Goal: Information Seeking & Learning: Compare options

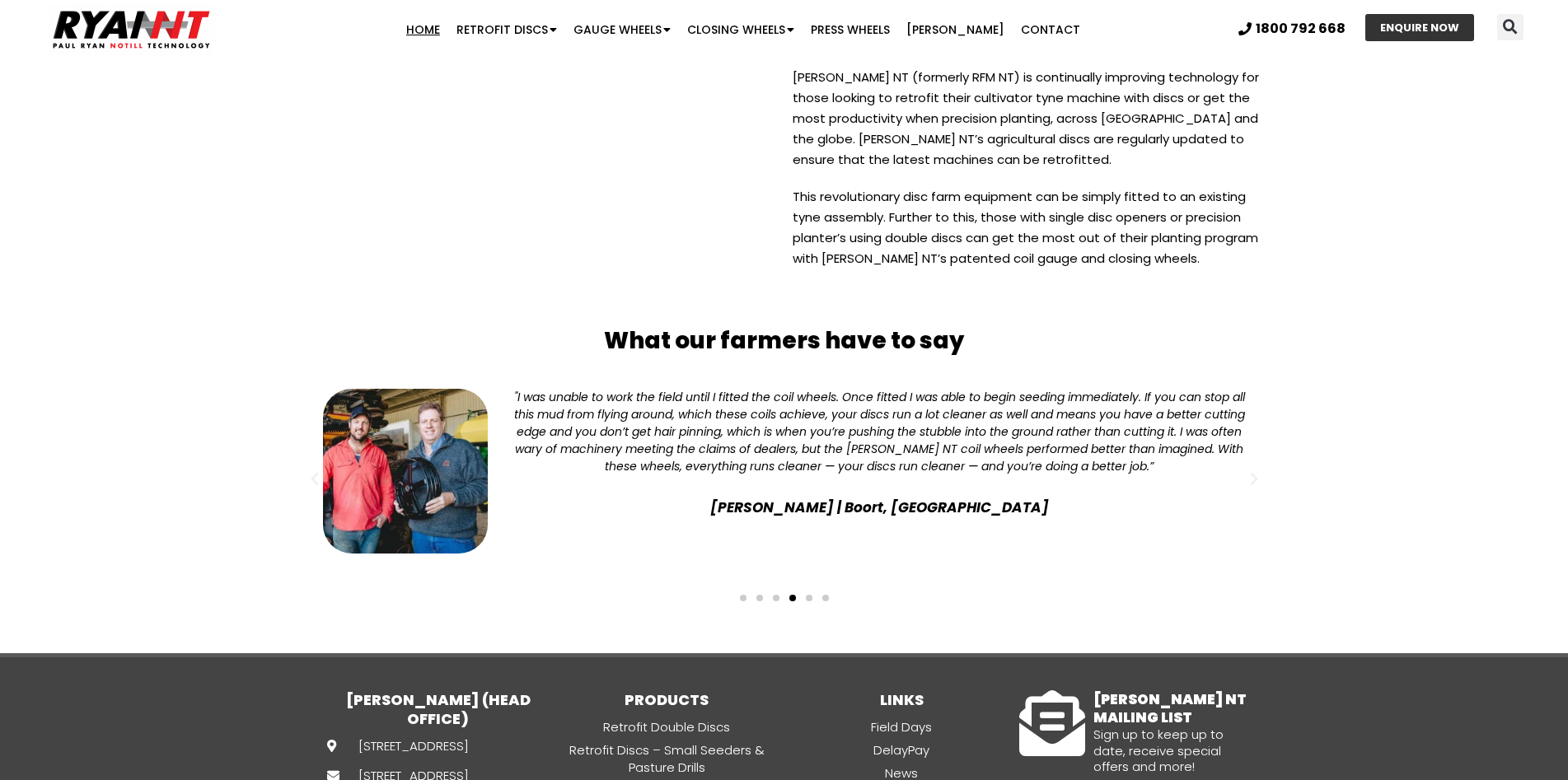
scroll to position [4117, 0]
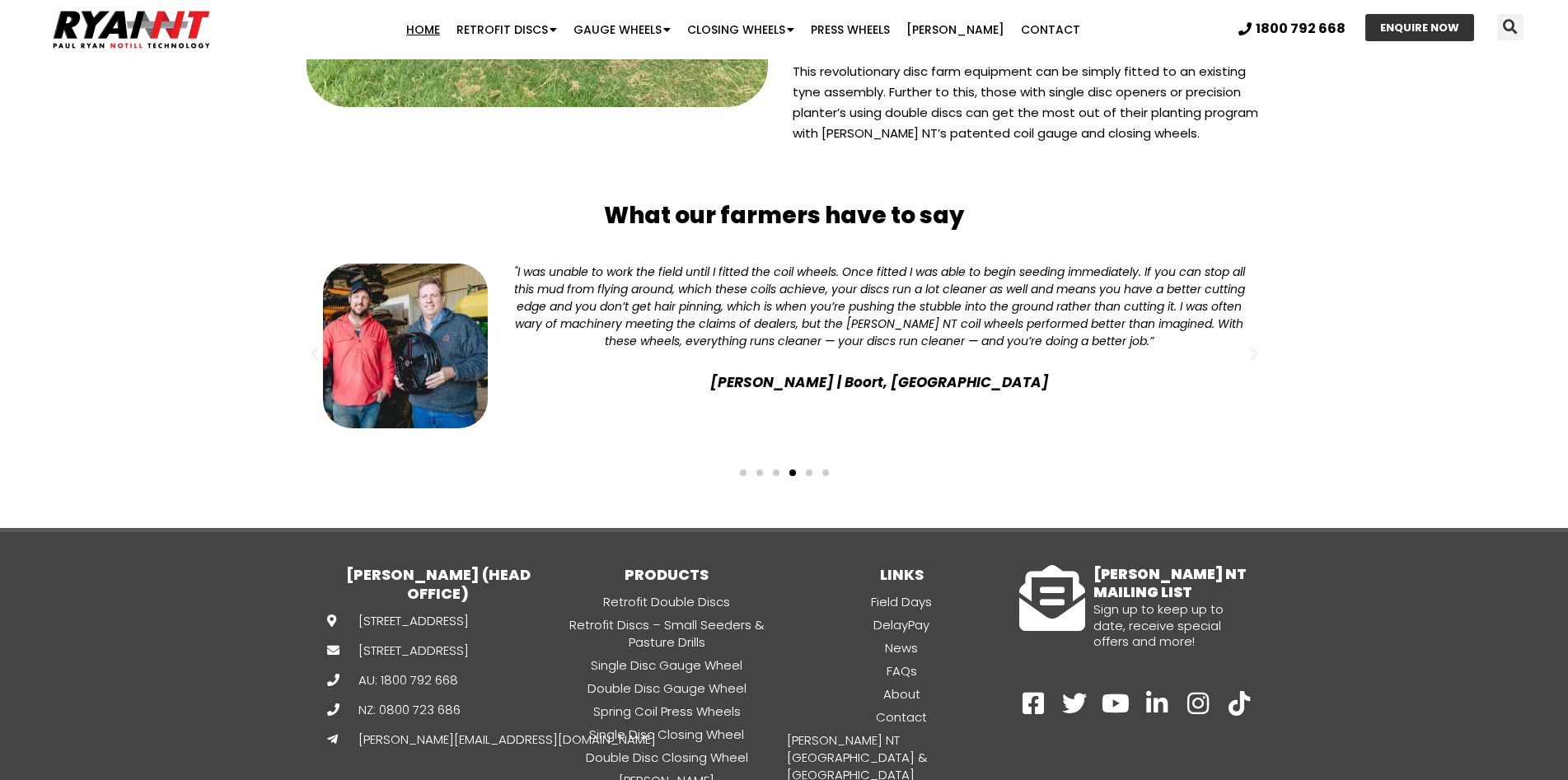
click at [744, 470] on span "Go to slide 1" at bounding box center [743, 473] width 7 height 7
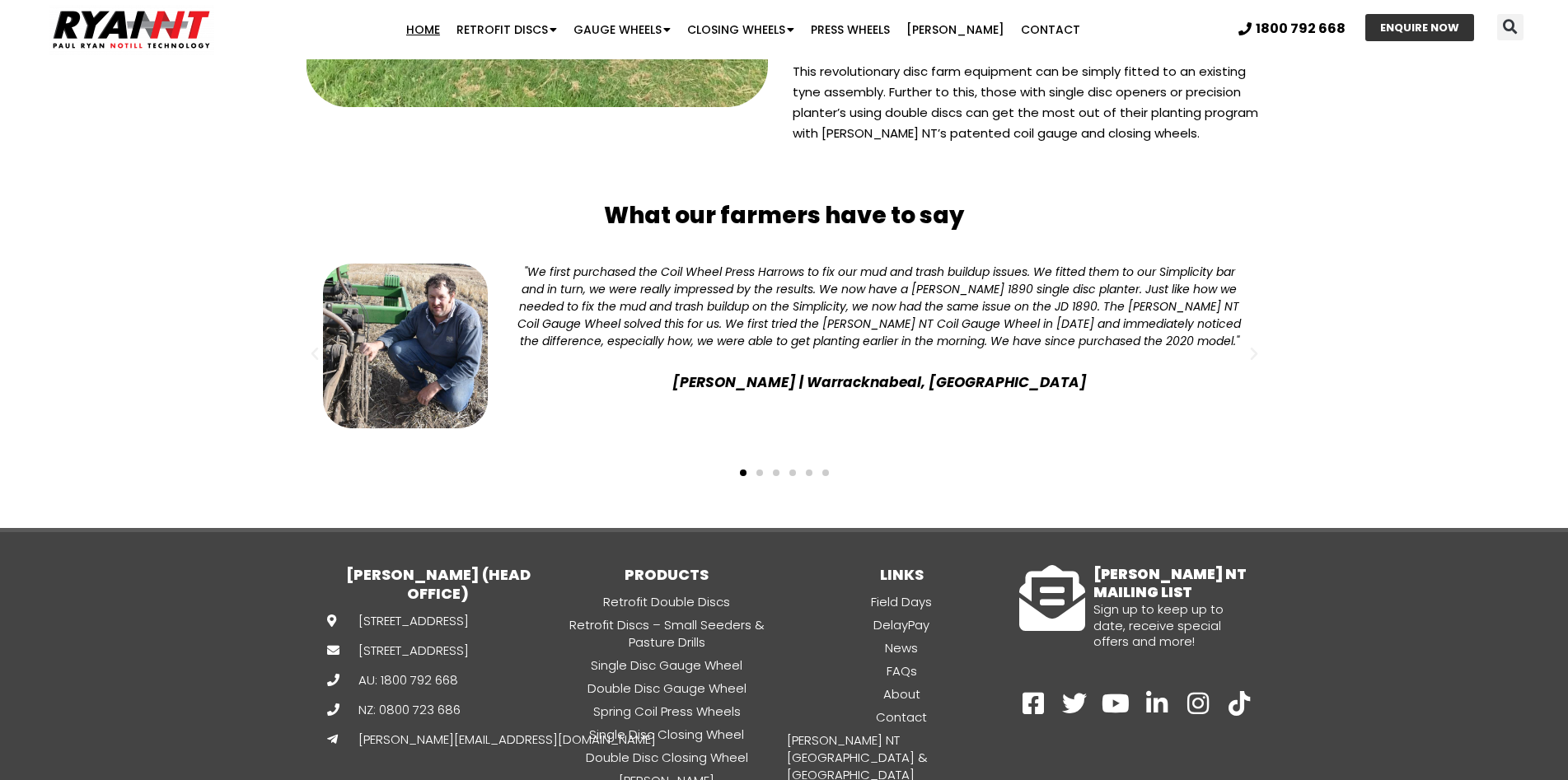
click at [757, 470] on span "Go to slide 2" at bounding box center [759, 473] width 7 height 7
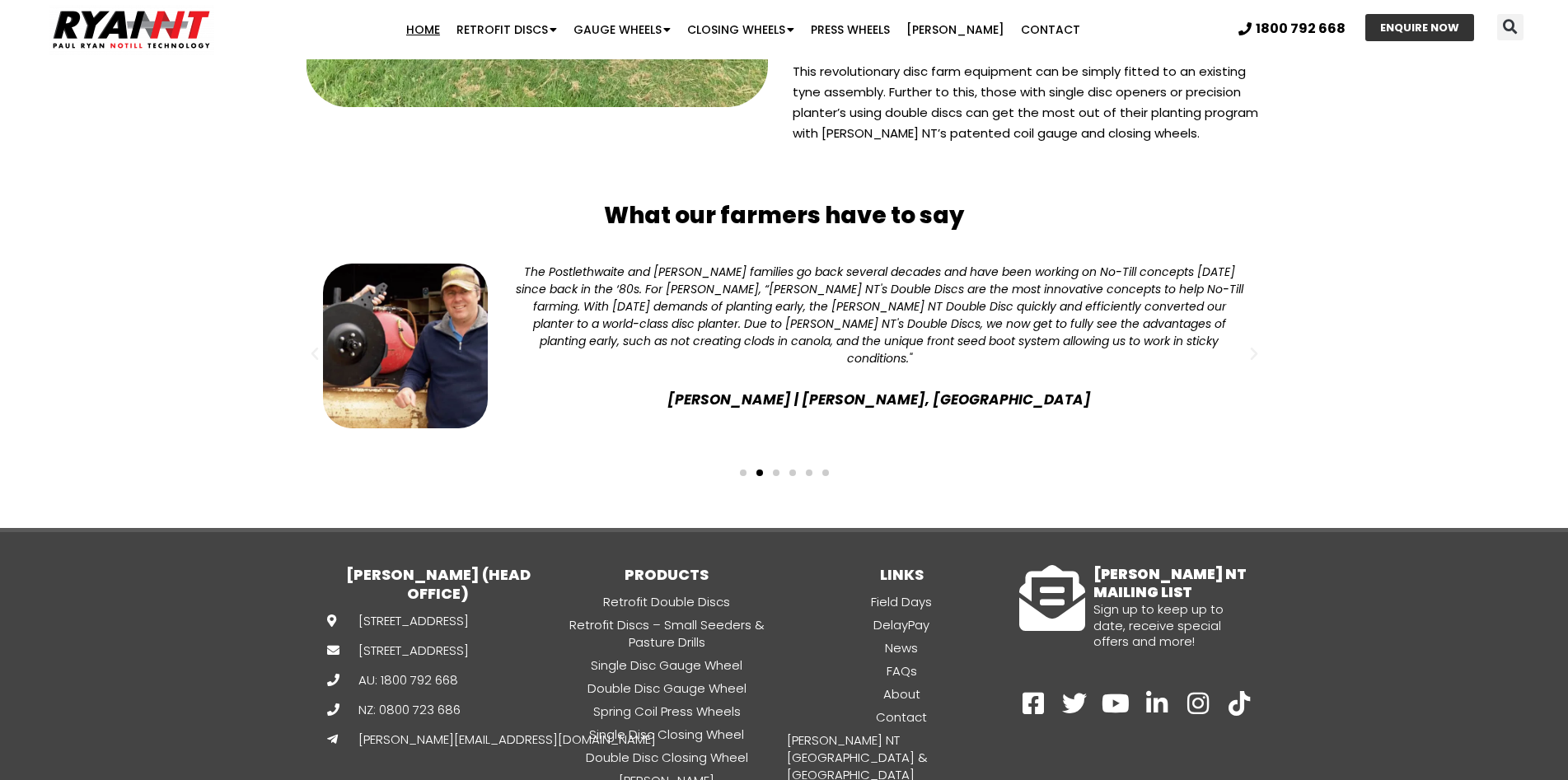
click at [777, 470] on span "Go to slide 3" at bounding box center [776, 473] width 7 height 7
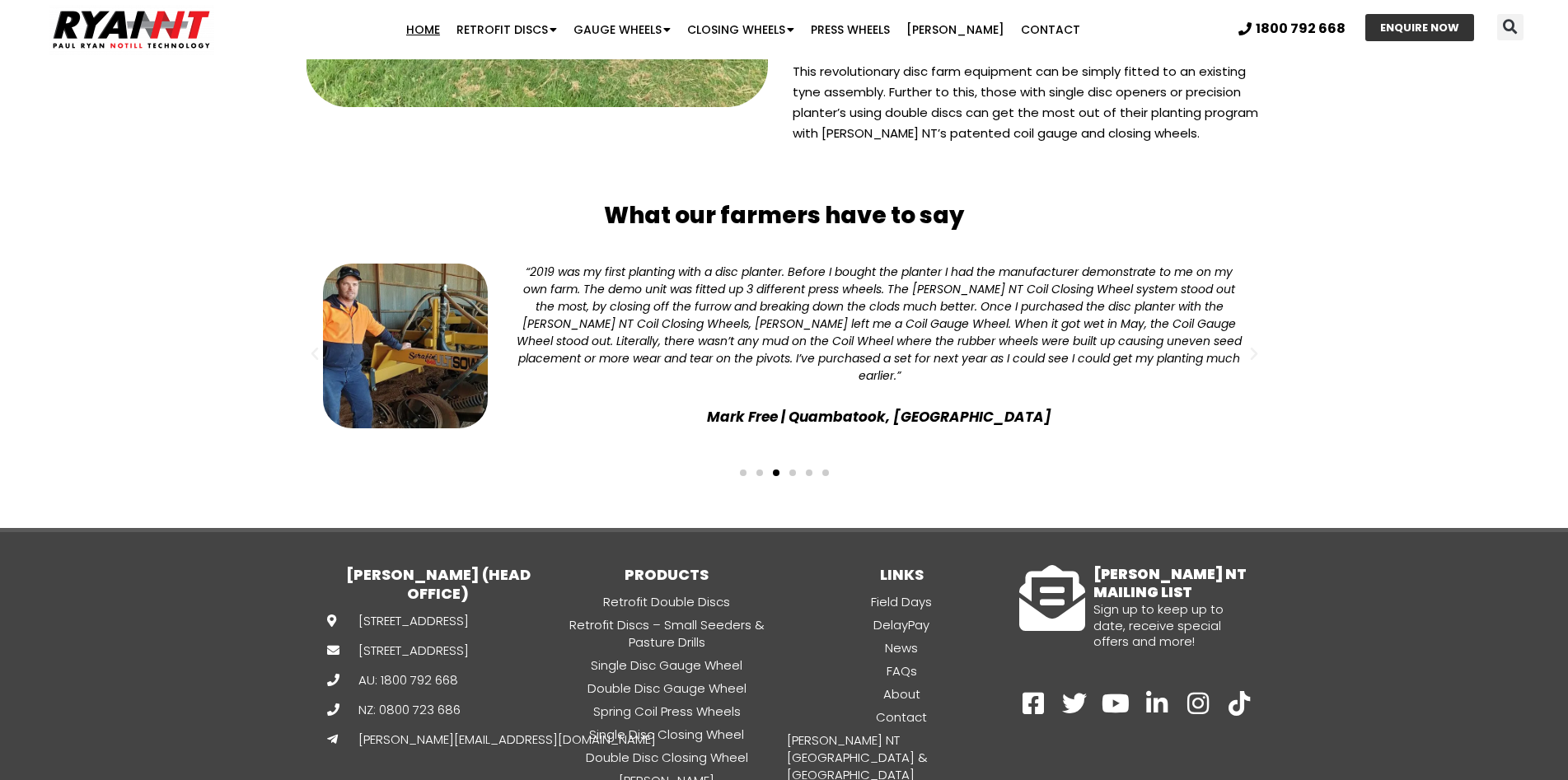
click at [794, 470] on span "Go to slide 4" at bounding box center [793, 473] width 7 height 7
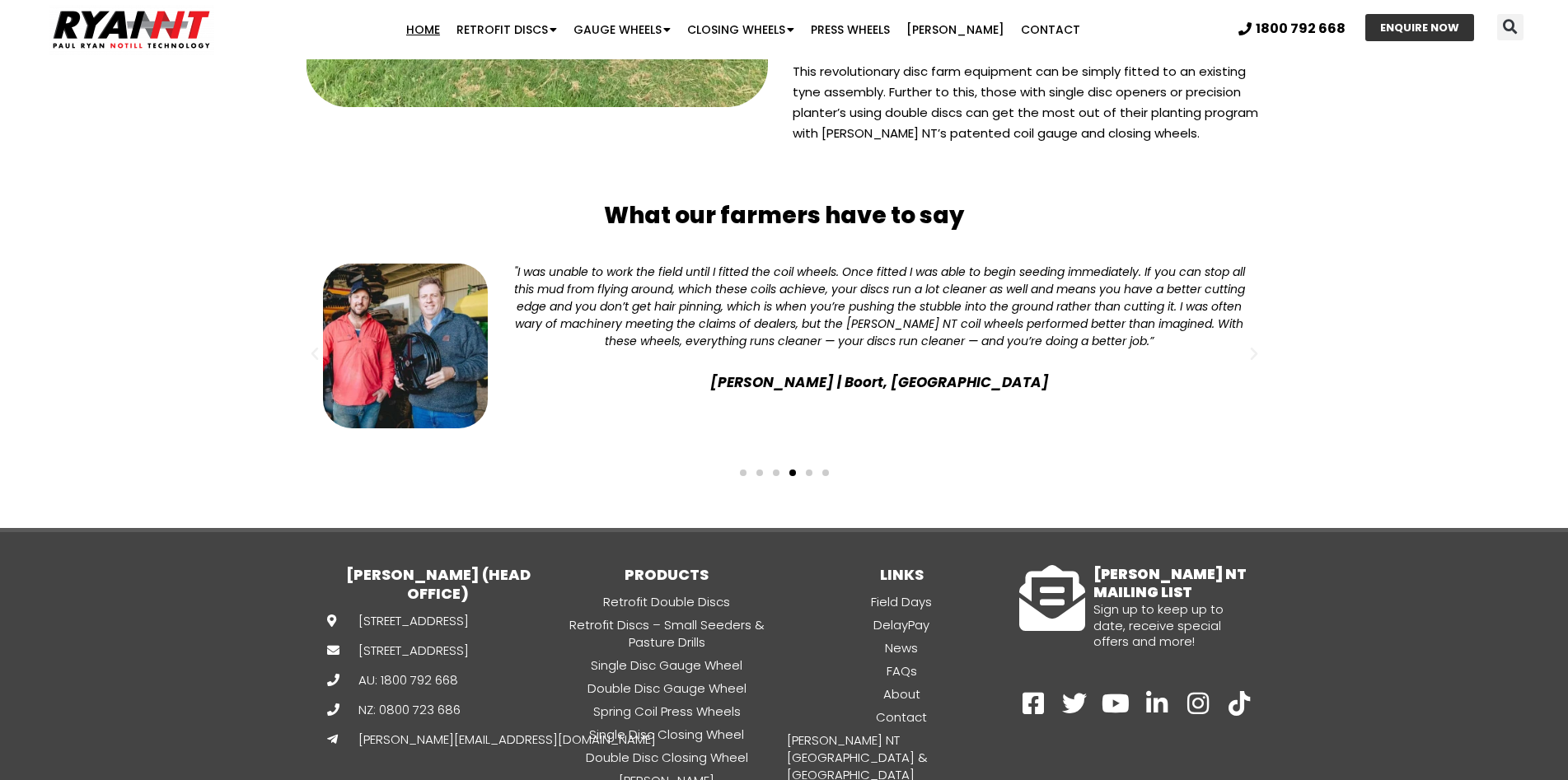
click at [806, 470] on span "Go to slide 5" at bounding box center [809, 473] width 7 height 7
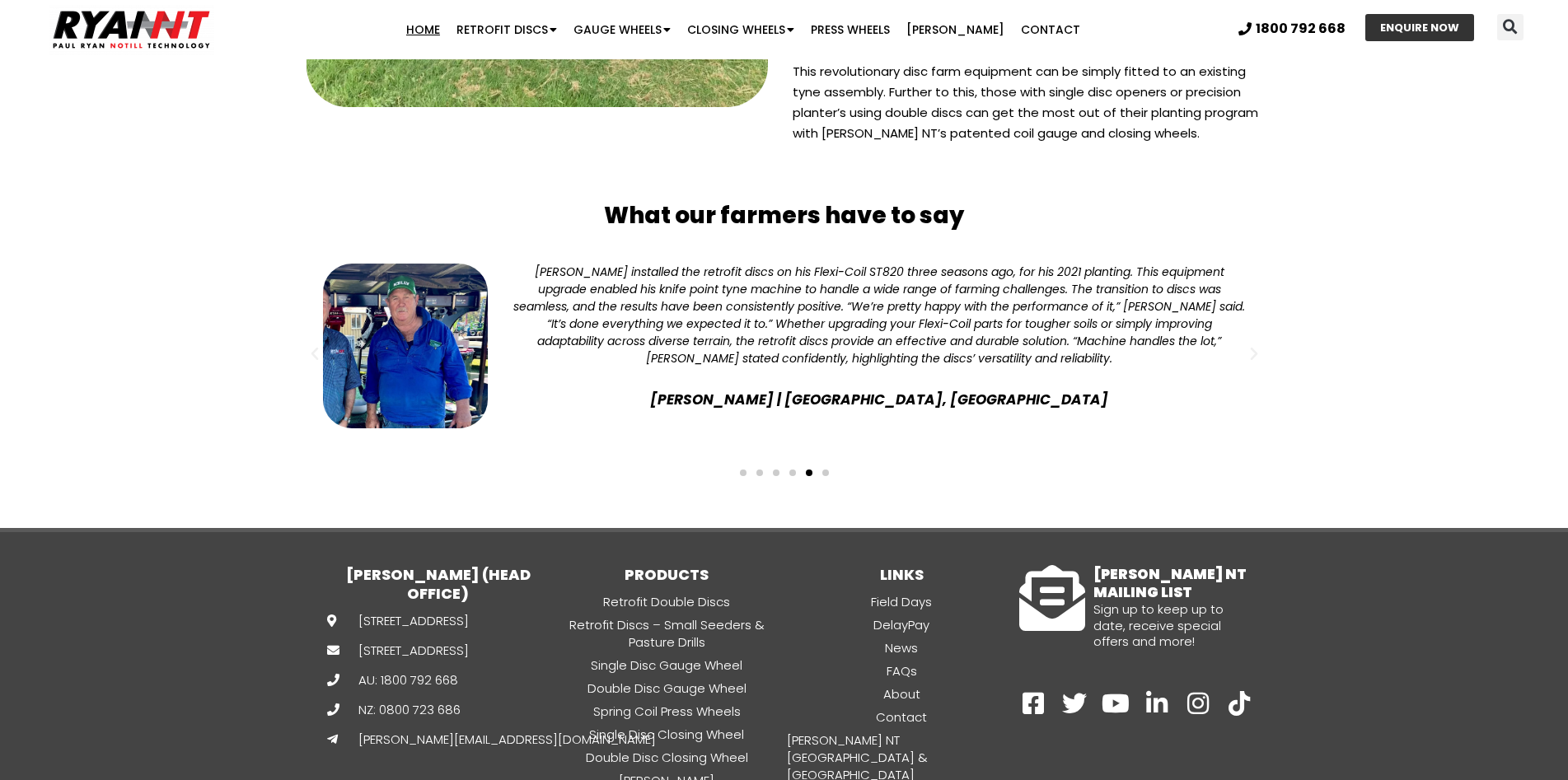
click at [824, 470] on span "Go to slide 6" at bounding box center [826, 473] width 7 height 7
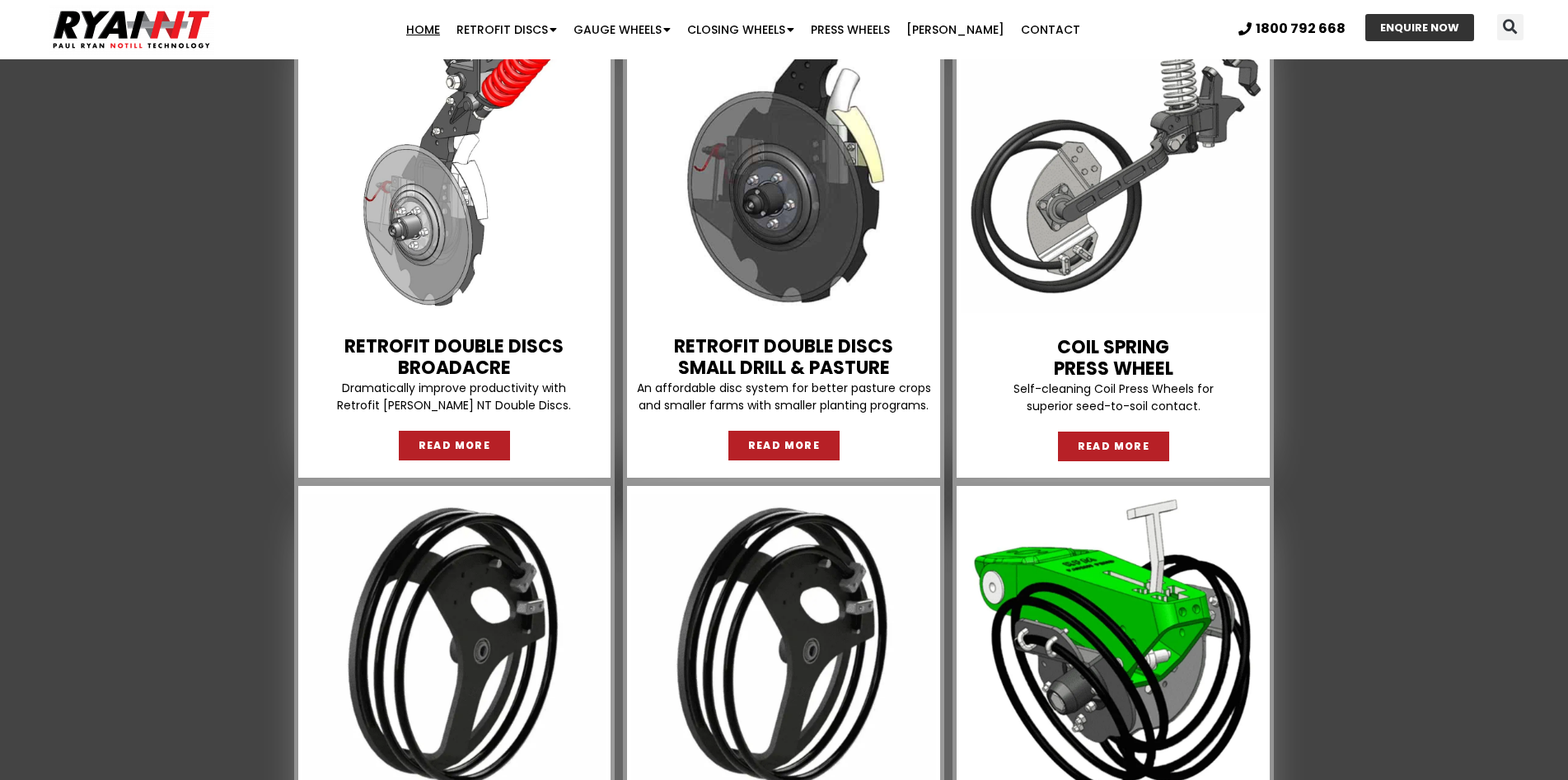
scroll to position [1400, 0]
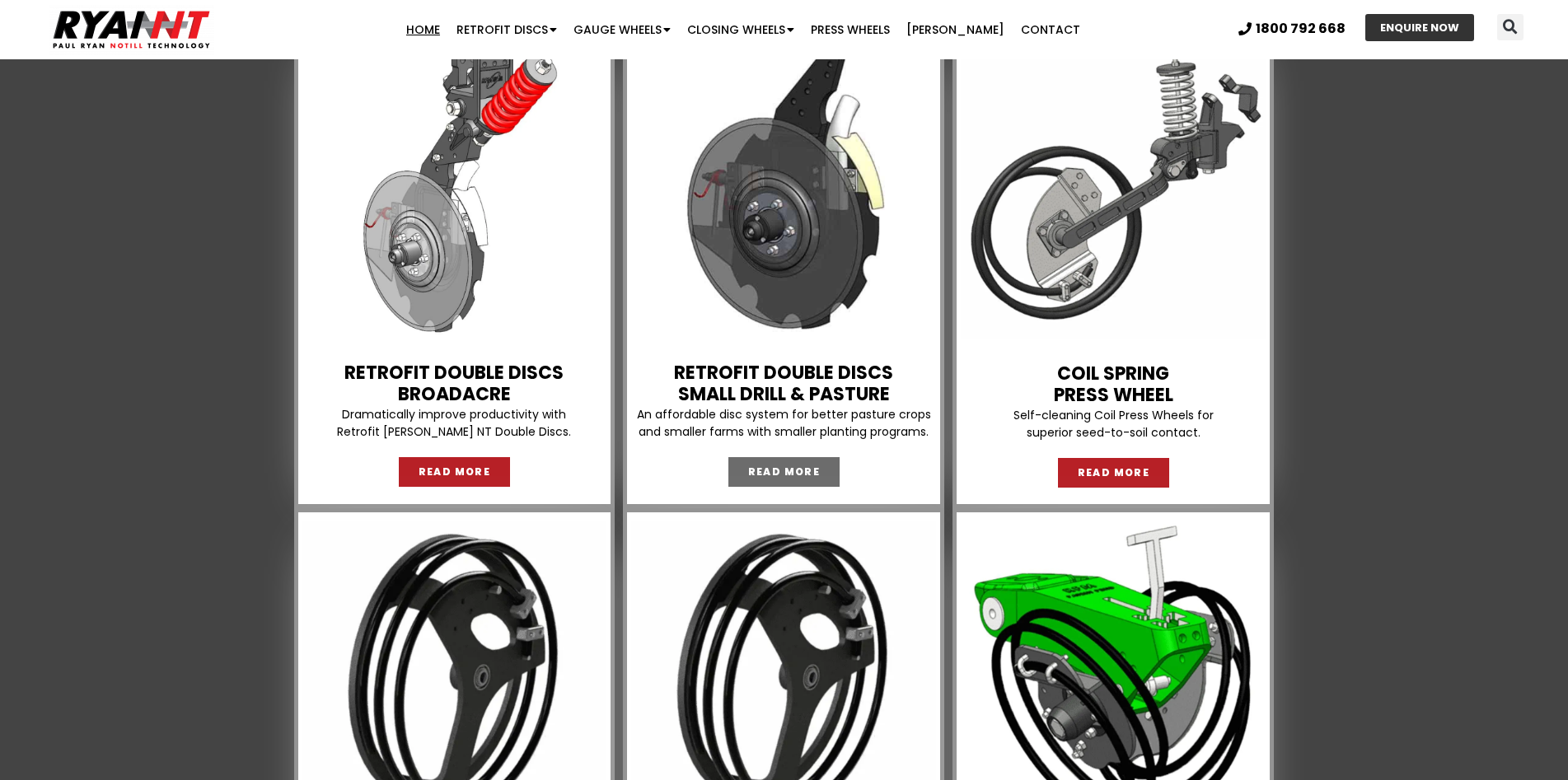
click at [800, 471] on span "READ MORE" at bounding box center [784, 472] width 72 height 10
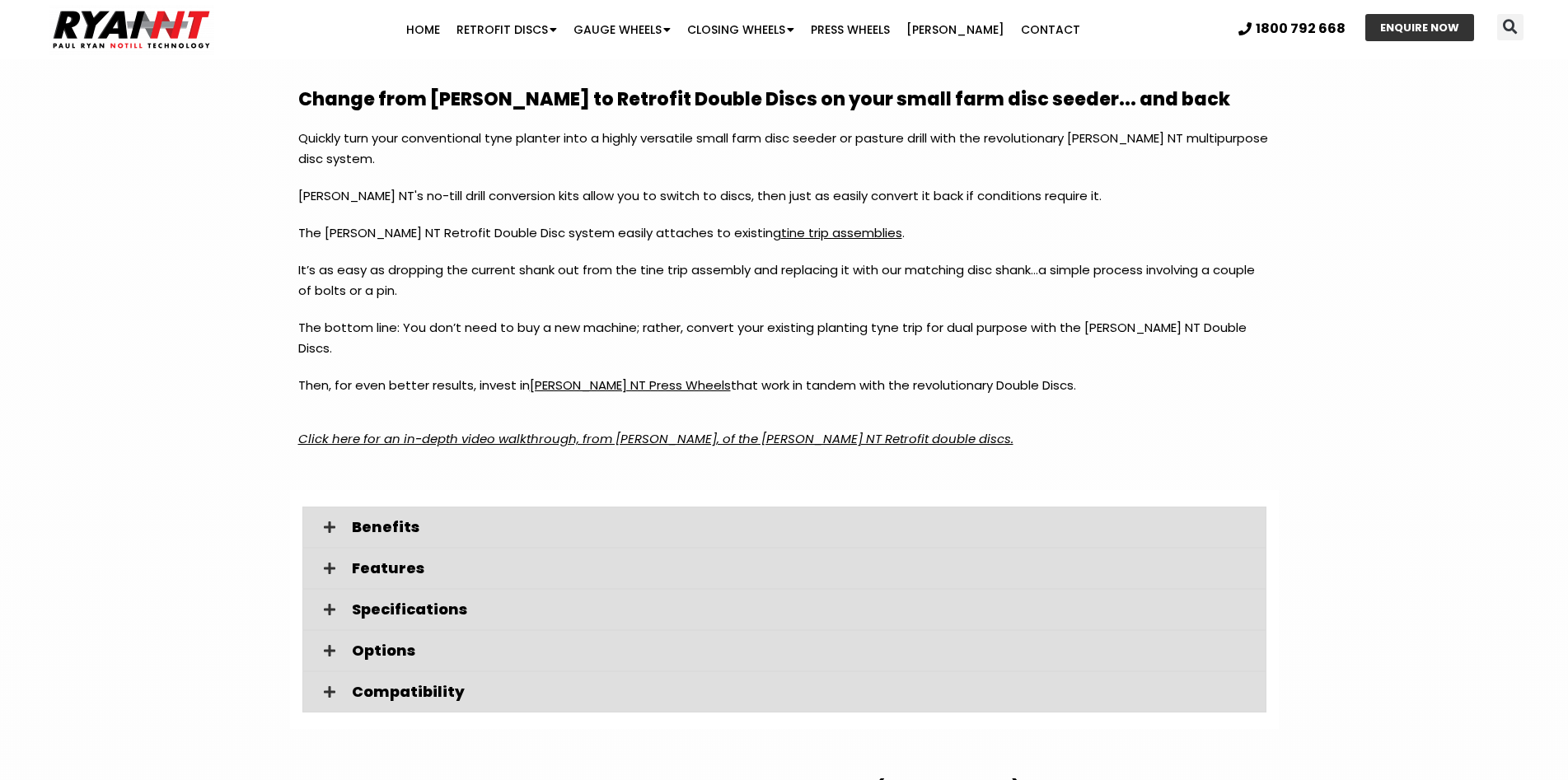
scroll to position [2223, 0]
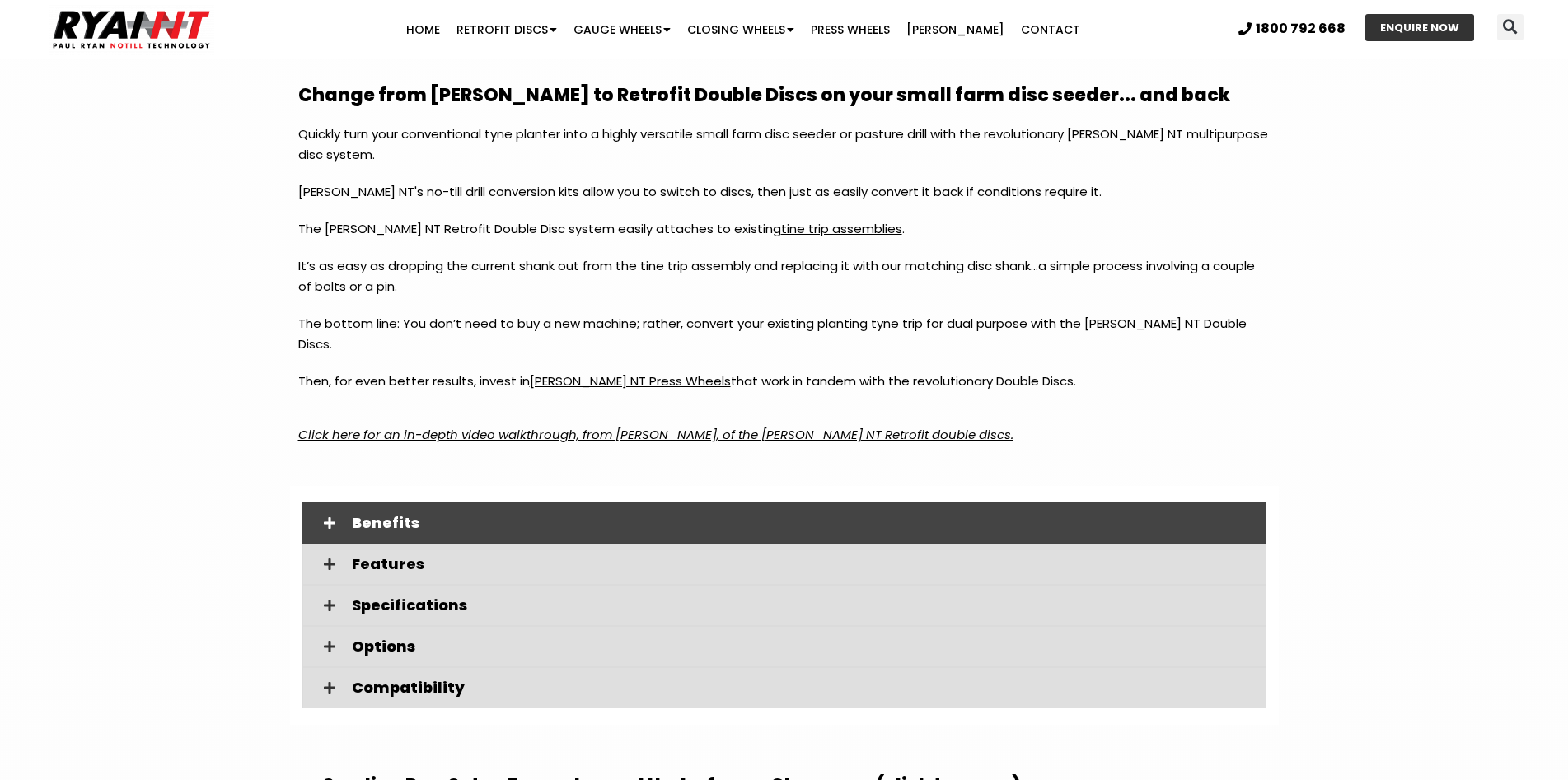
click at [391, 516] on span "Benefits" at bounding box center [802, 523] width 901 height 15
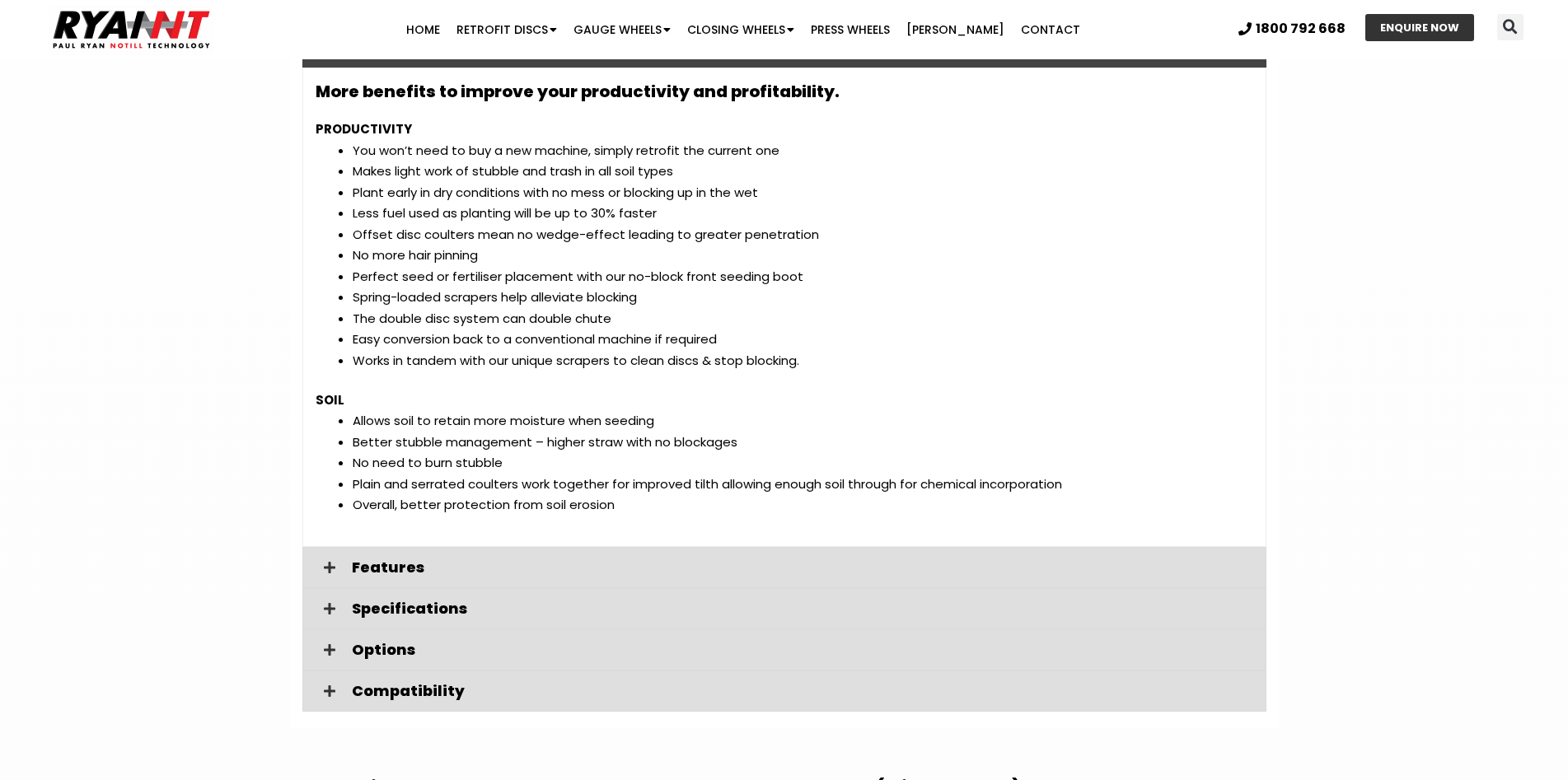
scroll to position [2717, 0]
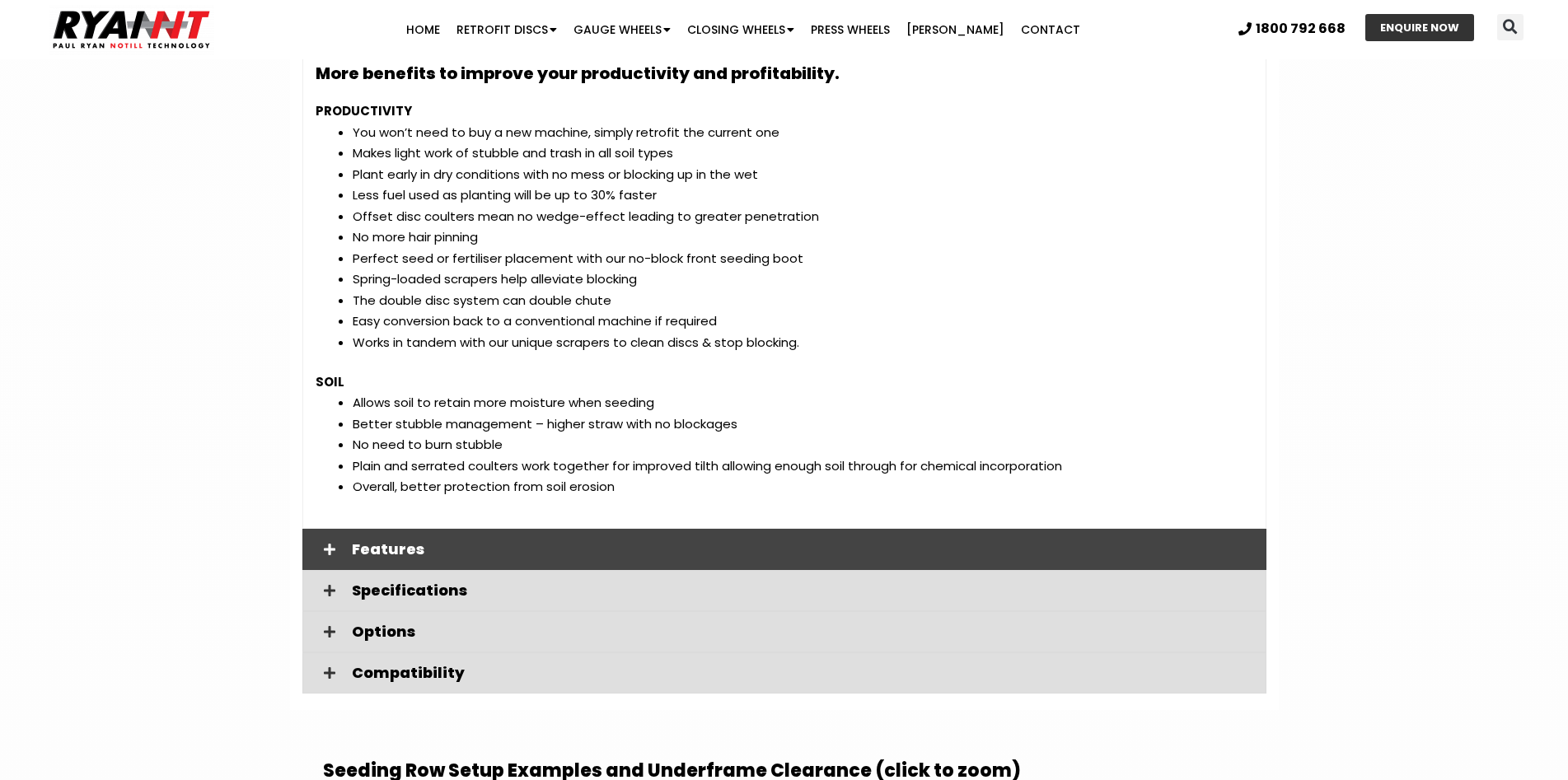
click at [365, 542] on span "Features" at bounding box center [802, 549] width 901 height 15
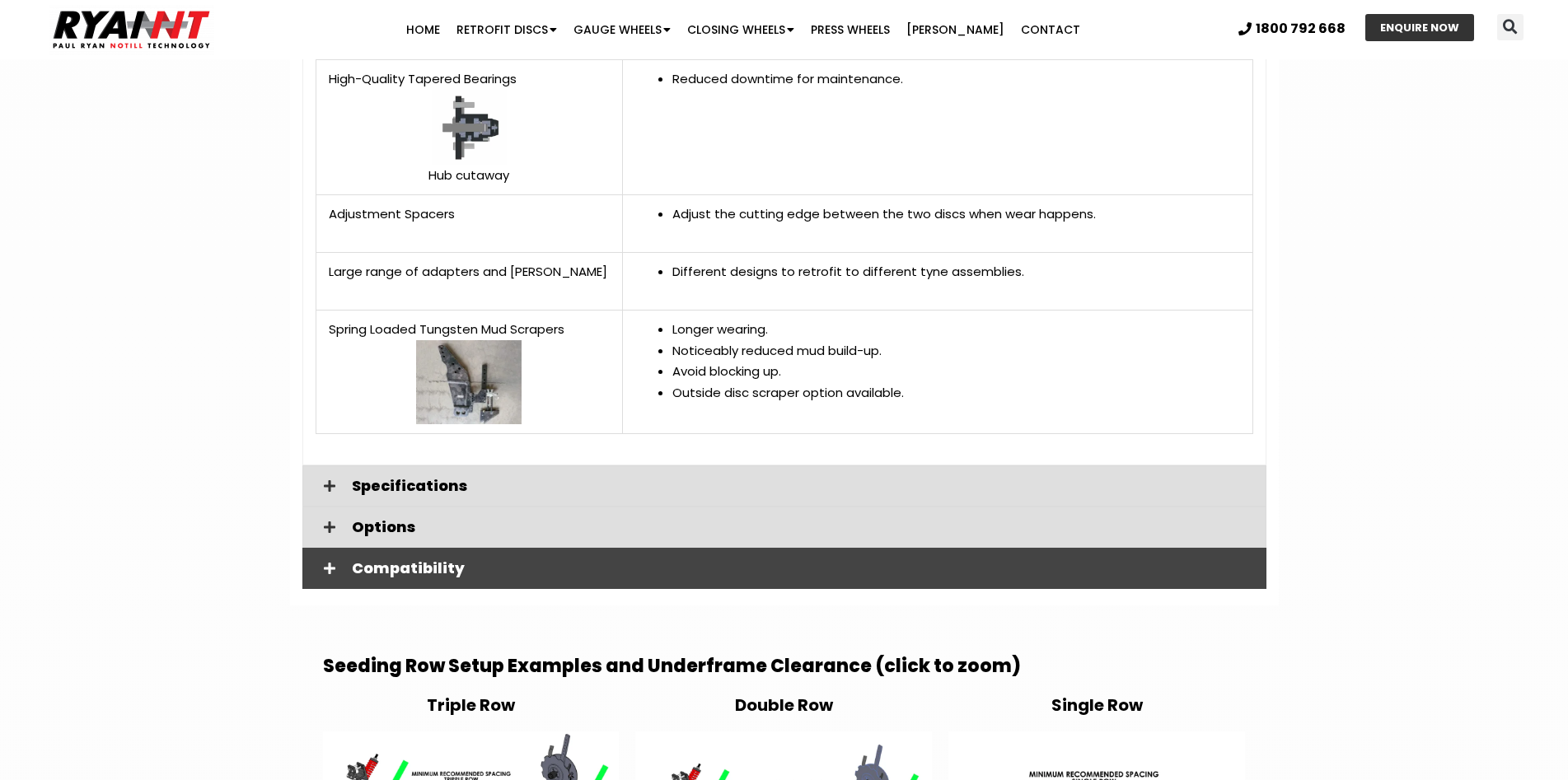
scroll to position [3953, 0]
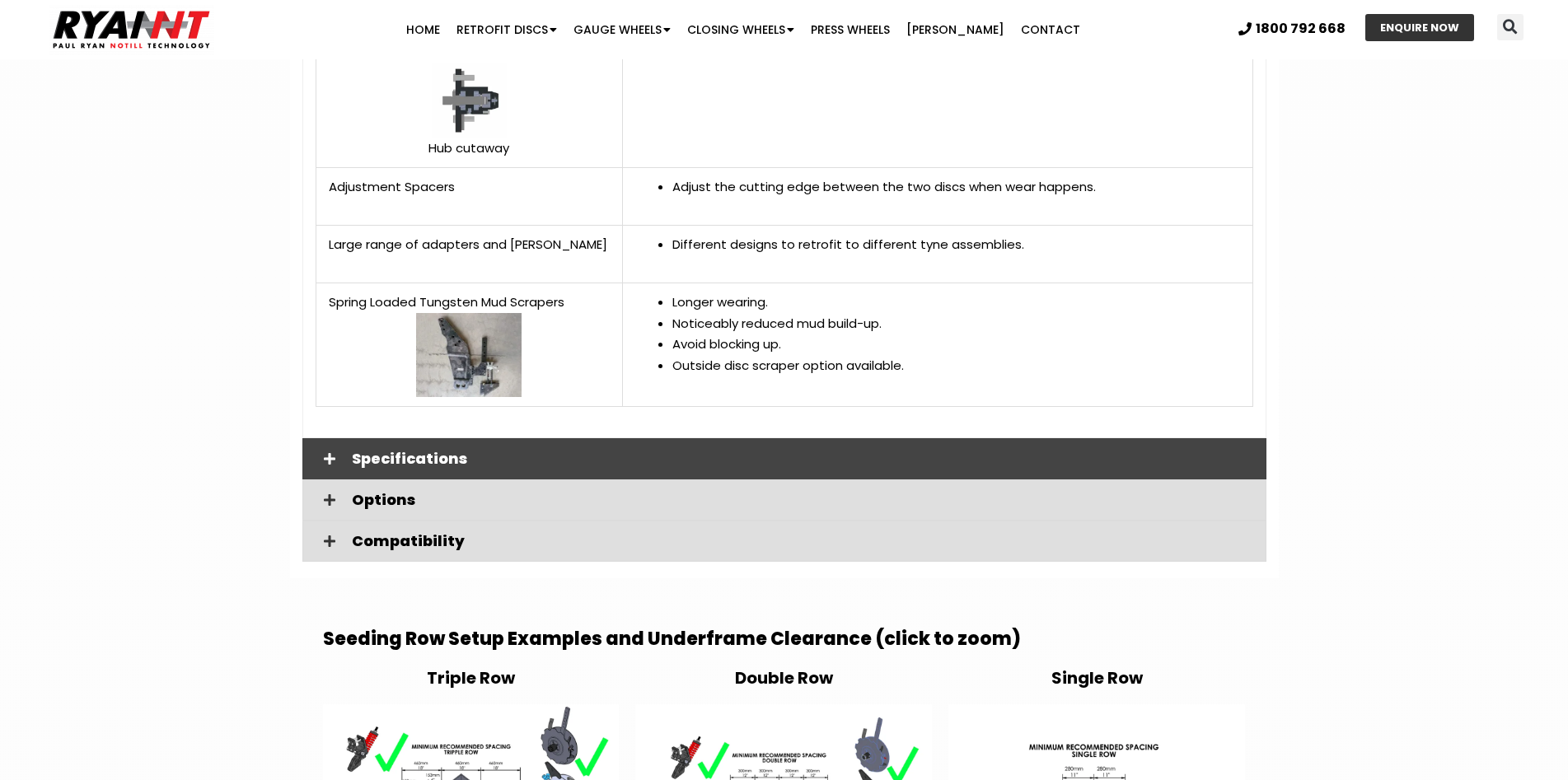
click at [424, 451] on span "Specifications" at bounding box center [802, 459] width 901 height 15
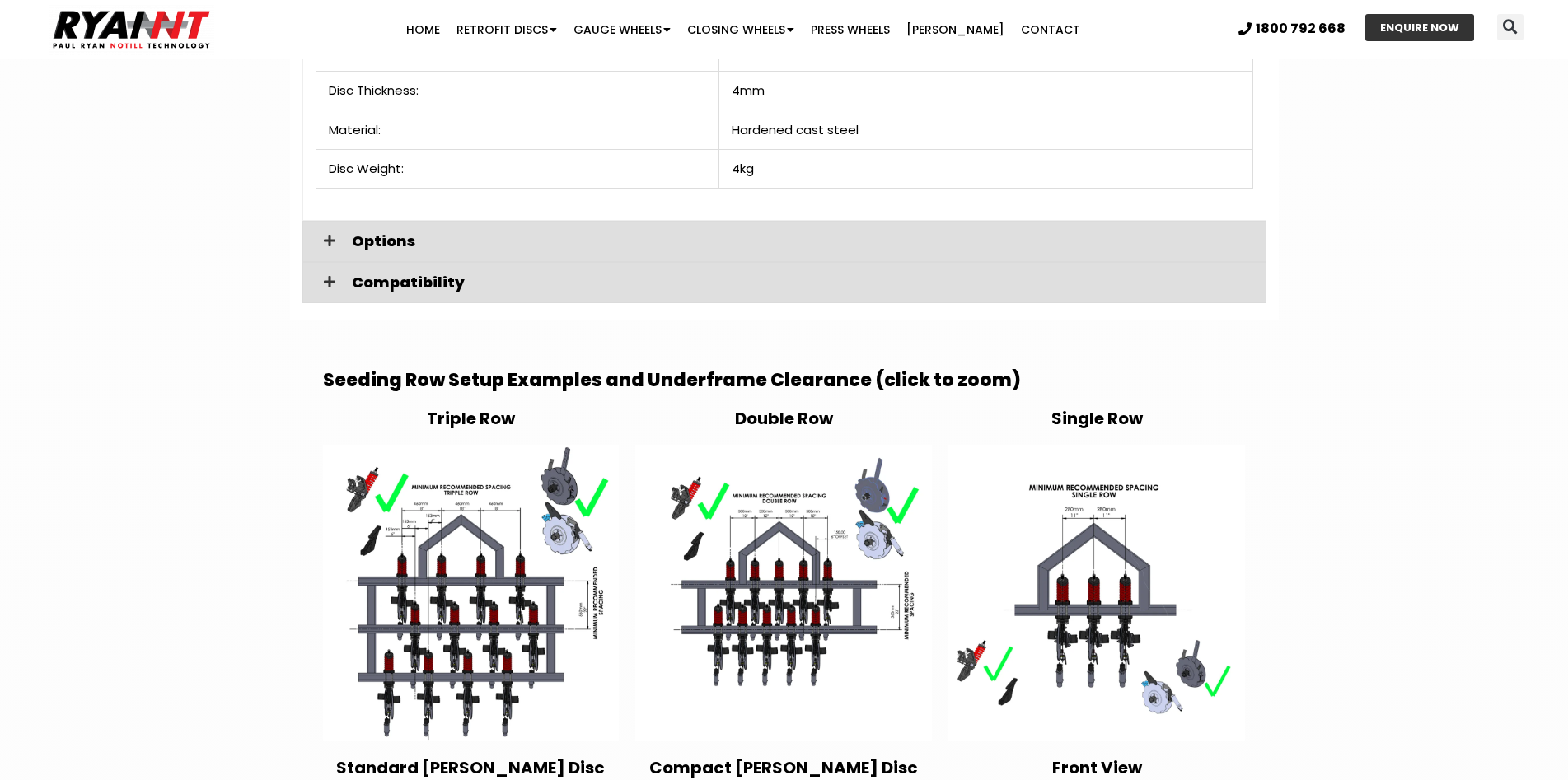
scroll to position [4447, 0]
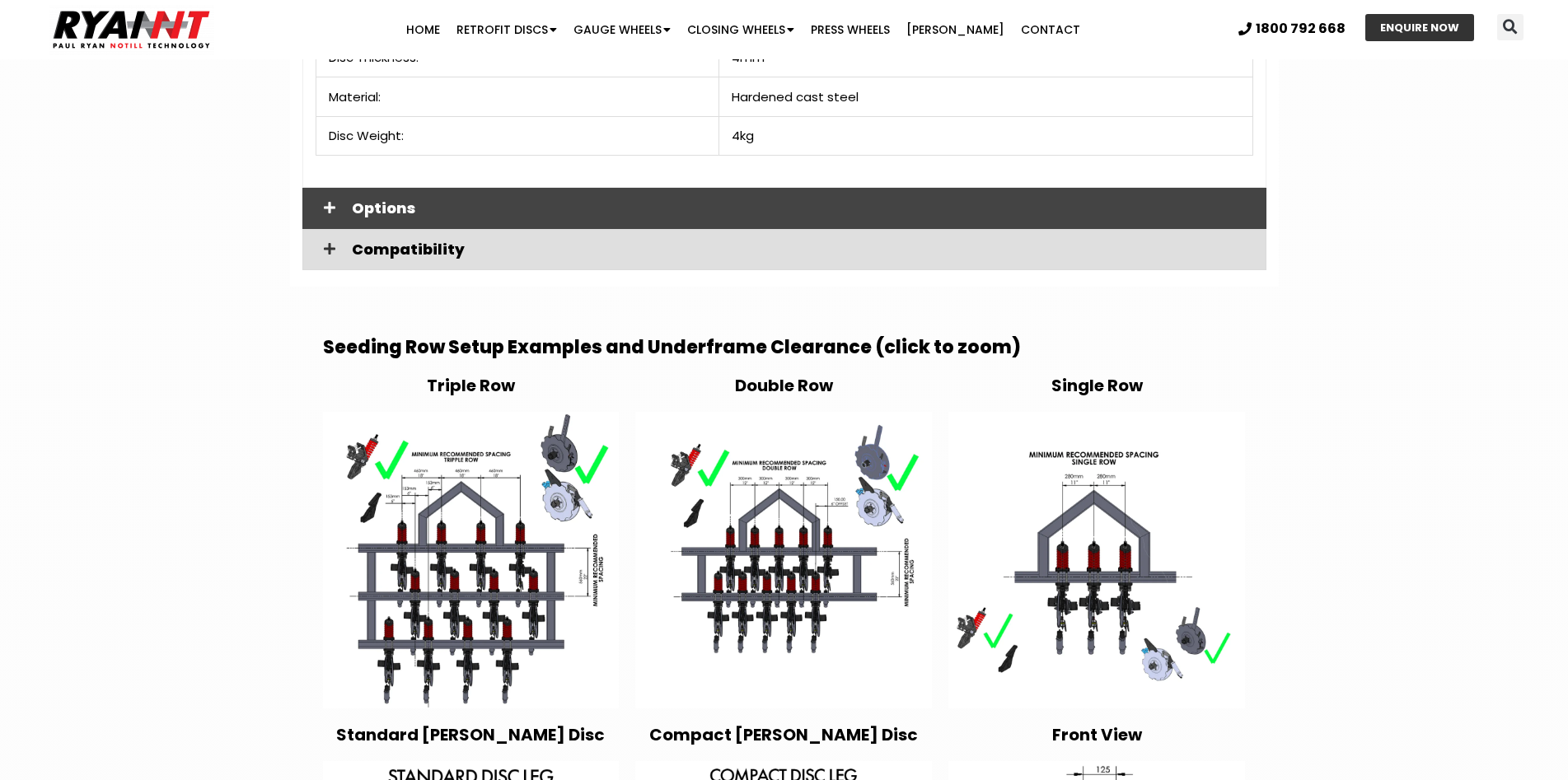
click at [397, 201] on span "Options" at bounding box center [802, 209] width 901 height 15
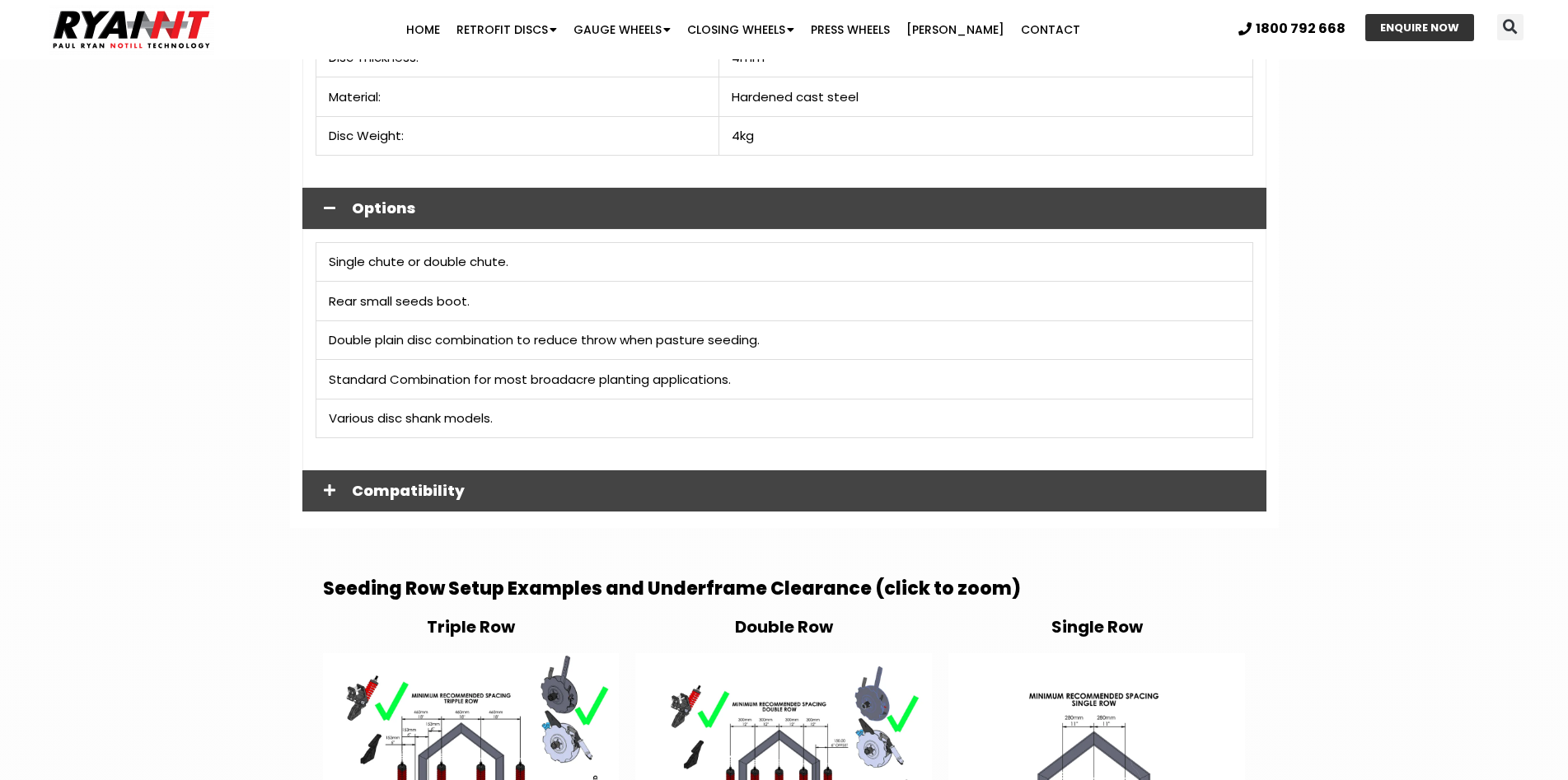
click at [446, 483] on span "Compatibility" at bounding box center [802, 491] width 901 height 15
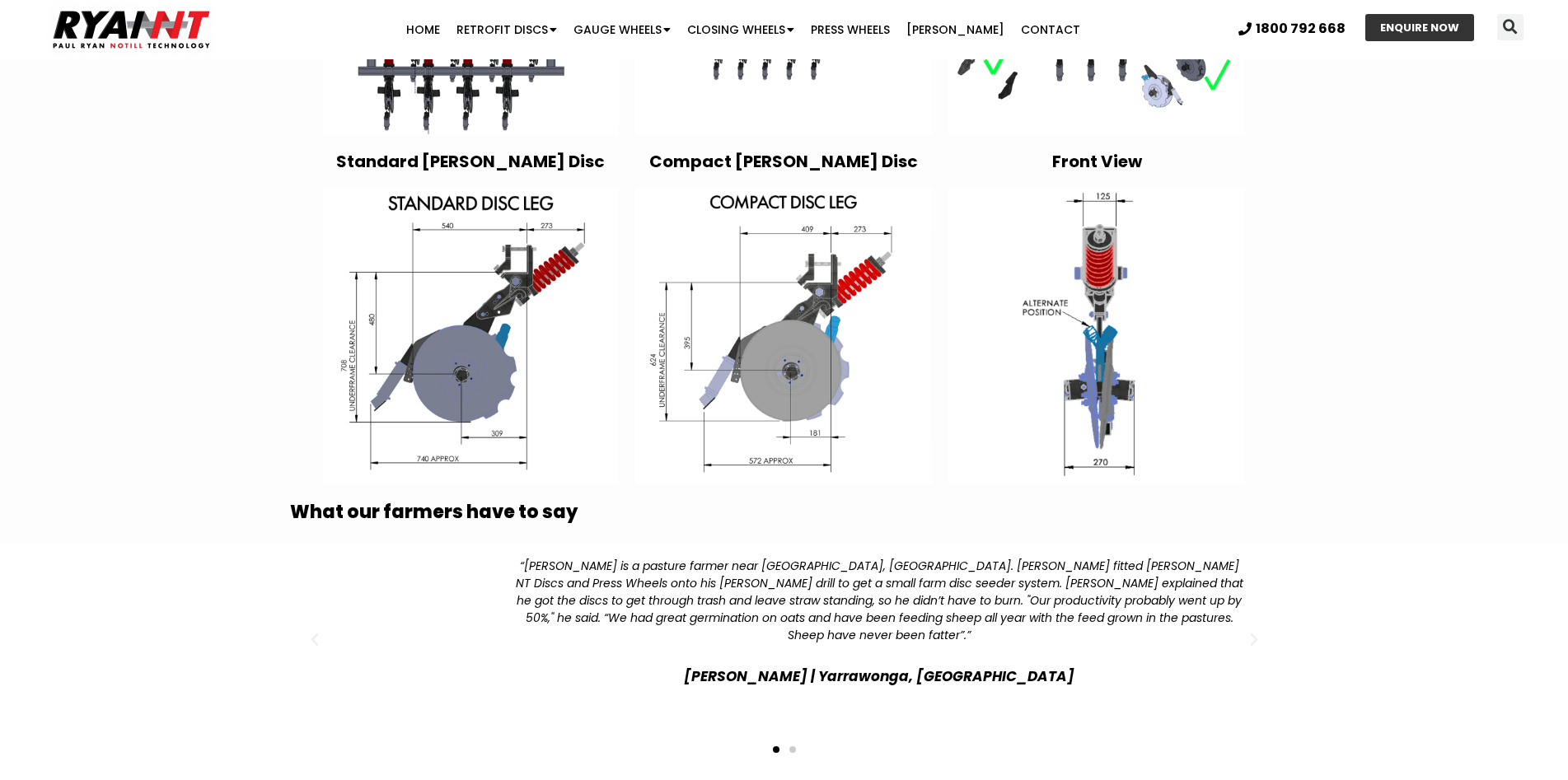
scroll to position [5353, 0]
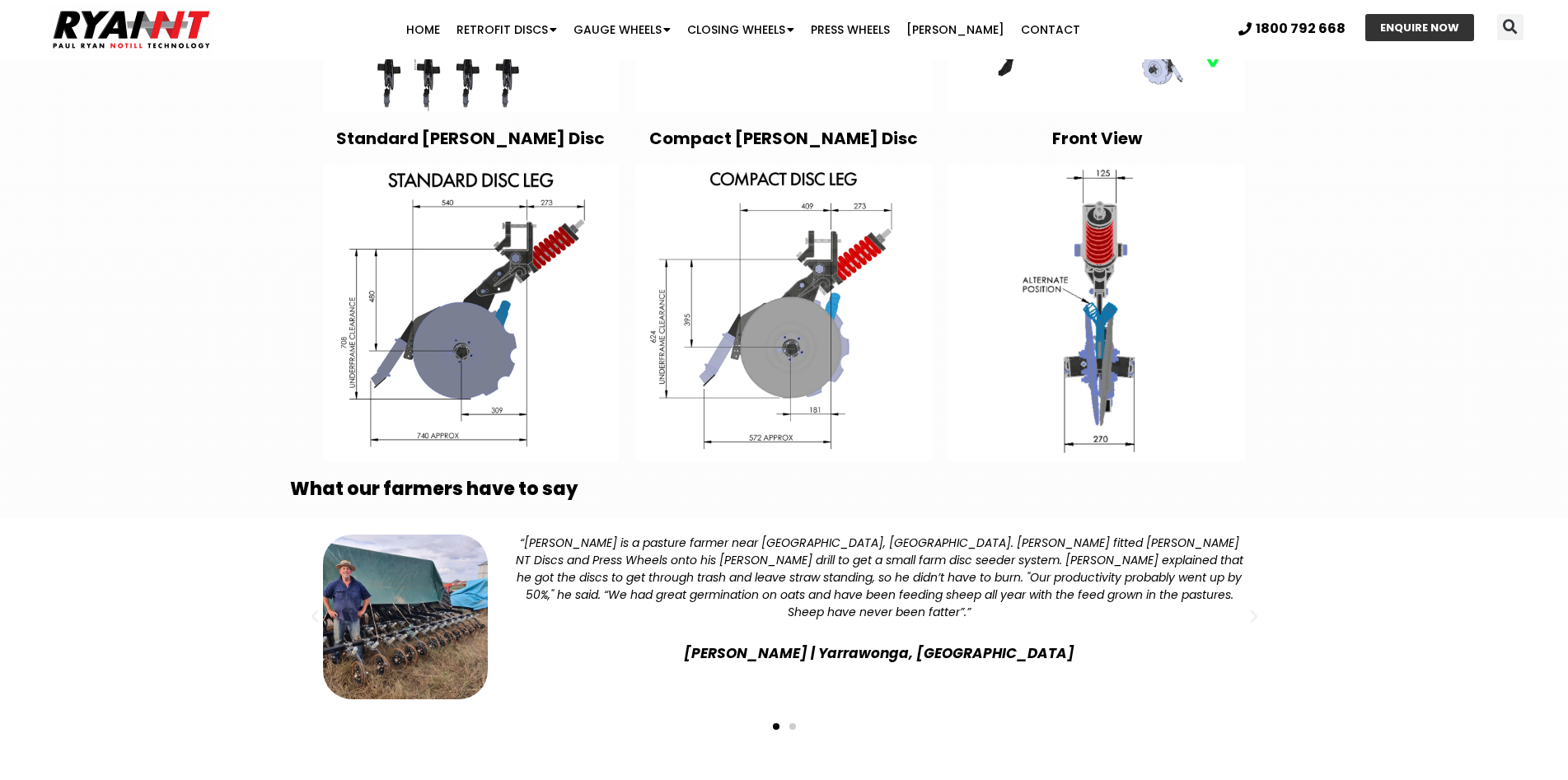
click at [460, 287] on img at bounding box center [471, 312] width 296 height 296
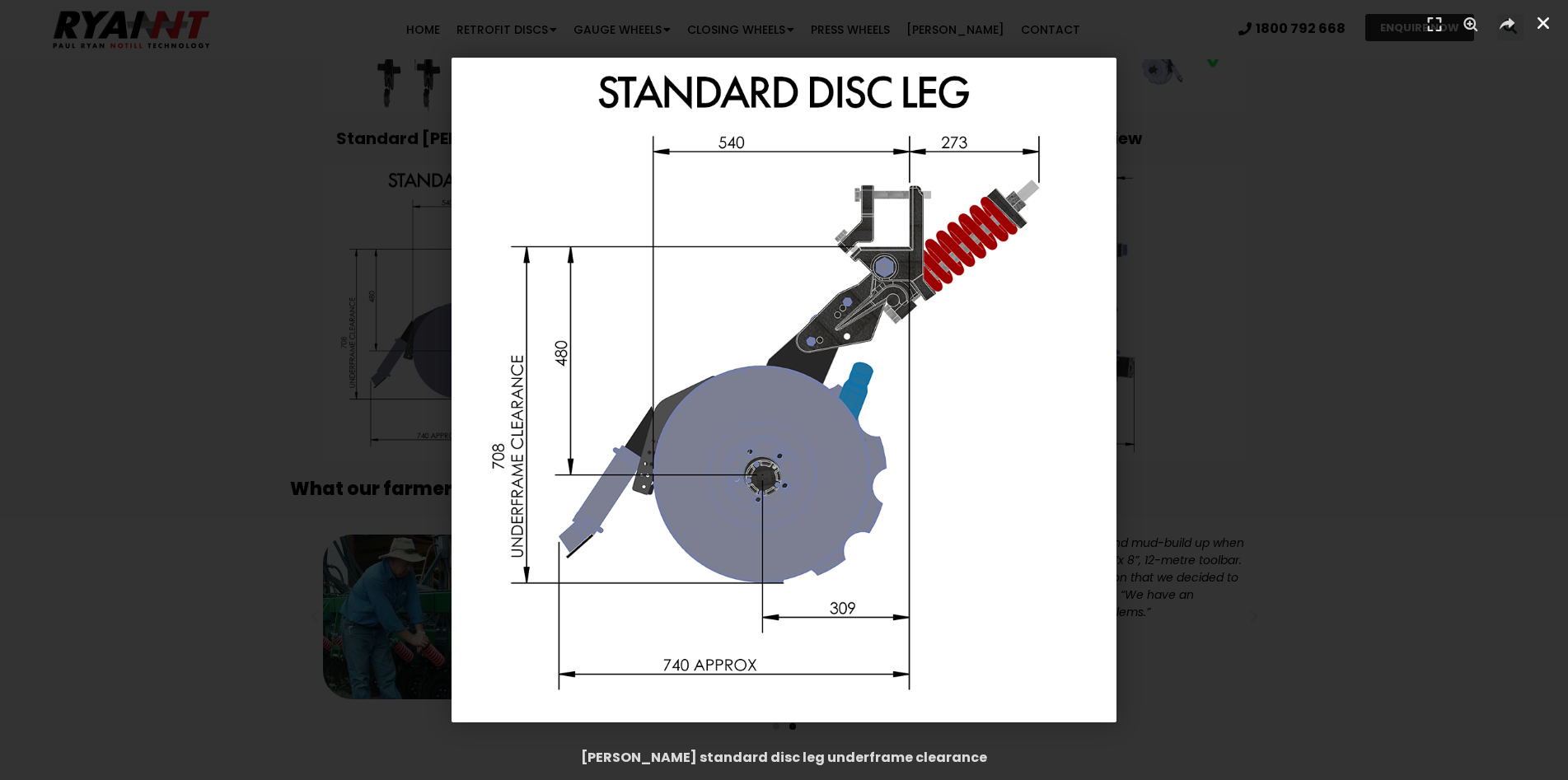
click at [1544, 23] on icon "Close (Esc)" at bounding box center [1543, 23] width 17 height 17
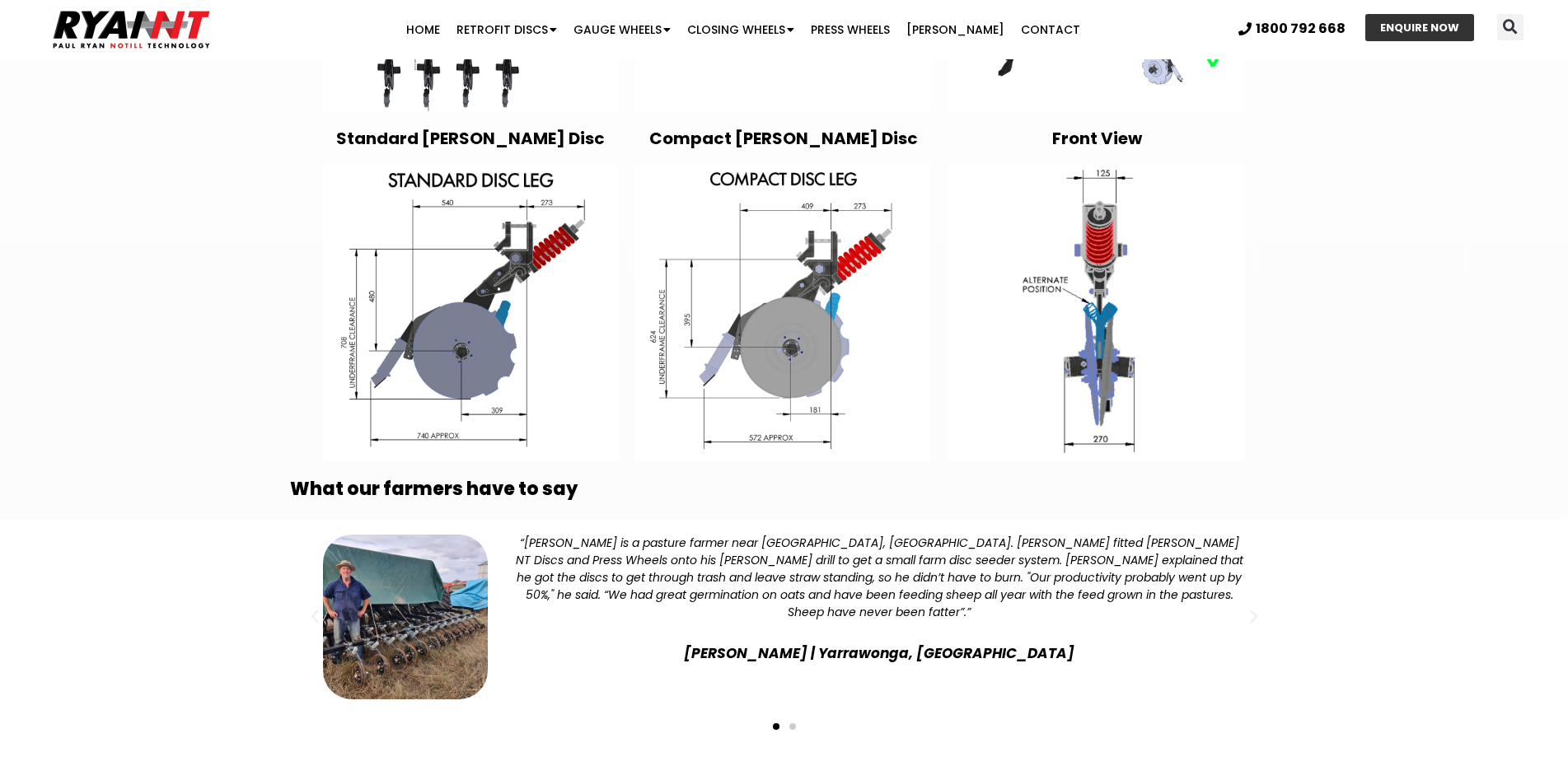
click at [792, 306] on img at bounding box center [783, 312] width 296 height 296
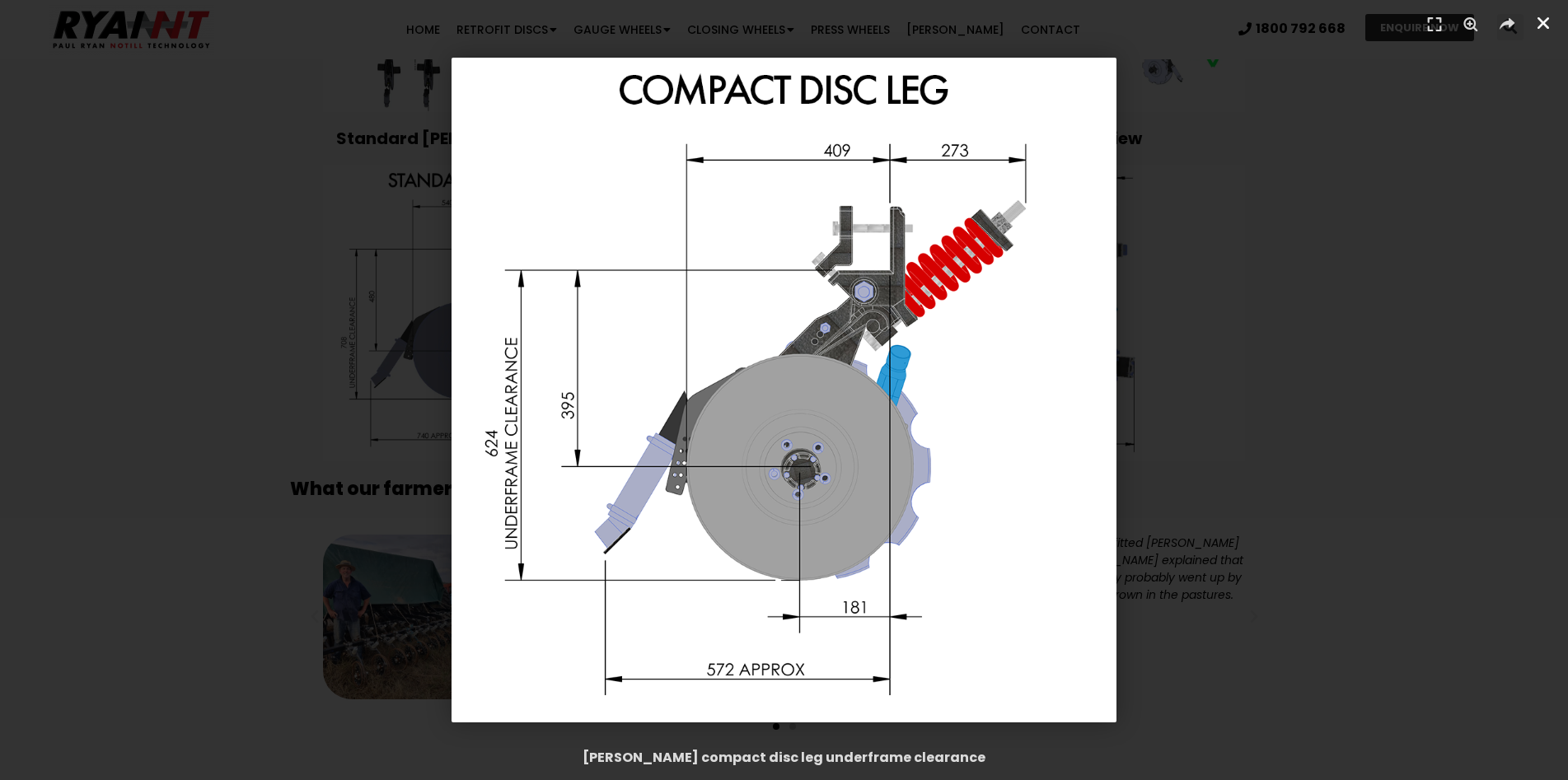
click at [1538, 20] on icon "Close (Esc)" at bounding box center [1543, 23] width 17 height 17
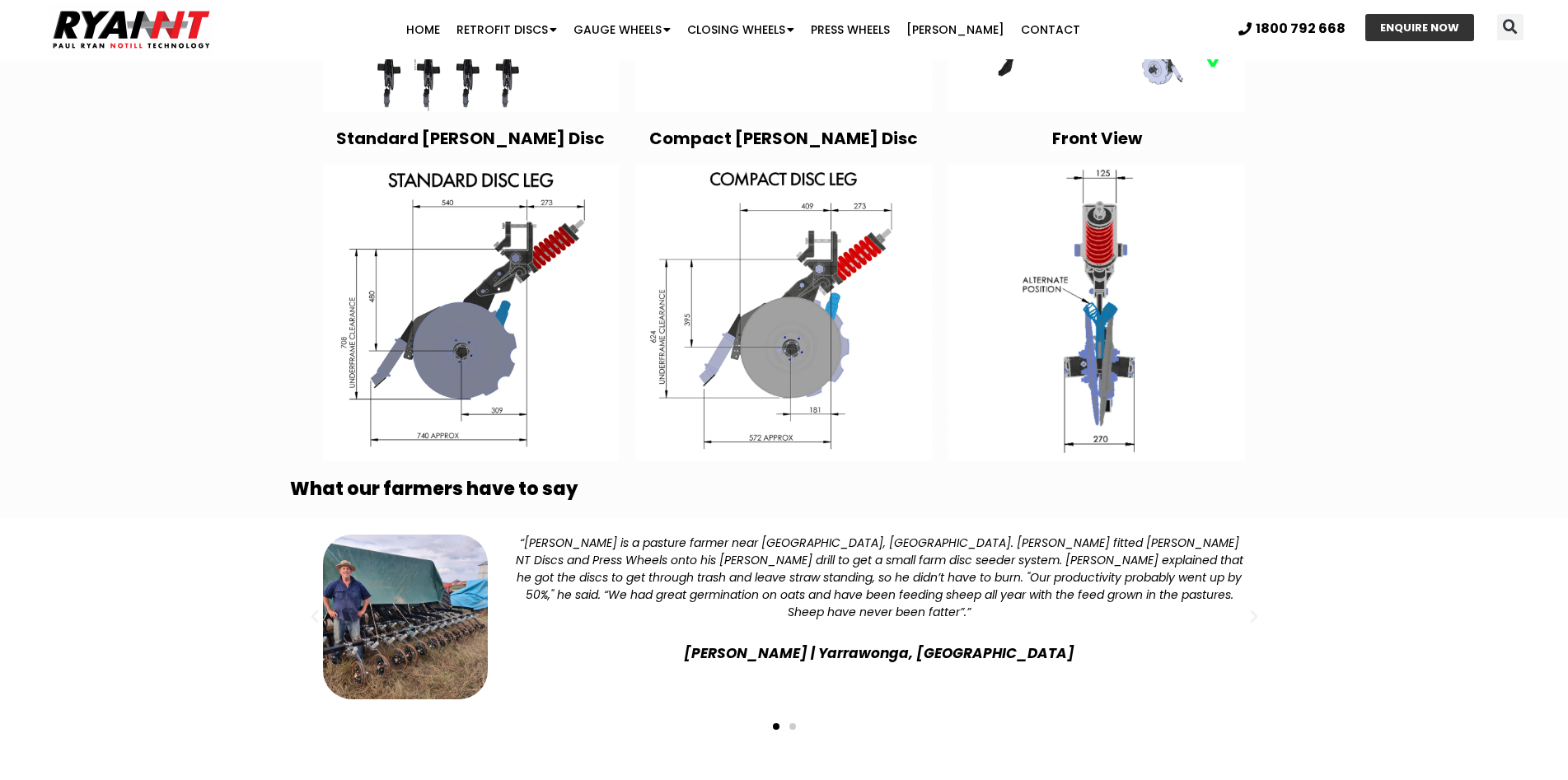
click at [401, 582] on img "1 / 2" at bounding box center [405, 616] width 164 height 164
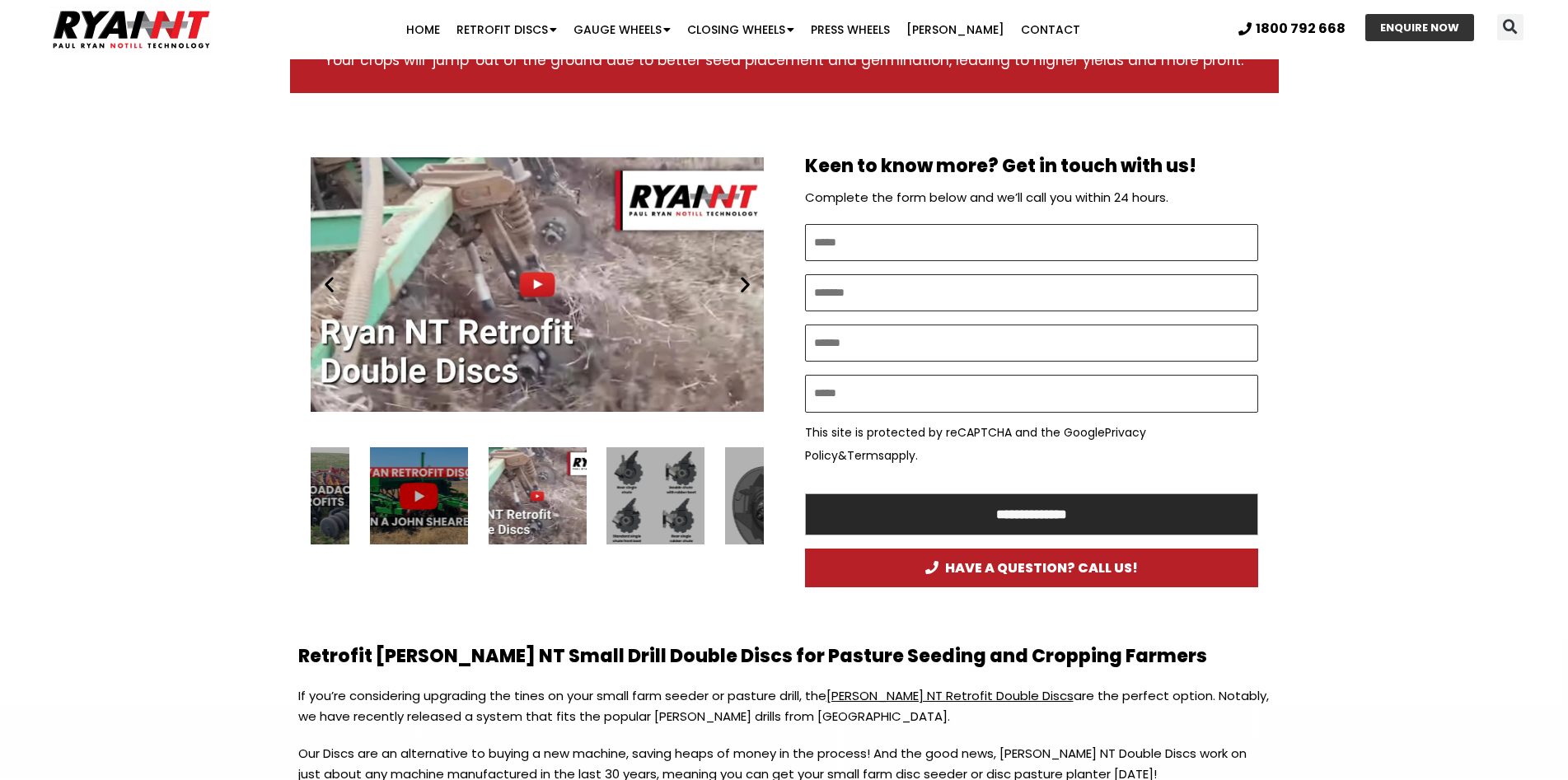
scroll to position [824, 0]
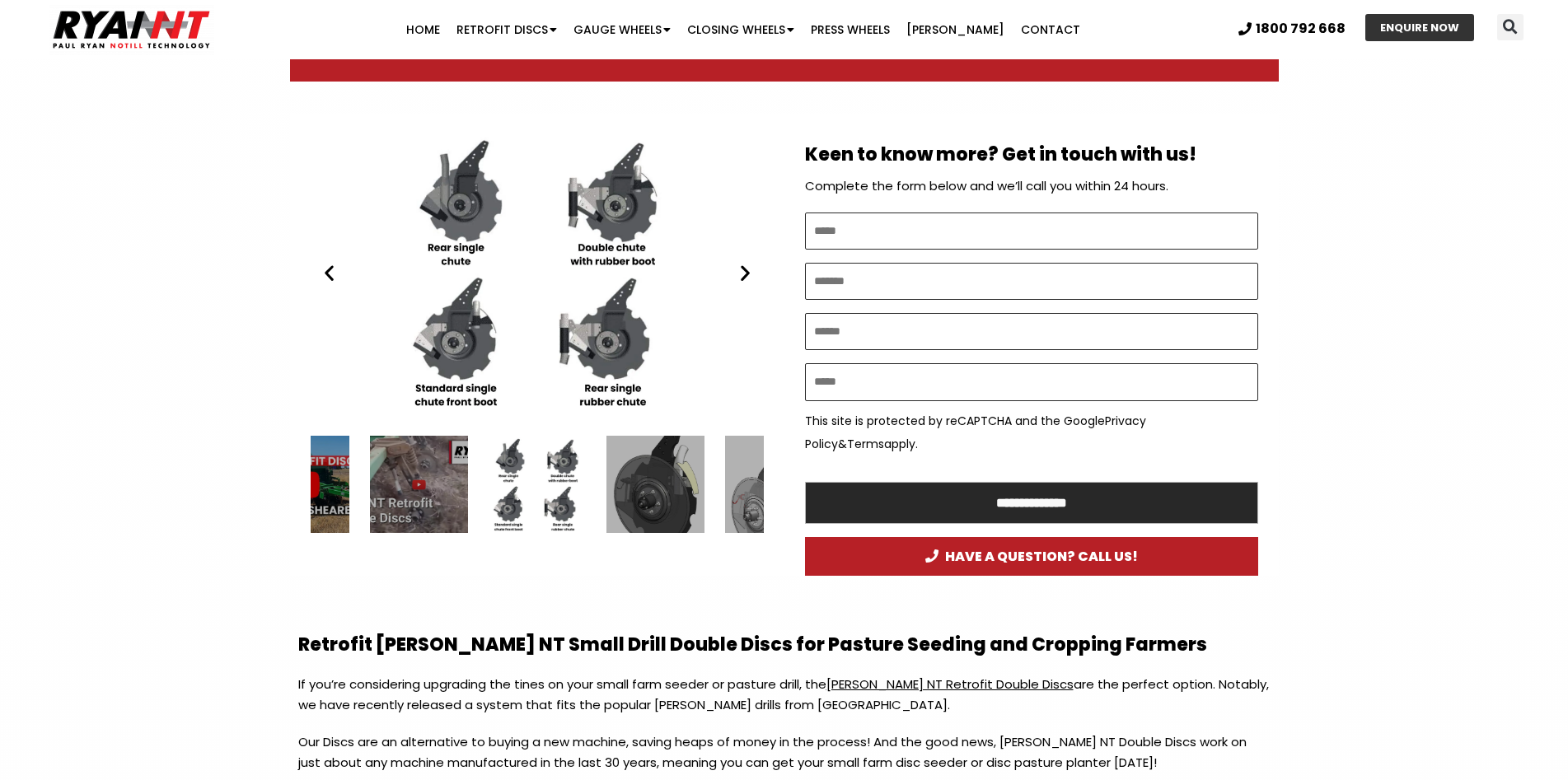
click at [324, 273] on icon "Previous slide" at bounding box center [329, 273] width 21 height 21
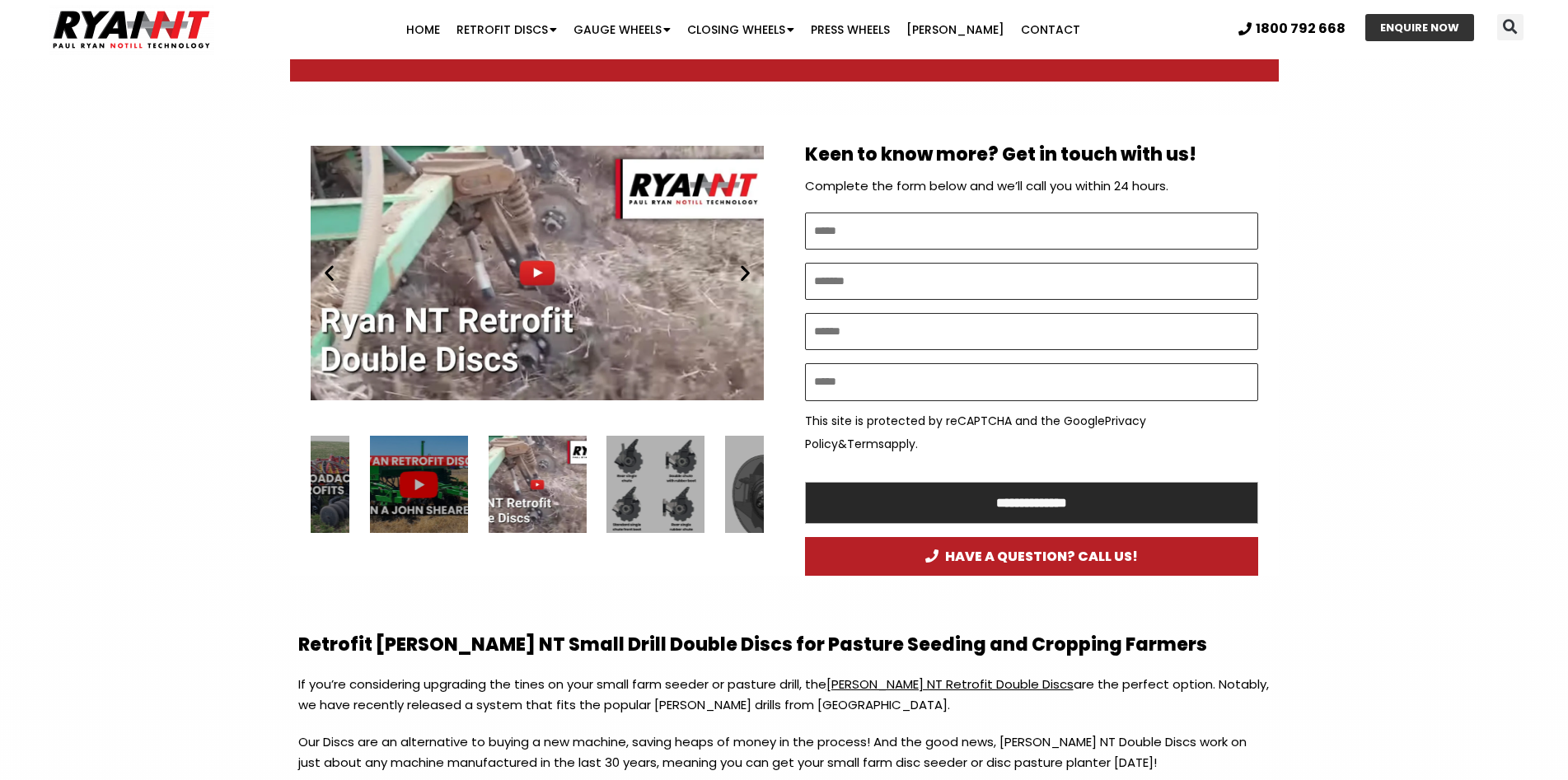
click at [454, 312] on div "Play" at bounding box center [537, 273] width 453 height 284
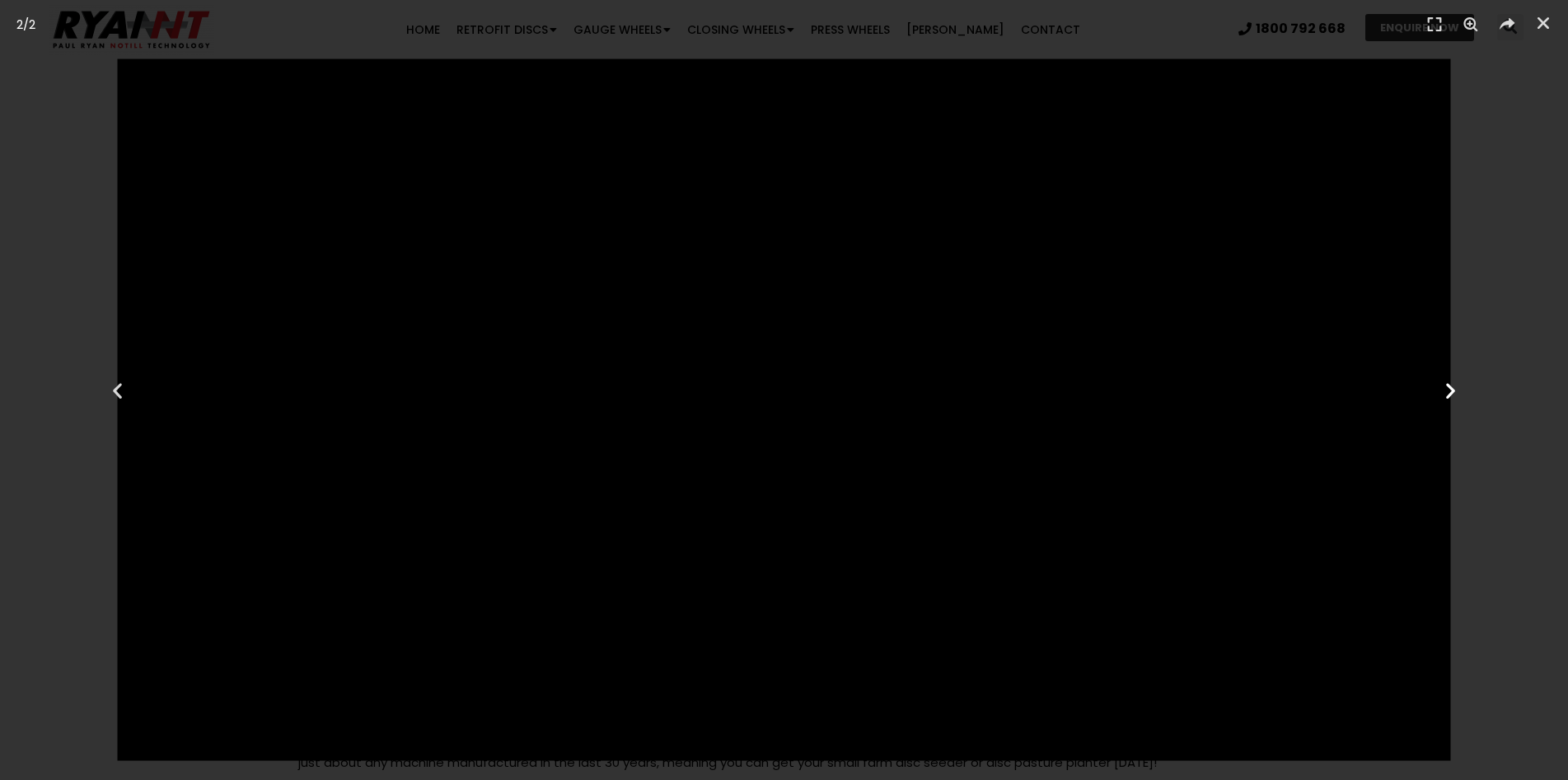
click at [1393, 736] on div "Next" at bounding box center [1451, 390] width 235 height 780
click at [1540, 23] on icon "Close (Esc)" at bounding box center [1543, 23] width 17 height 17
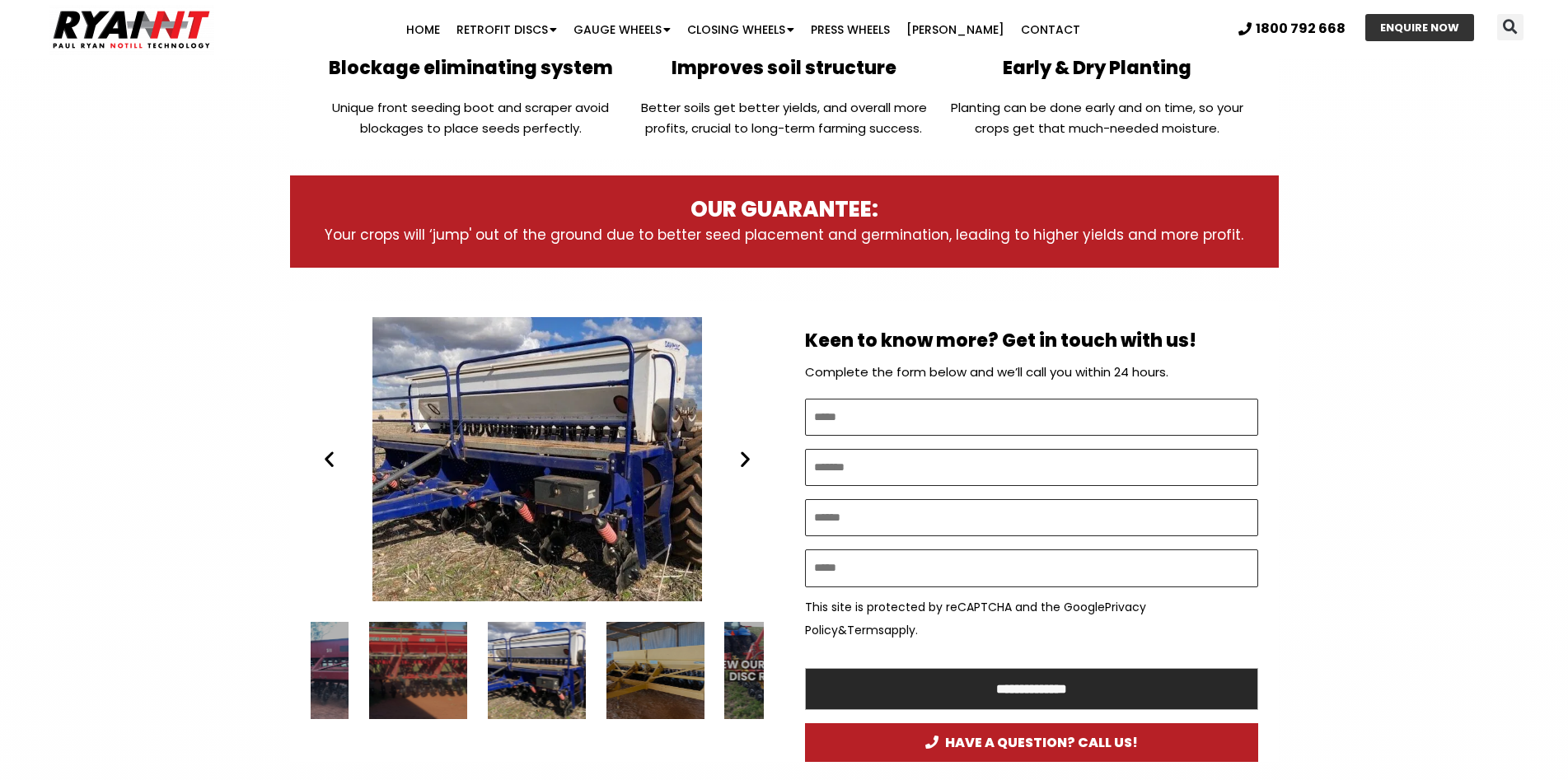
scroll to position [330, 0]
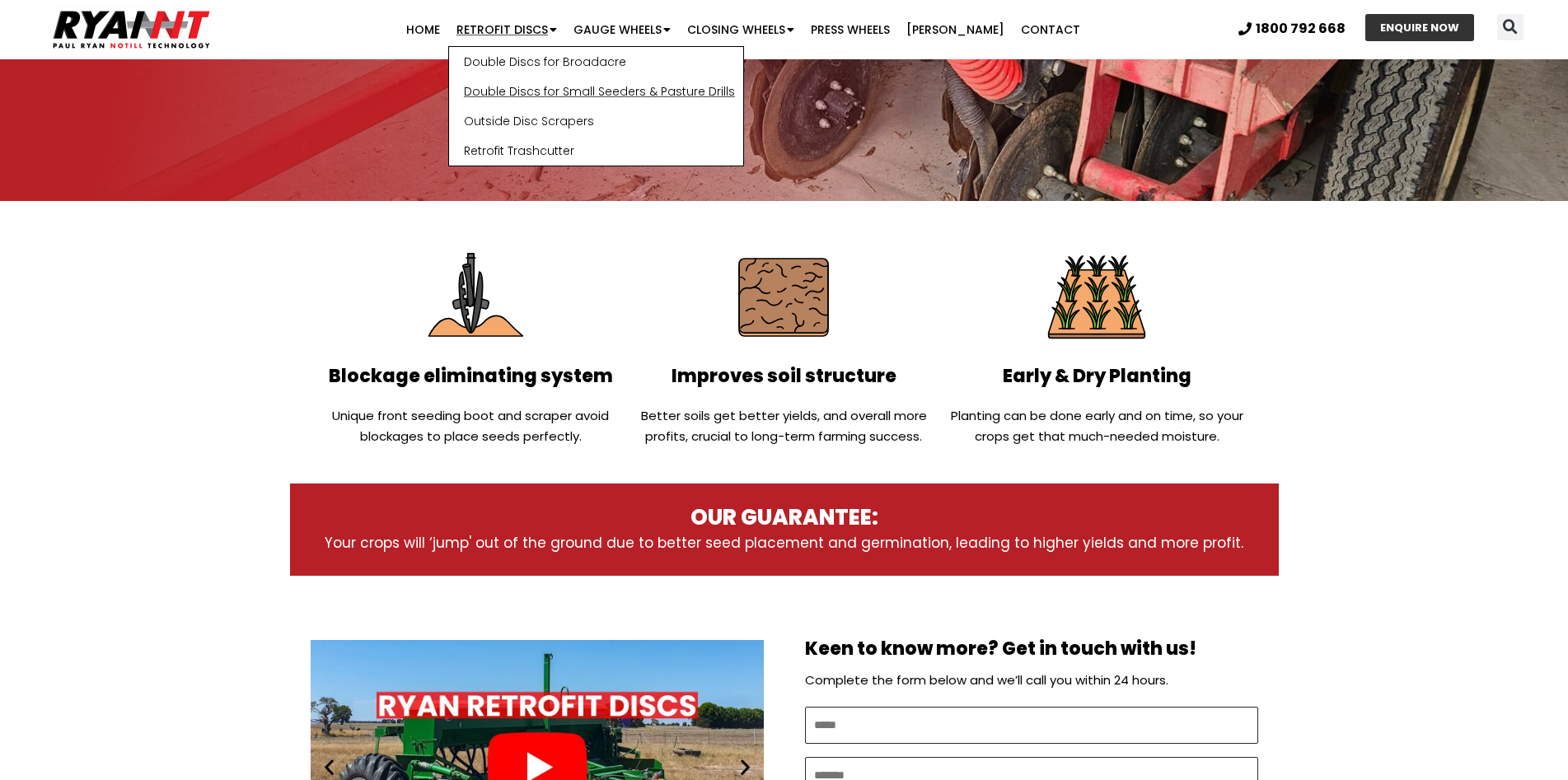
click at [564, 91] on link "Double Discs for Small Seeders & Pasture Drills" at bounding box center [596, 91] width 294 height 29
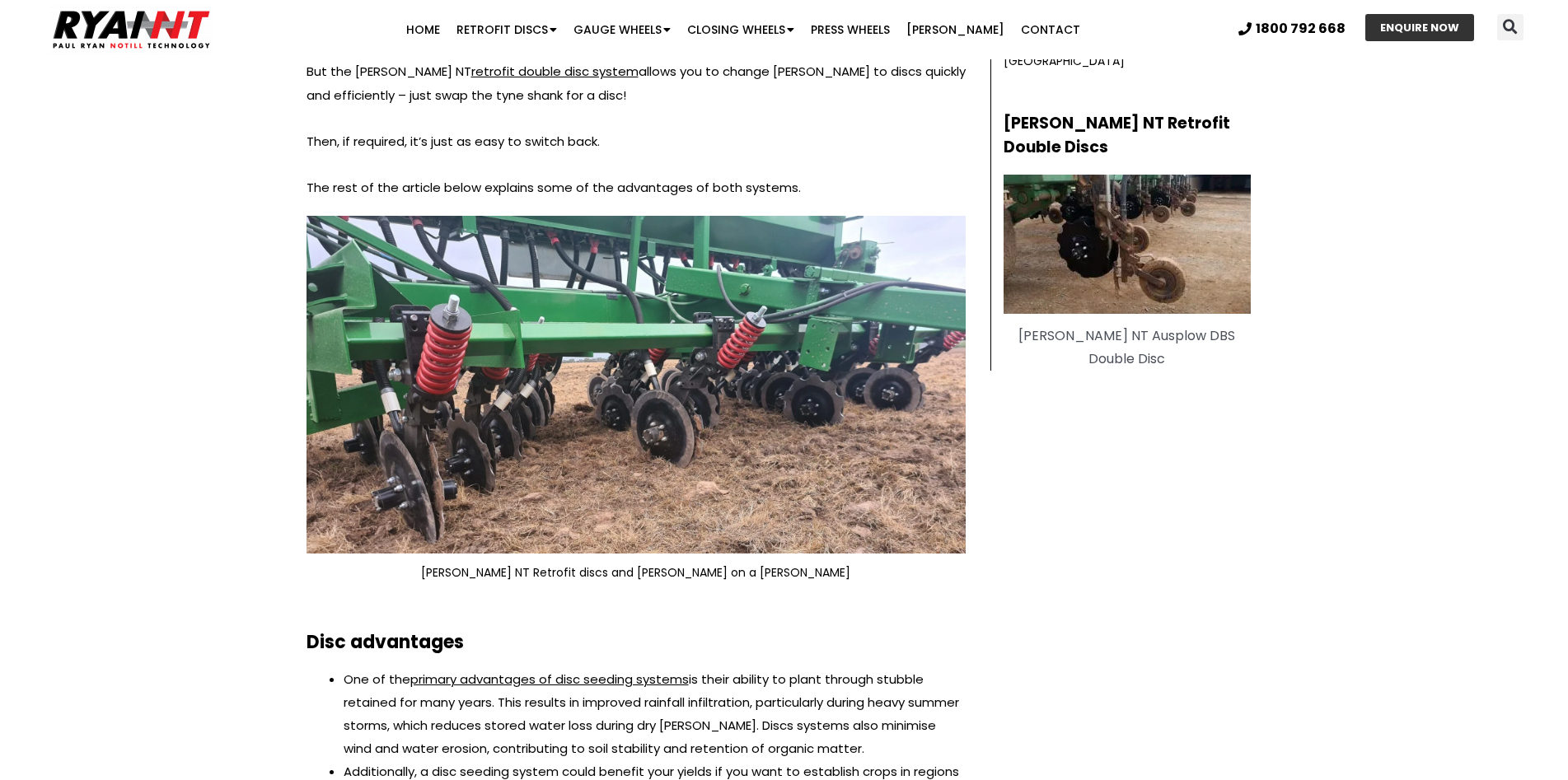
click at [716, 360] on img at bounding box center [635, 384] width 659 height 338
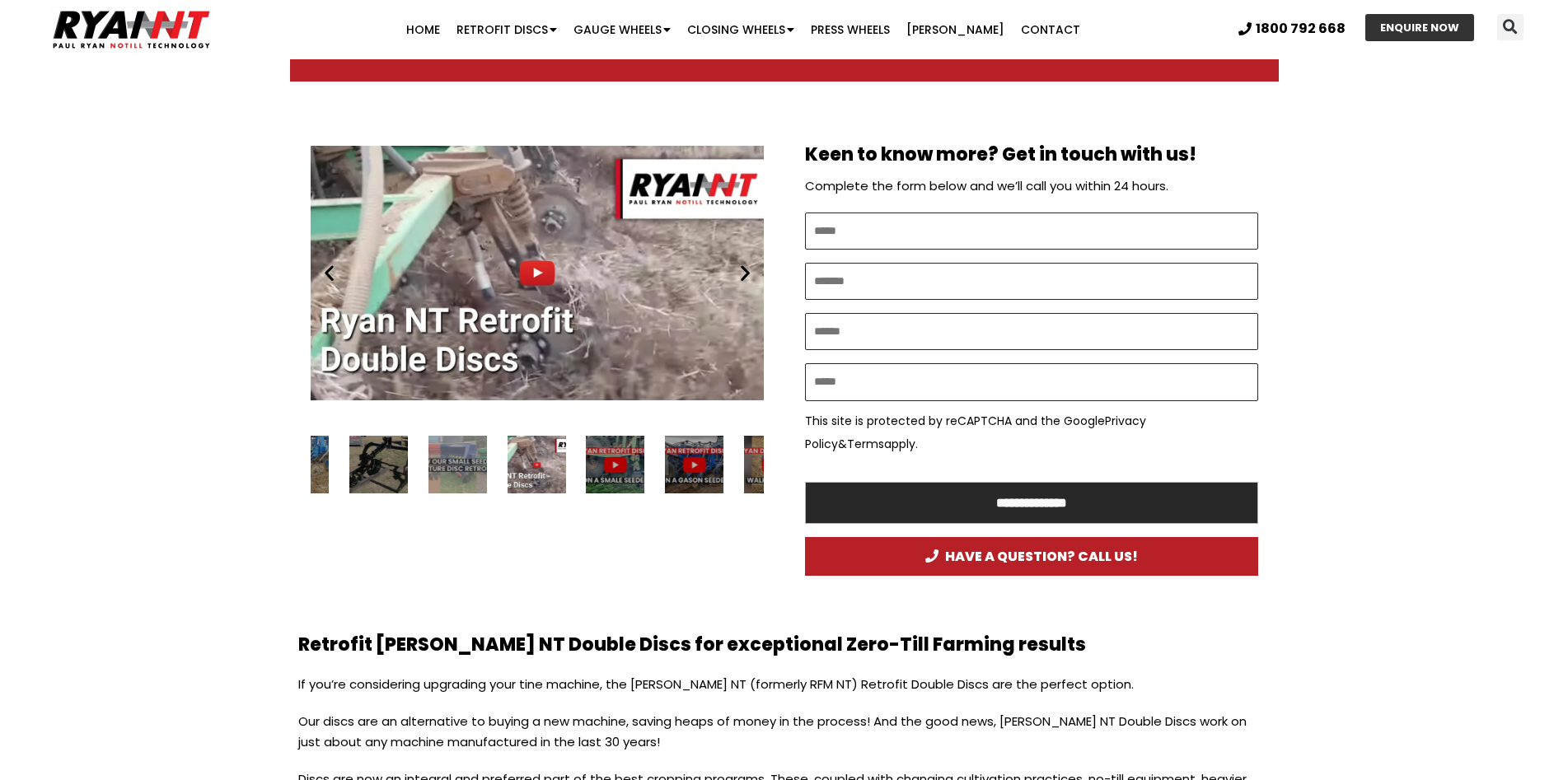
click at [744, 267] on icon "Next slide" at bounding box center [745, 273] width 21 height 21
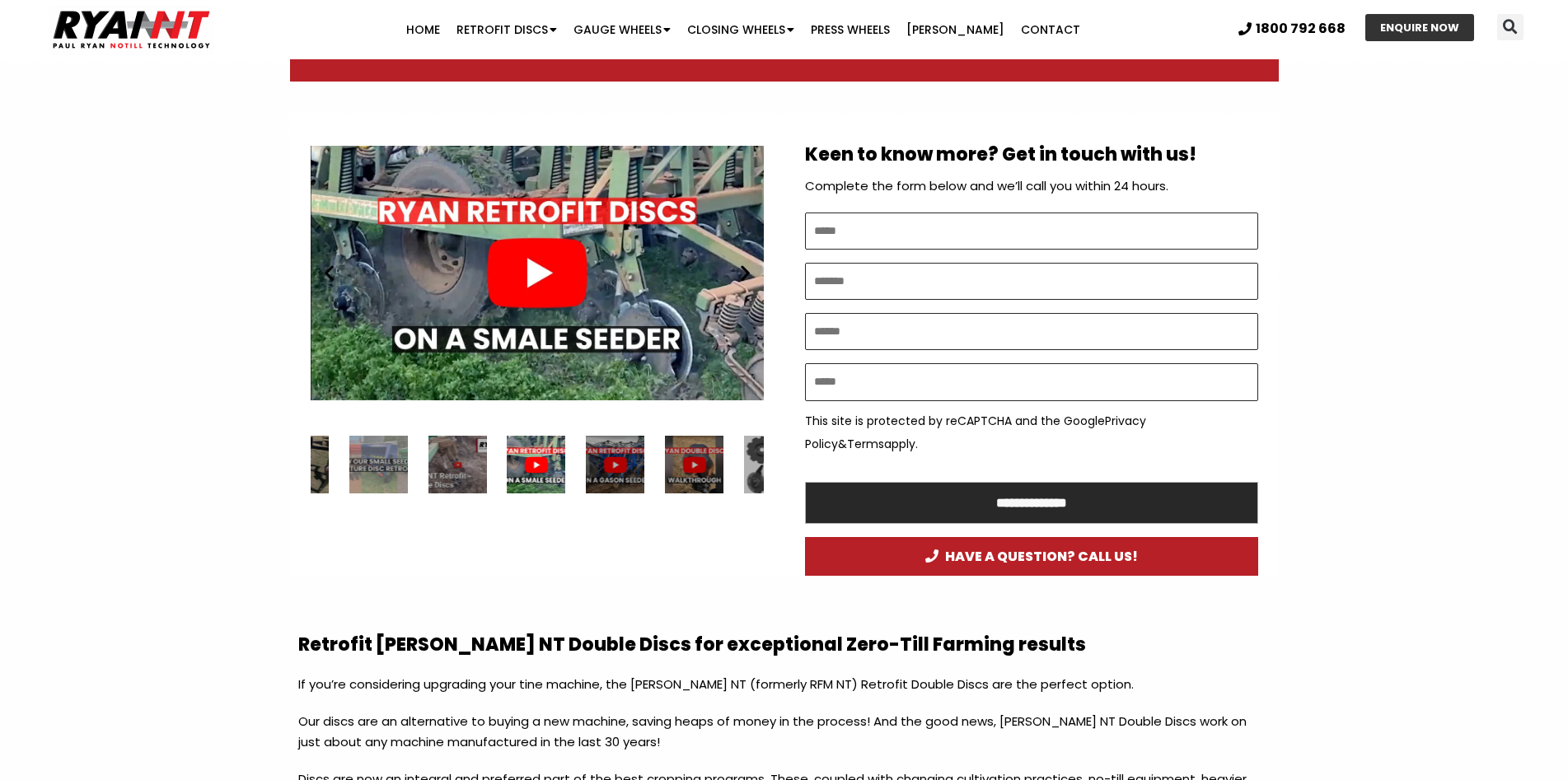
click at [744, 267] on icon "Next slide" at bounding box center [745, 273] width 21 height 21
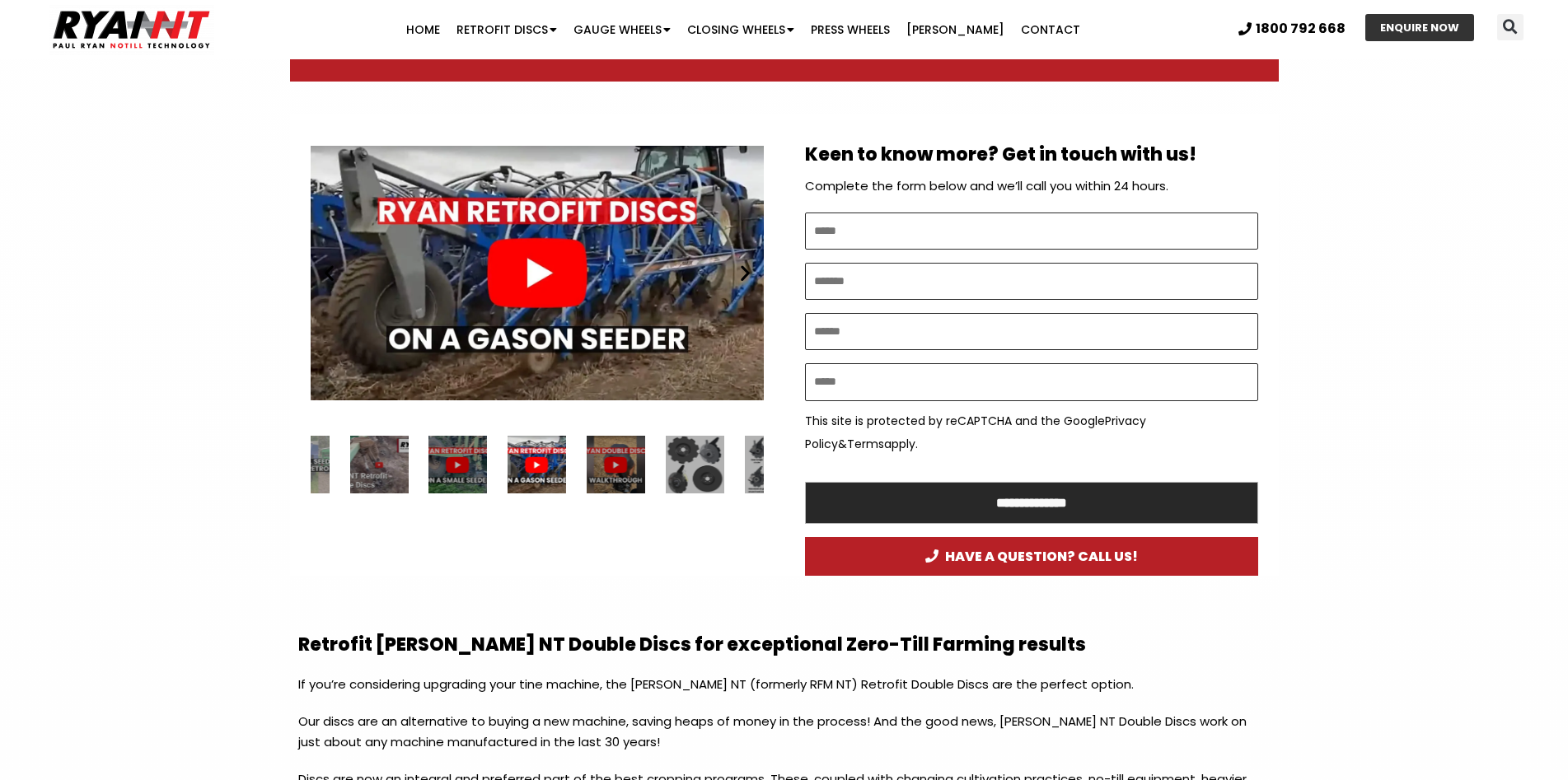
click at [744, 267] on icon "Next slide" at bounding box center [745, 273] width 21 height 21
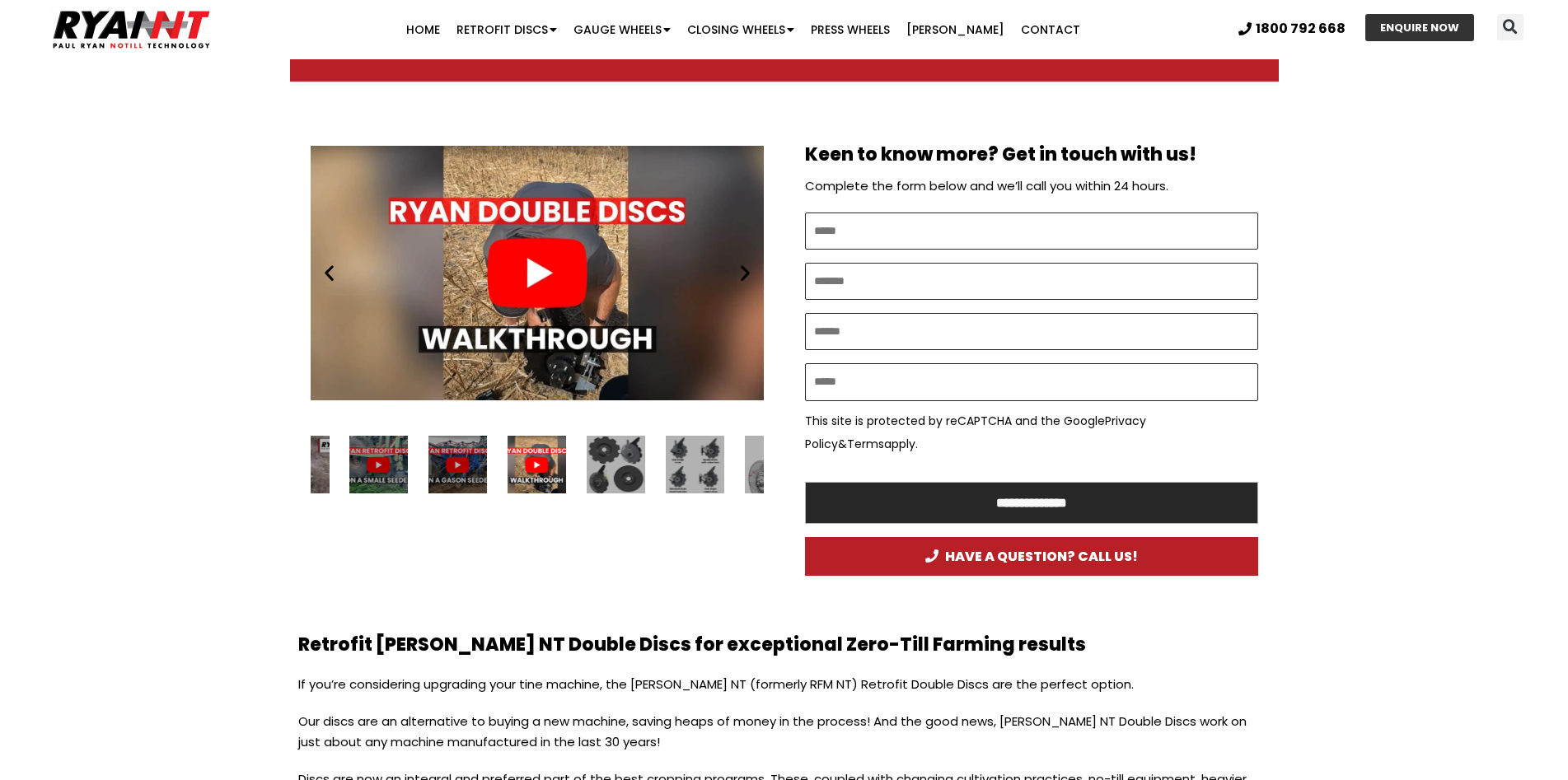
click at [744, 267] on icon "Next slide" at bounding box center [745, 273] width 21 height 21
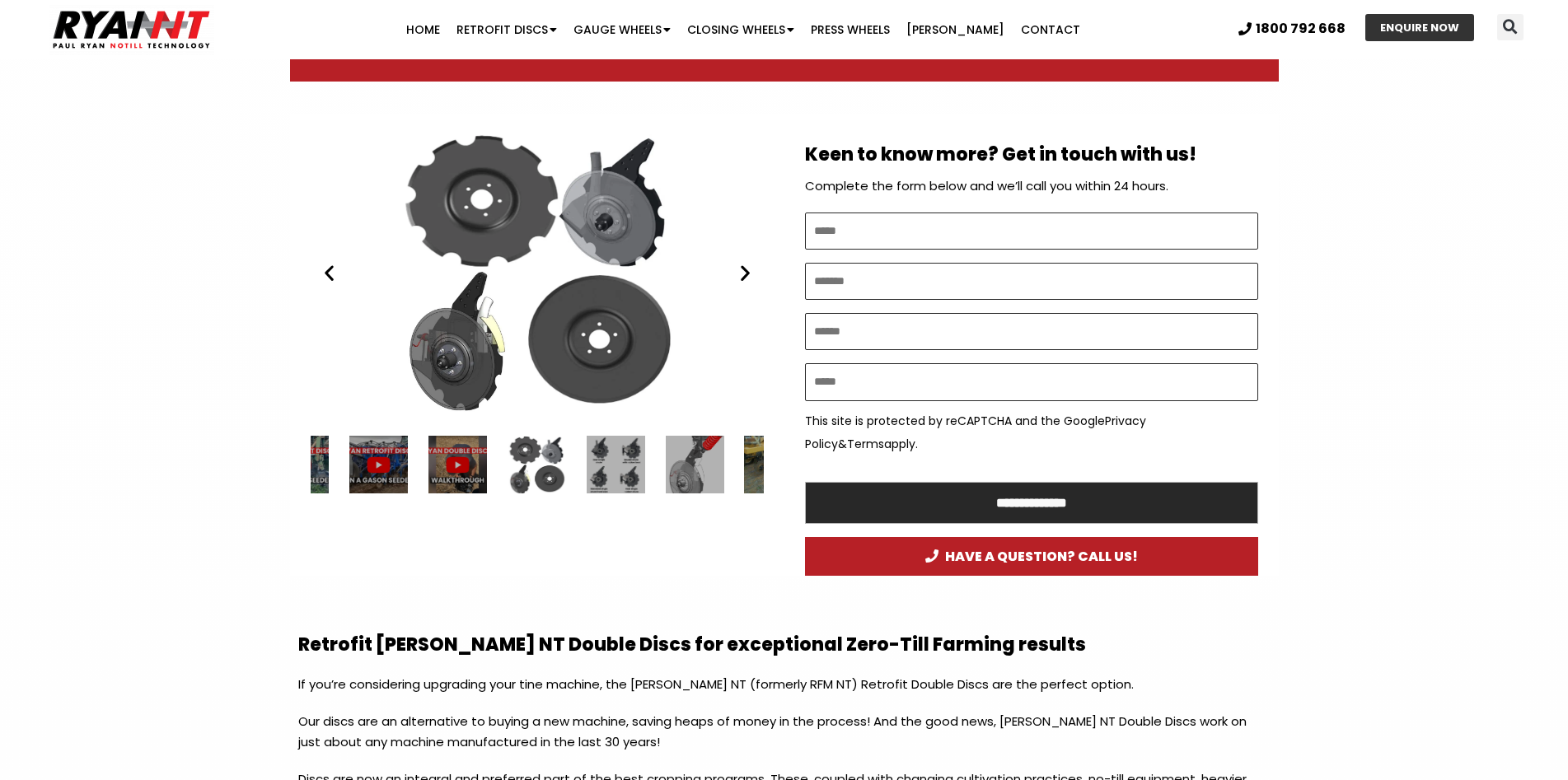
click at [744, 267] on icon "Next slide" at bounding box center [745, 273] width 21 height 21
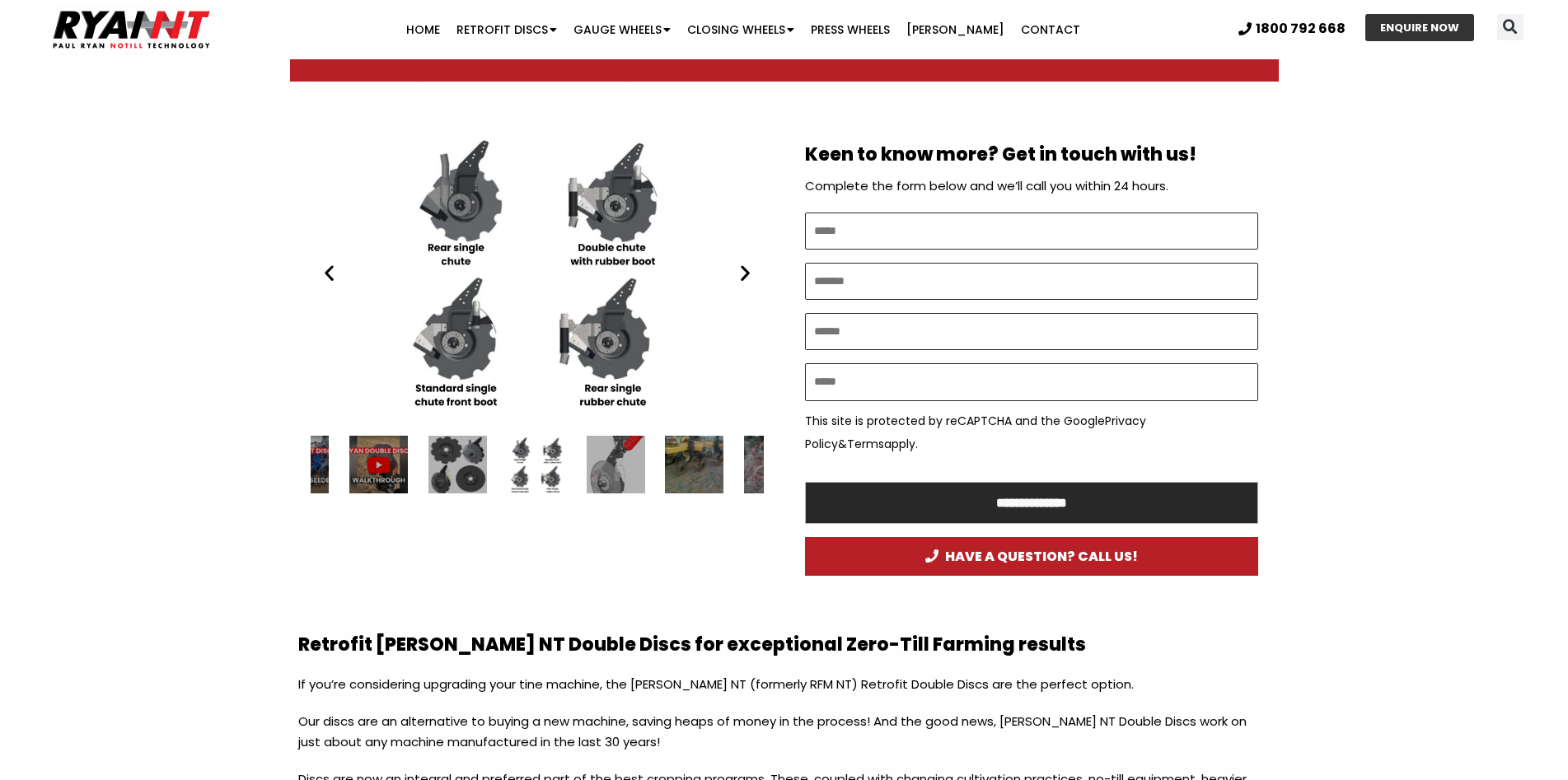
click at [744, 267] on icon "Next slide" at bounding box center [745, 273] width 21 height 21
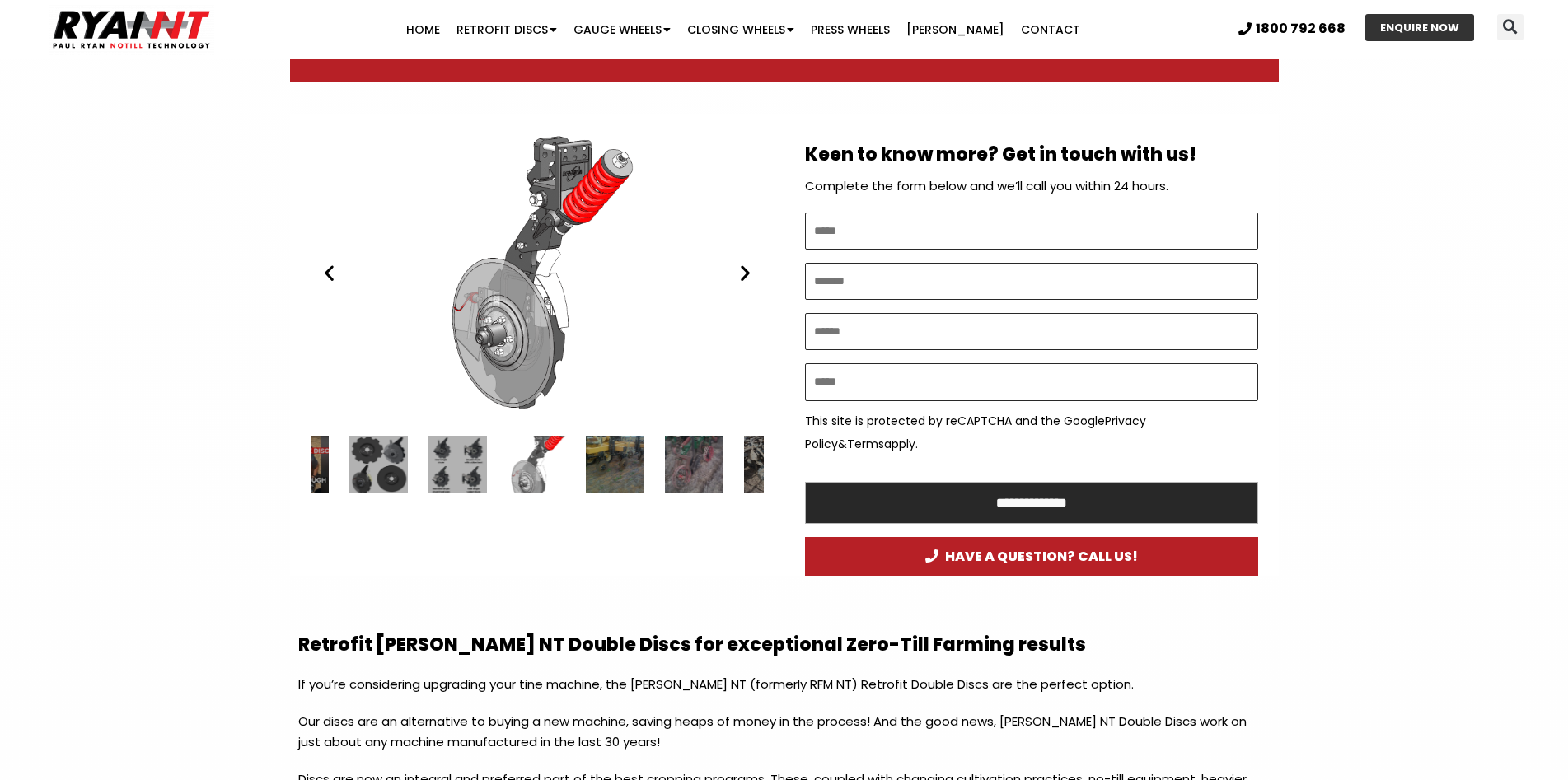
click at [744, 267] on icon "Next slide" at bounding box center [745, 273] width 21 height 21
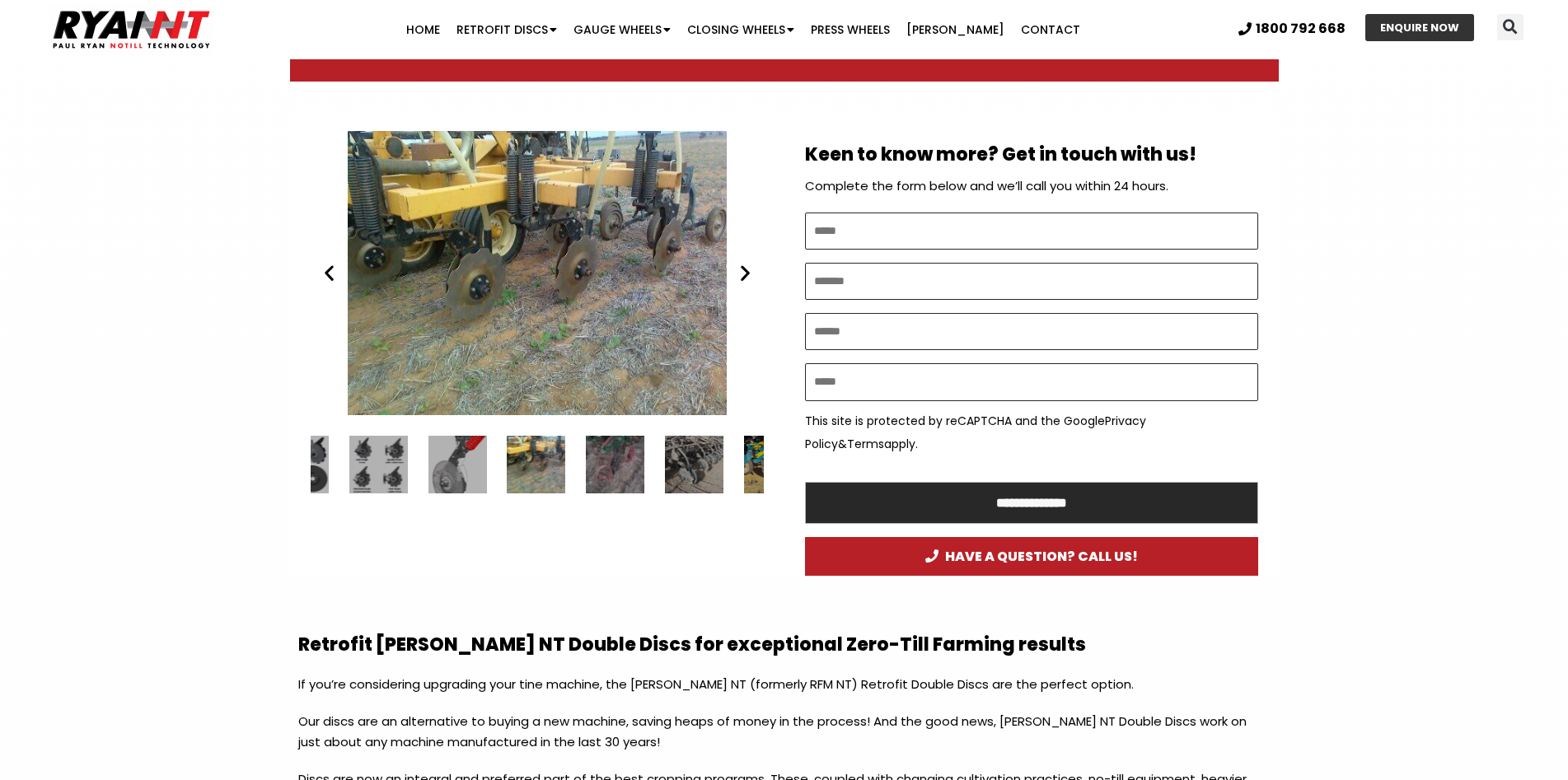
click at [744, 267] on icon "Next slide" at bounding box center [745, 273] width 21 height 21
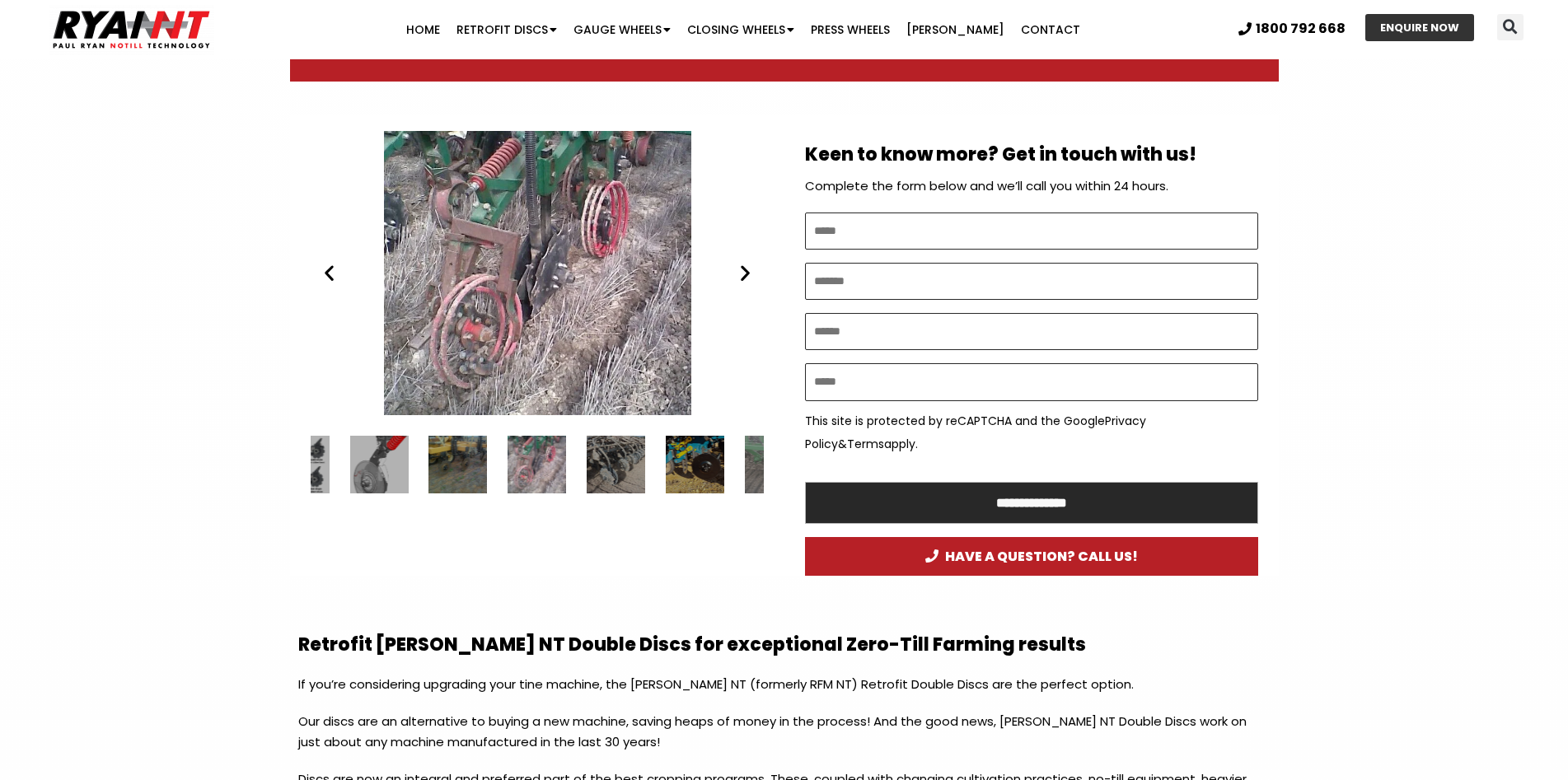
click at [744, 267] on icon "Next slide" at bounding box center [745, 273] width 21 height 21
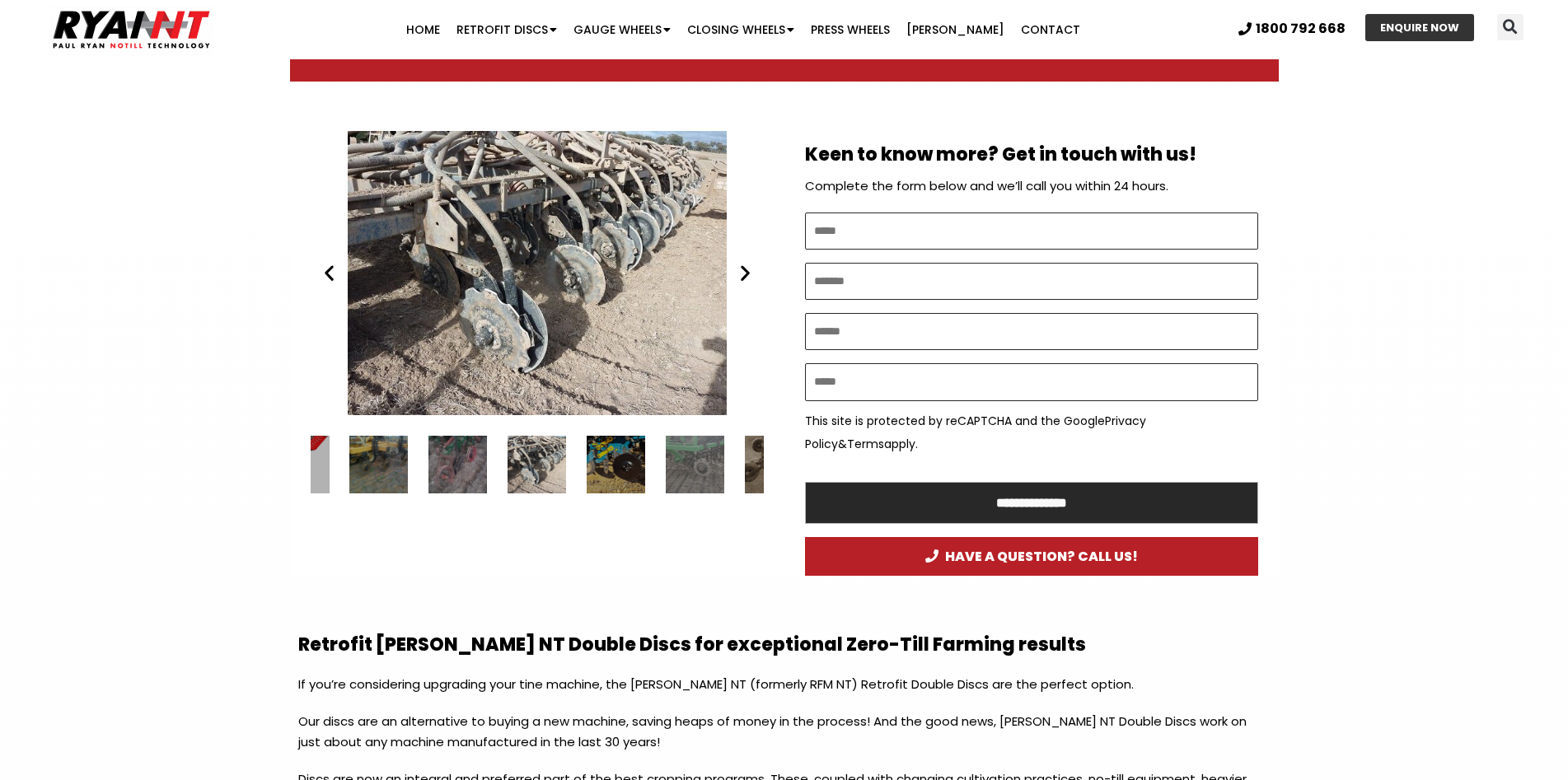
click at [744, 267] on icon "Next slide" at bounding box center [745, 273] width 21 height 21
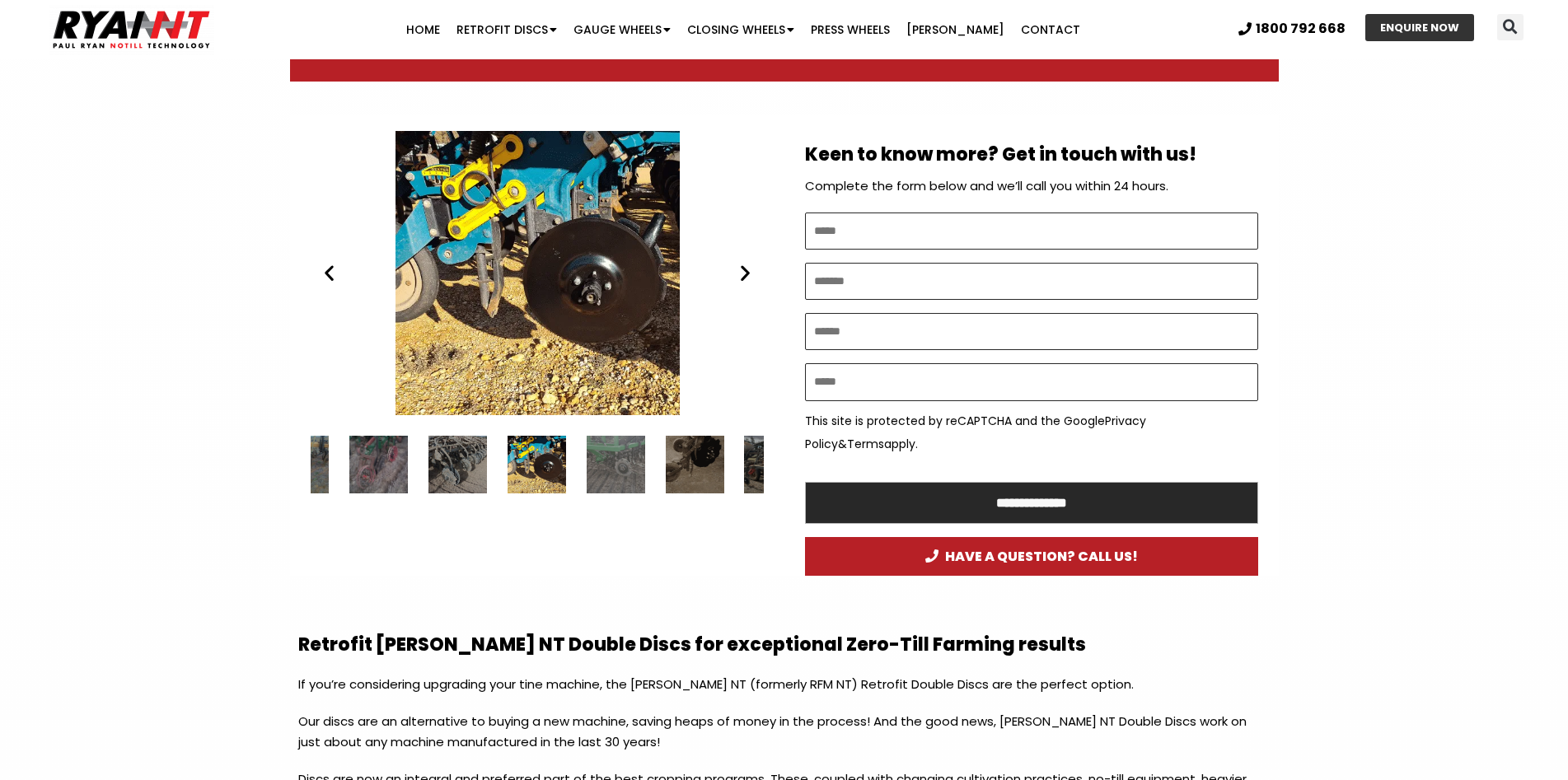
click at [619, 464] on div "12 / 34" at bounding box center [616, 465] width 59 height 59
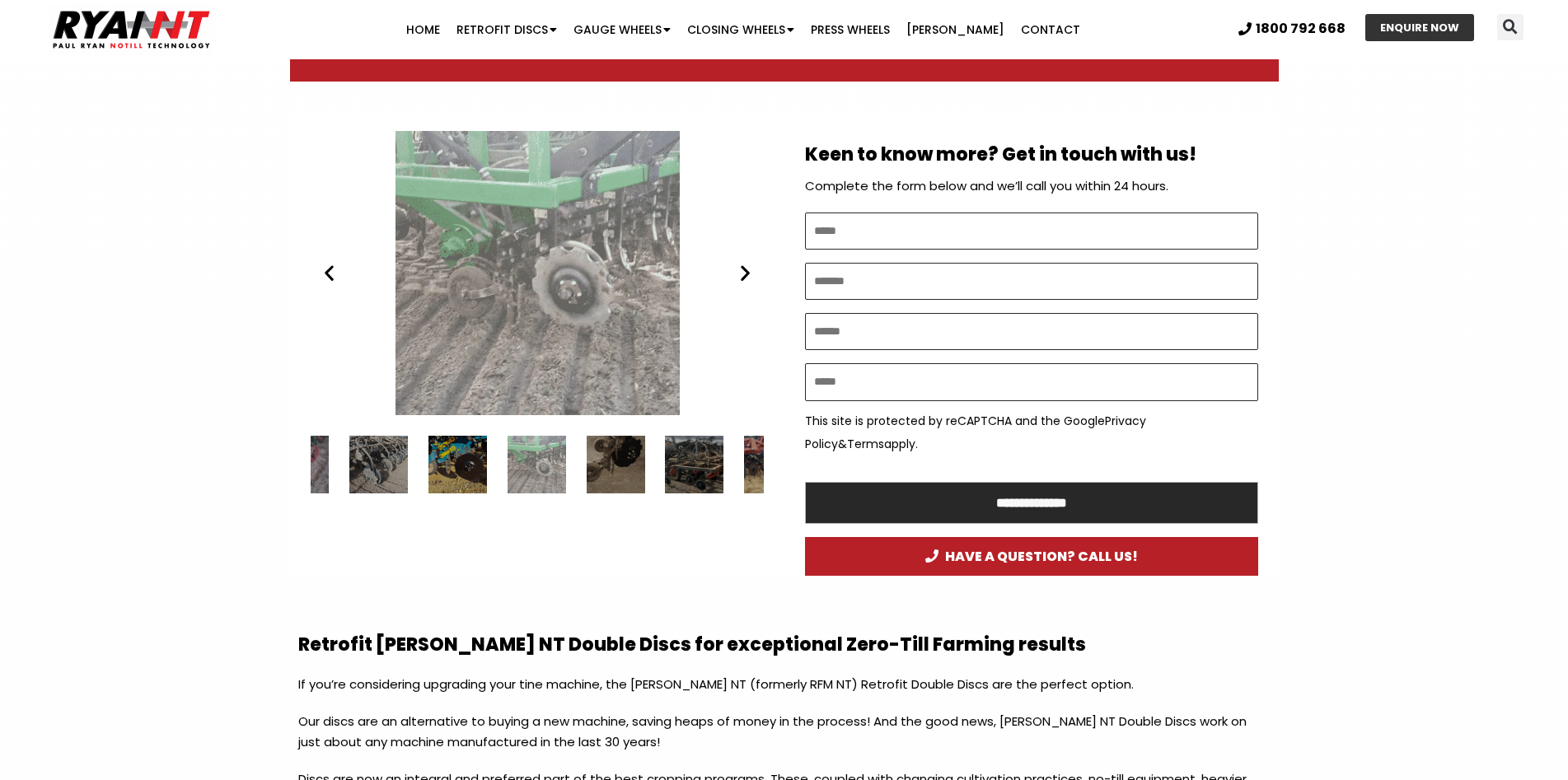
click at [742, 276] on icon "Next slide" at bounding box center [745, 273] width 21 height 21
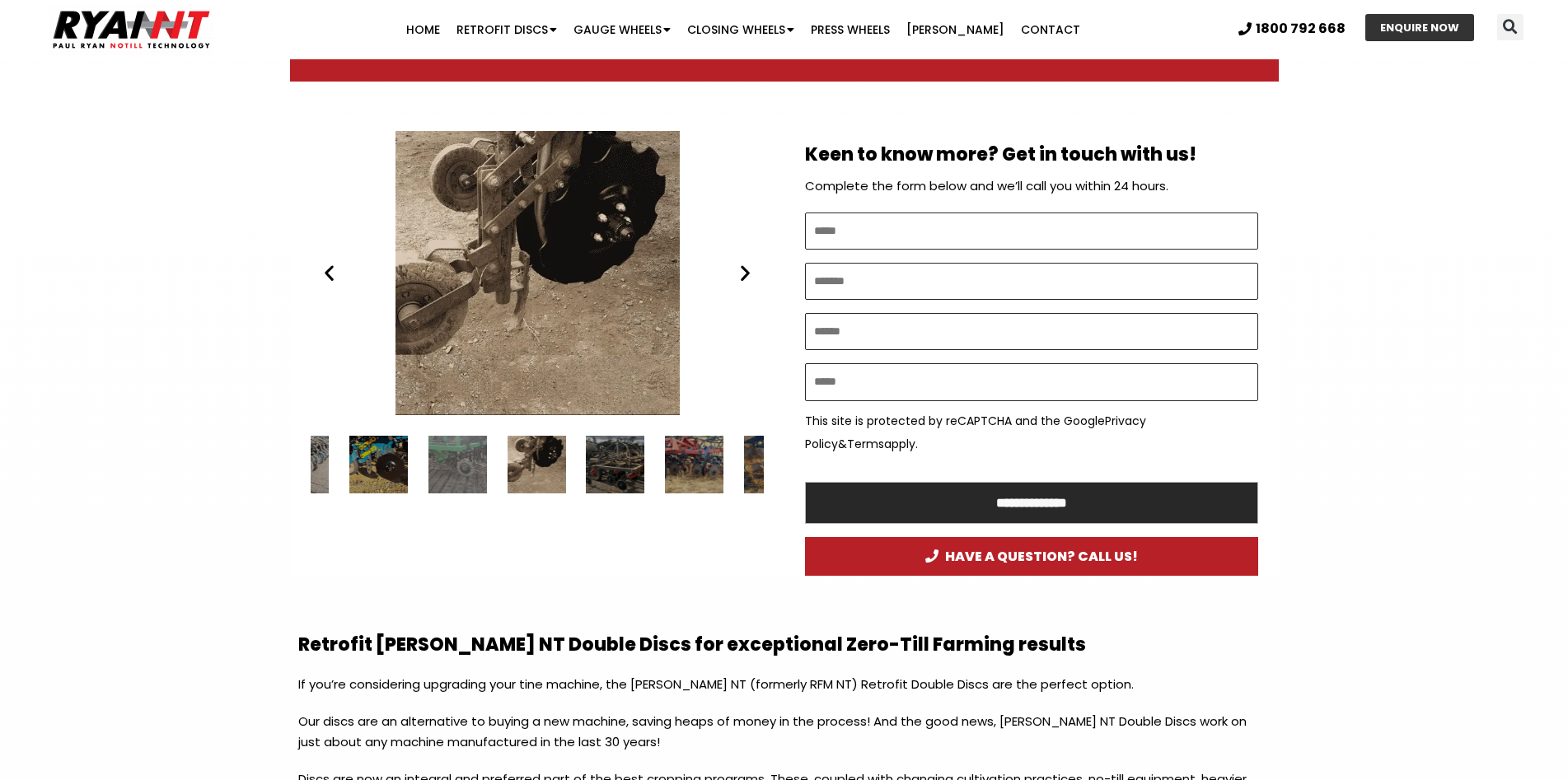
click at [742, 276] on icon "Next slide" at bounding box center [745, 273] width 21 height 21
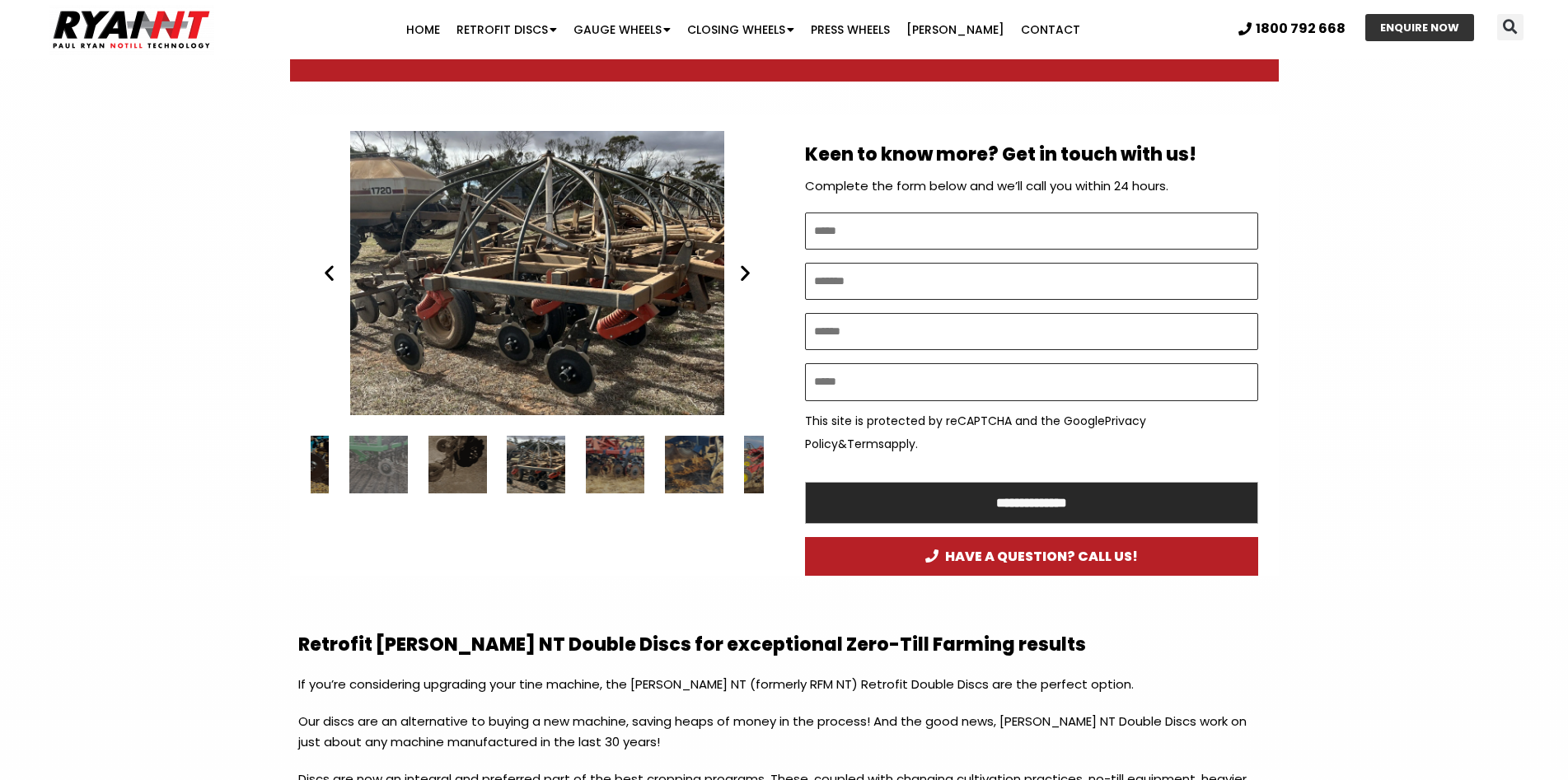
click at [742, 276] on icon "Next slide" at bounding box center [745, 273] width 21 height 21
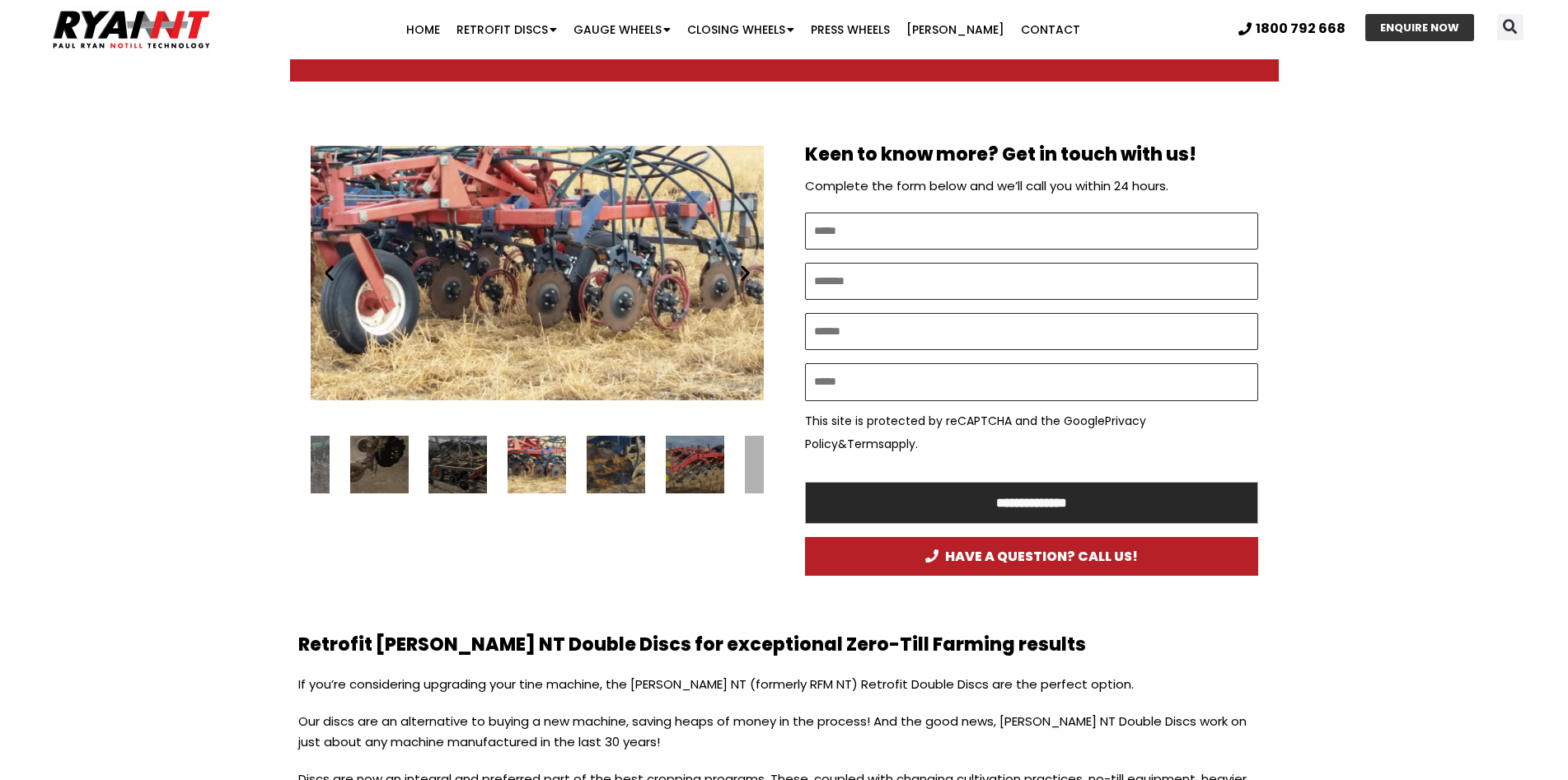
click at [742, 276] on icon "Next slide" at bounding box center [745, 273] width 21 height 21
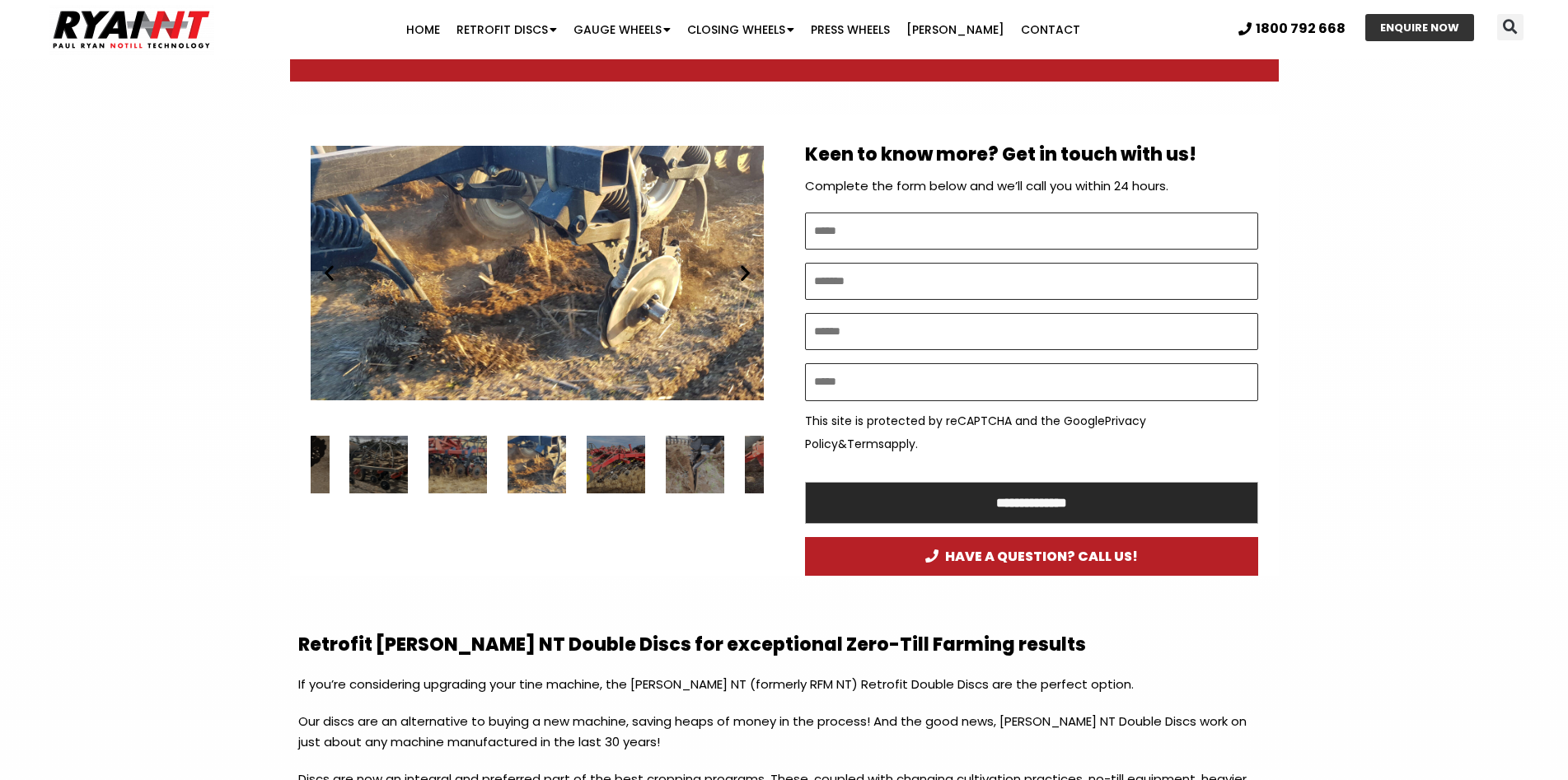
drag, startPoint x: 729, startPoint y: 475, endPoint x: 638, endPoint y: 477, distance: 91.0
click at [642, 478] on div "Slides Slides" at bounding box center [537, 465] width 453 height 59
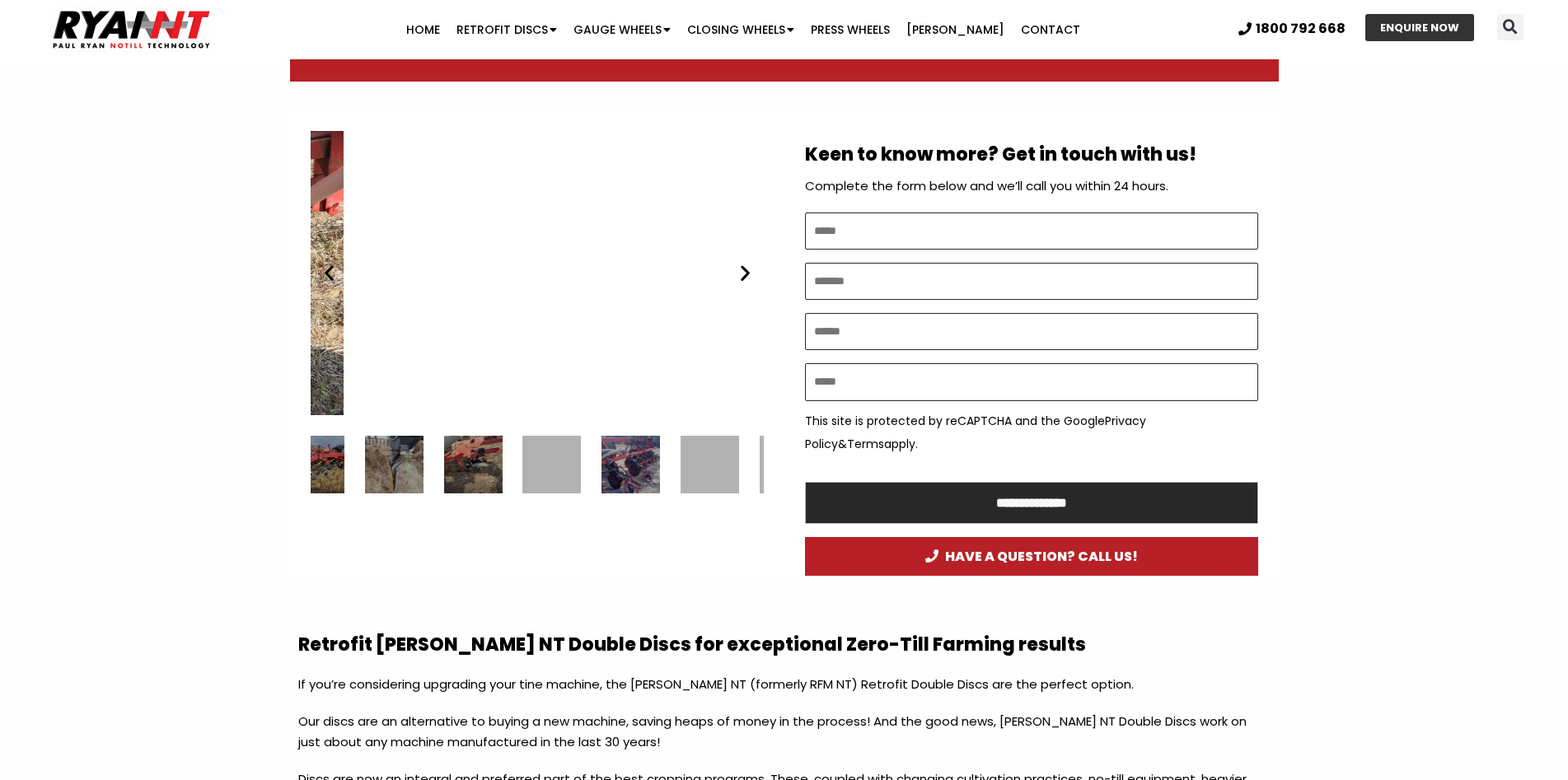
click at [364, 460] on div "18 / 34" at bounding box center [393, 465] width 59 height 59
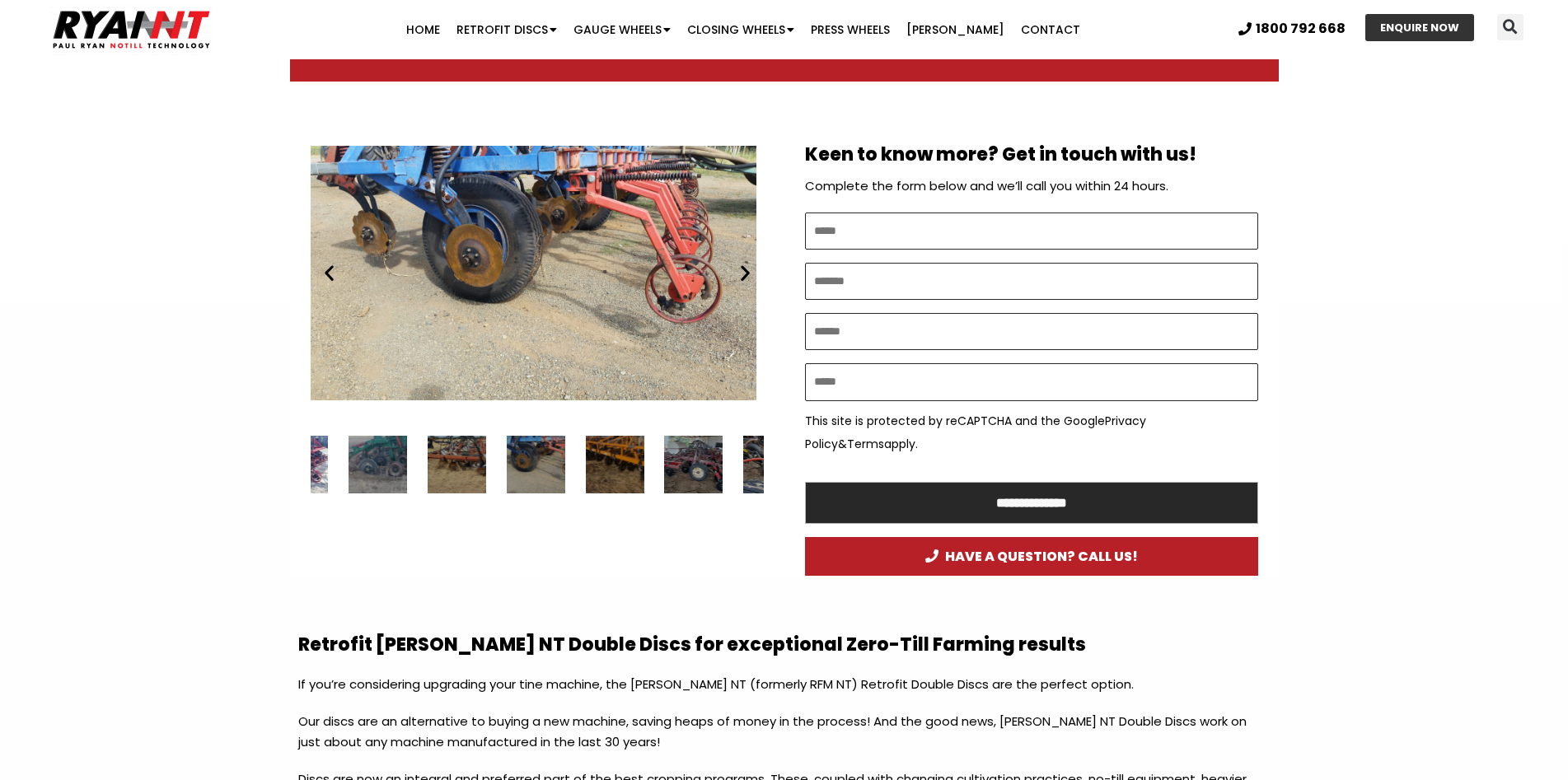
click at [378, 471] on div "22 / 34" at bounding box center [378, 465] width 59 height 59
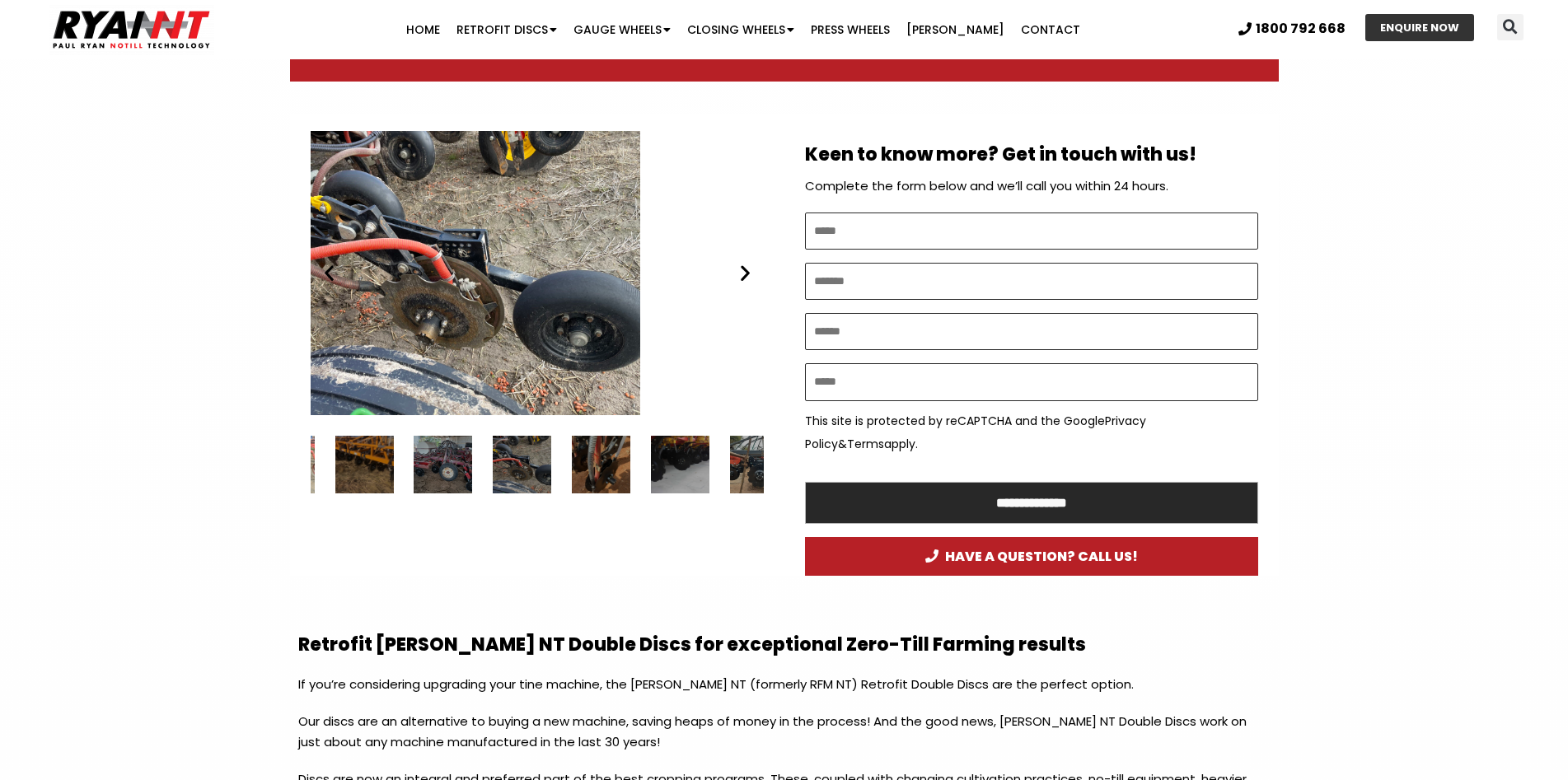
click at [438, 472] on div "26 / 34" at bounding box center [443, 465] width 59 height 59
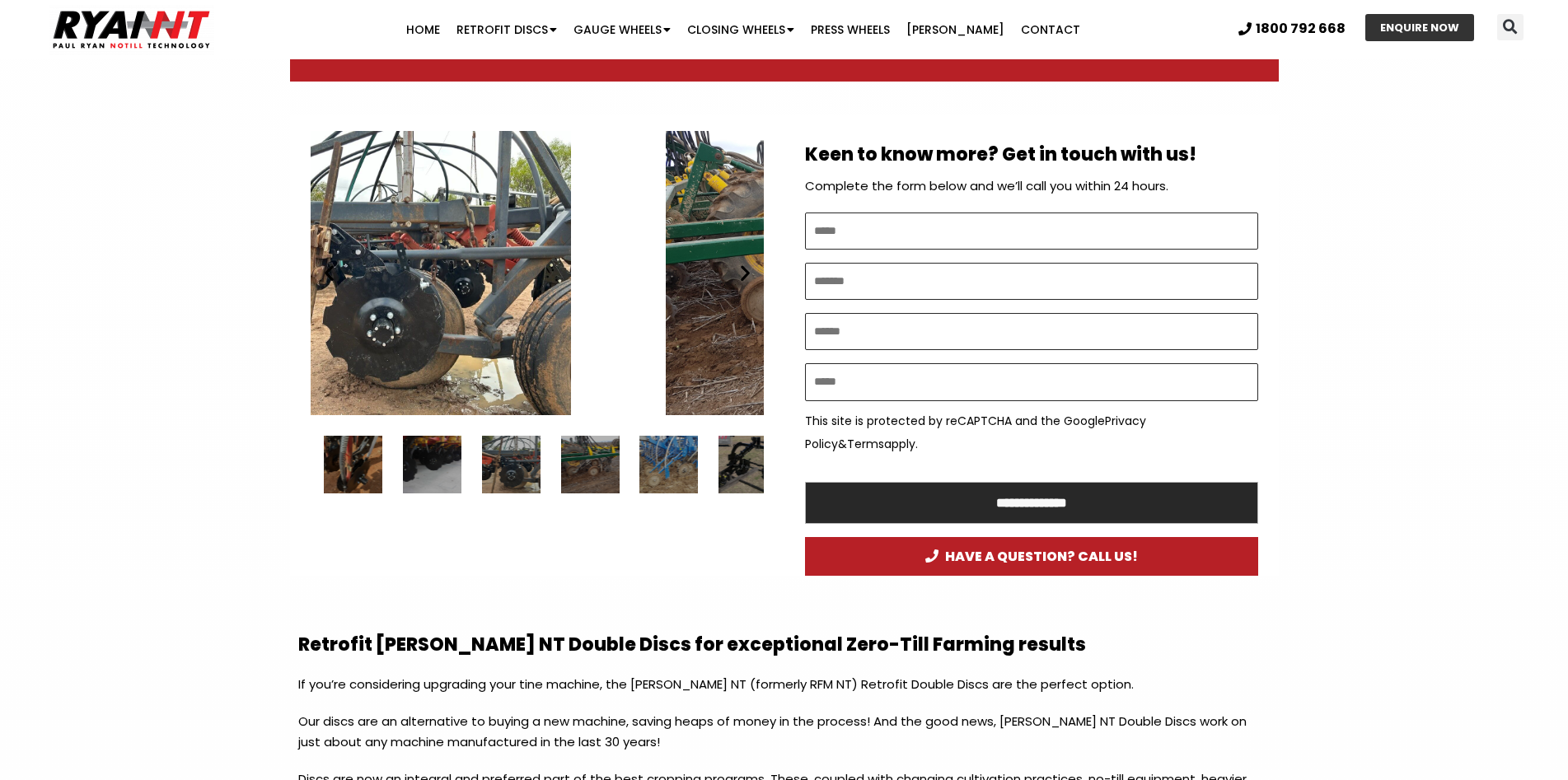
click at [433, 471] on div "29 / 34" at bounding box center [431, 465] width 59 height 59
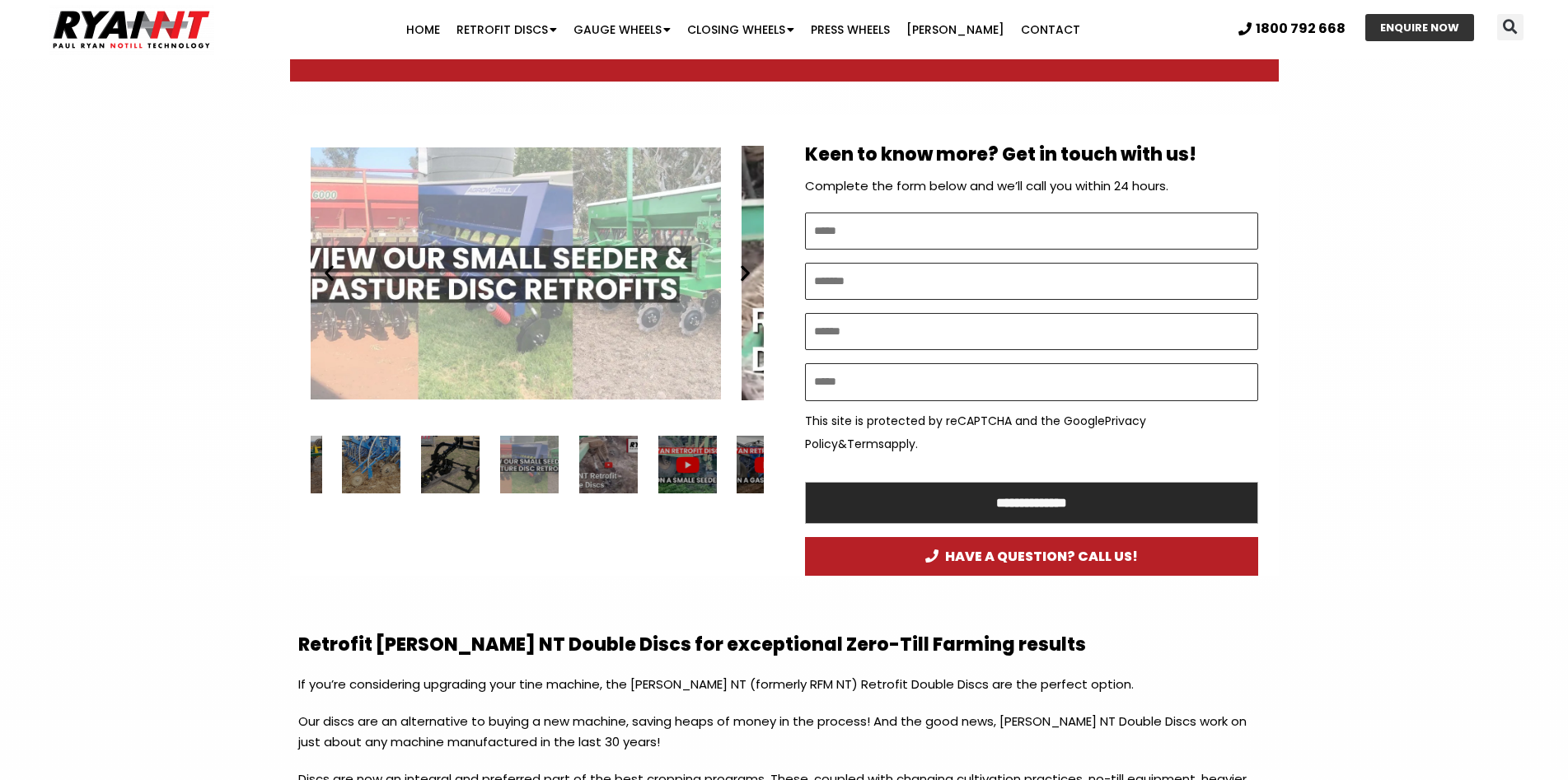
click at [375, 476] on div "32 / 34" at bounding box center [371, 465] width 59 height 59
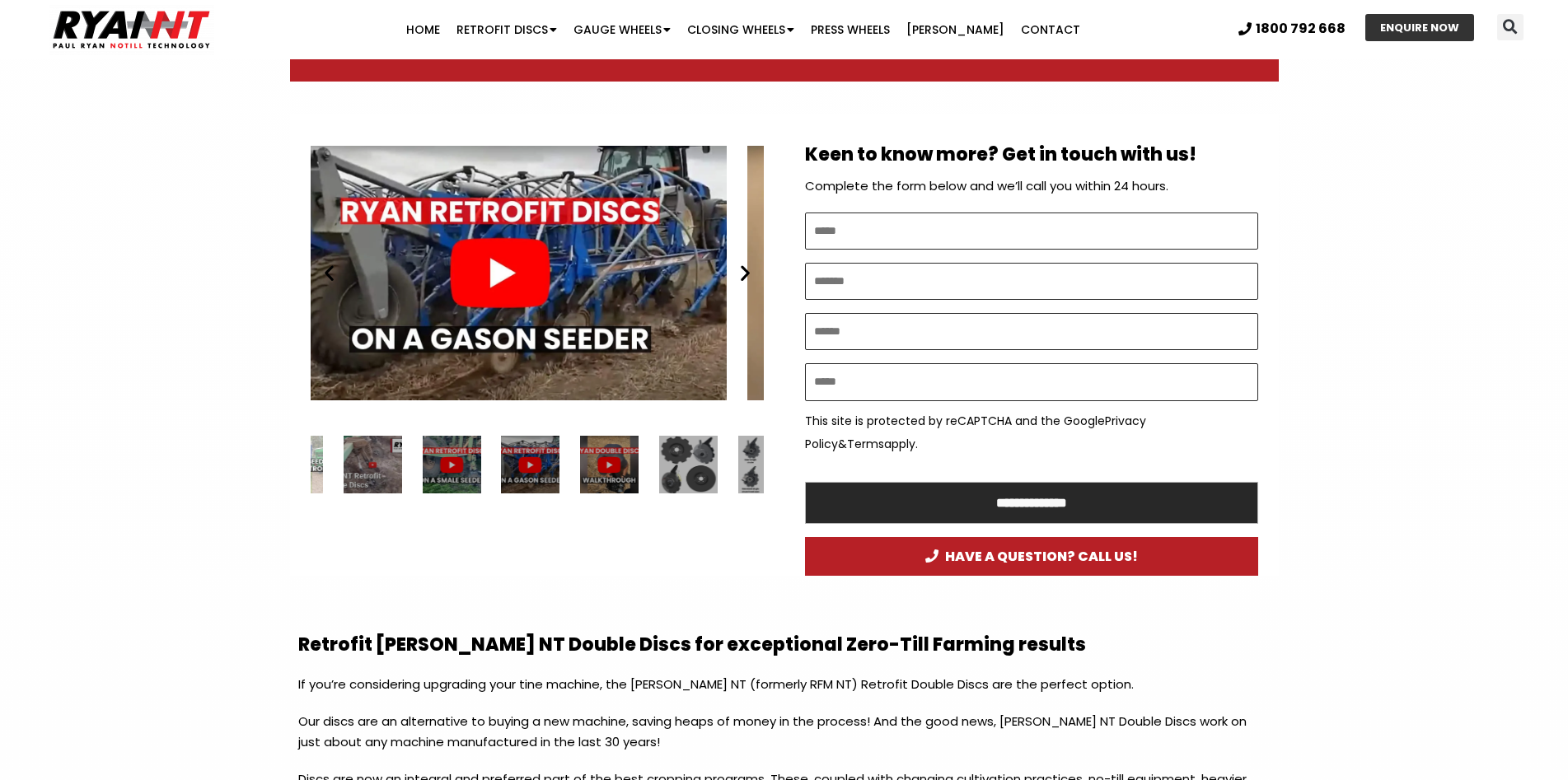
click at [367, 472] on div "1 / 34" at bounding box center [372, 465] width 59 height 59
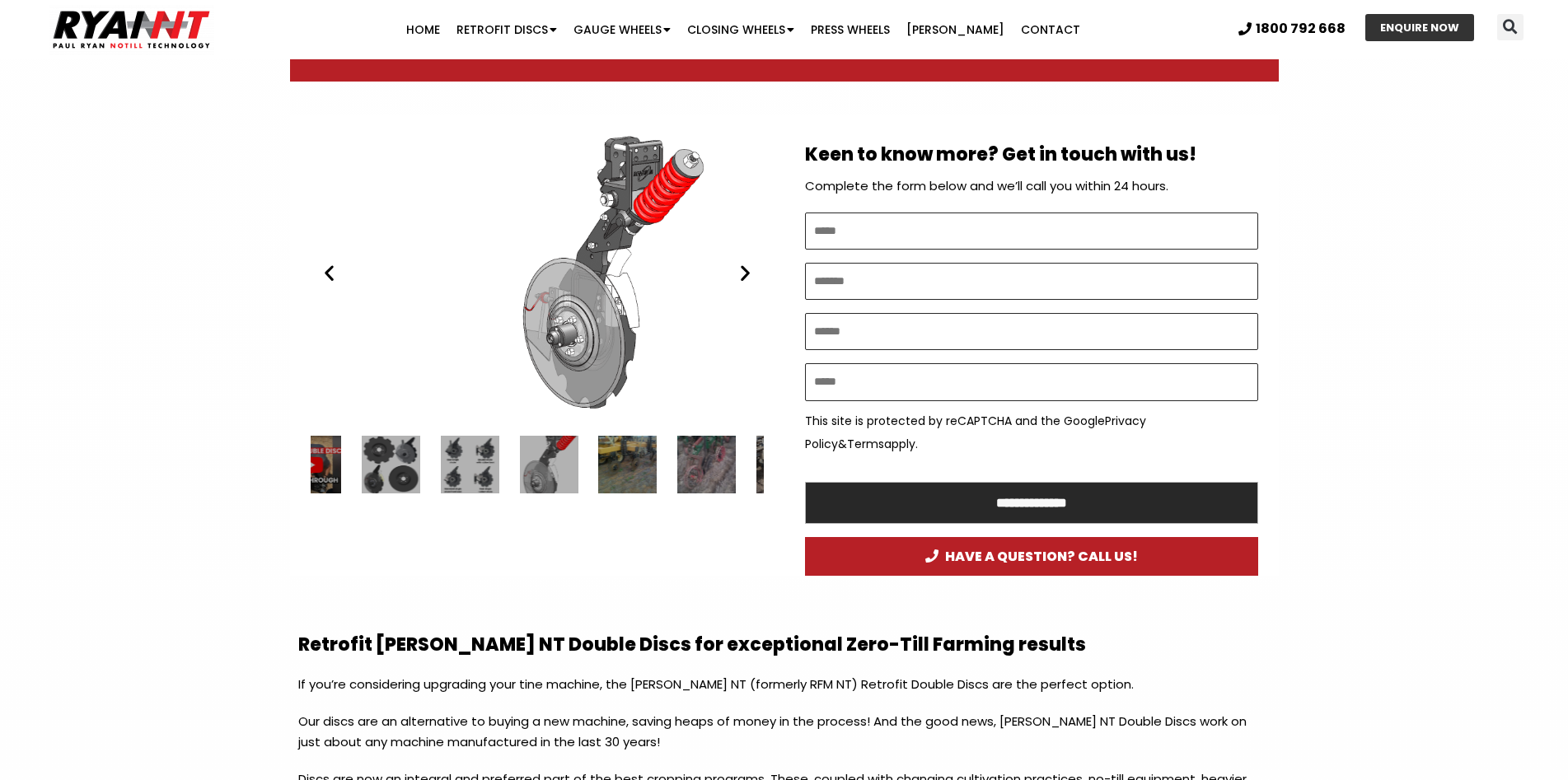
click at [383, 469] on div "5 / 34" at bounding box center [391, 465] width 59 height 59
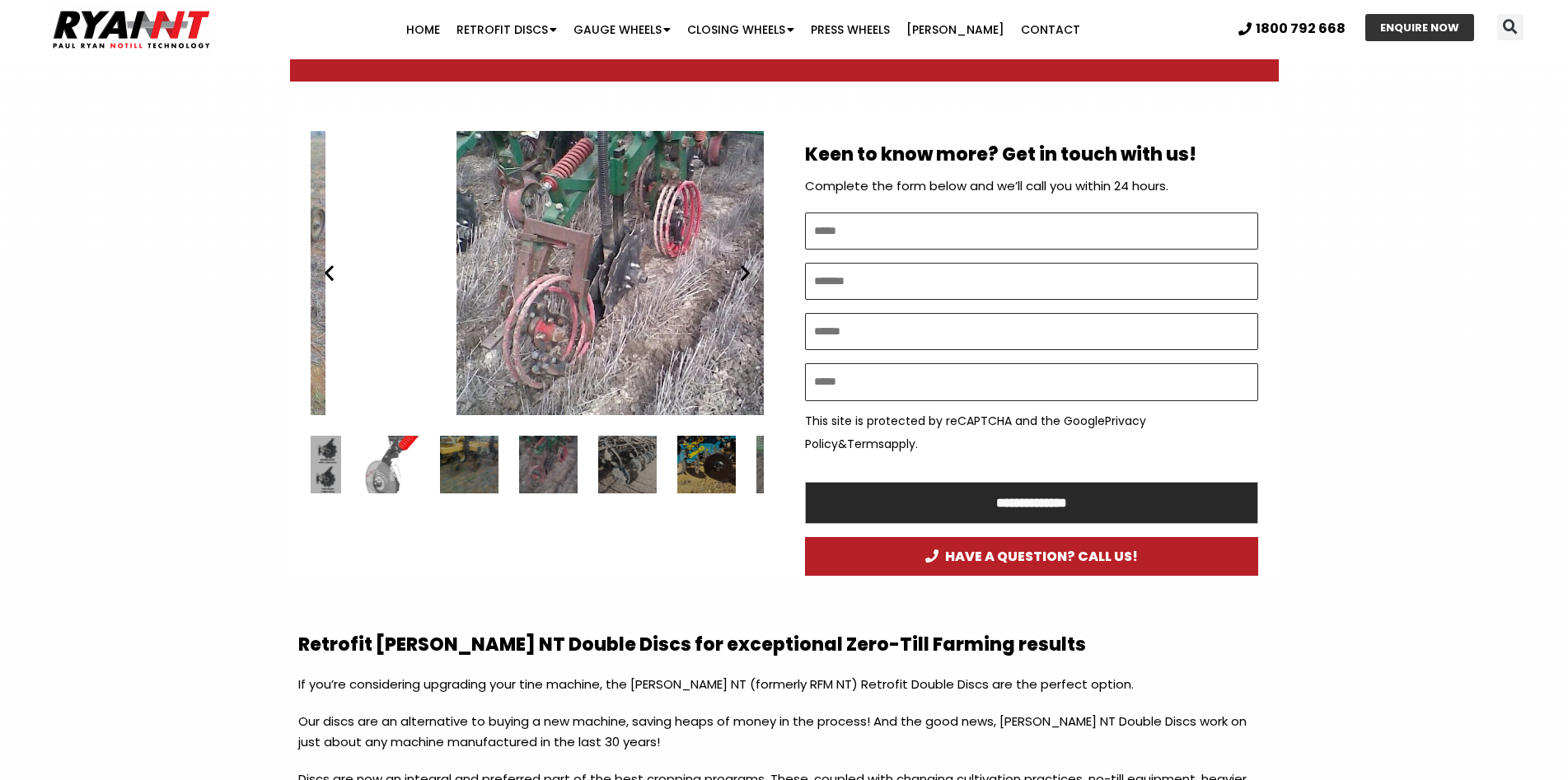
click at [524, 469] on div "9 / 34" at bounding box center [550, 465] width 59 height 59
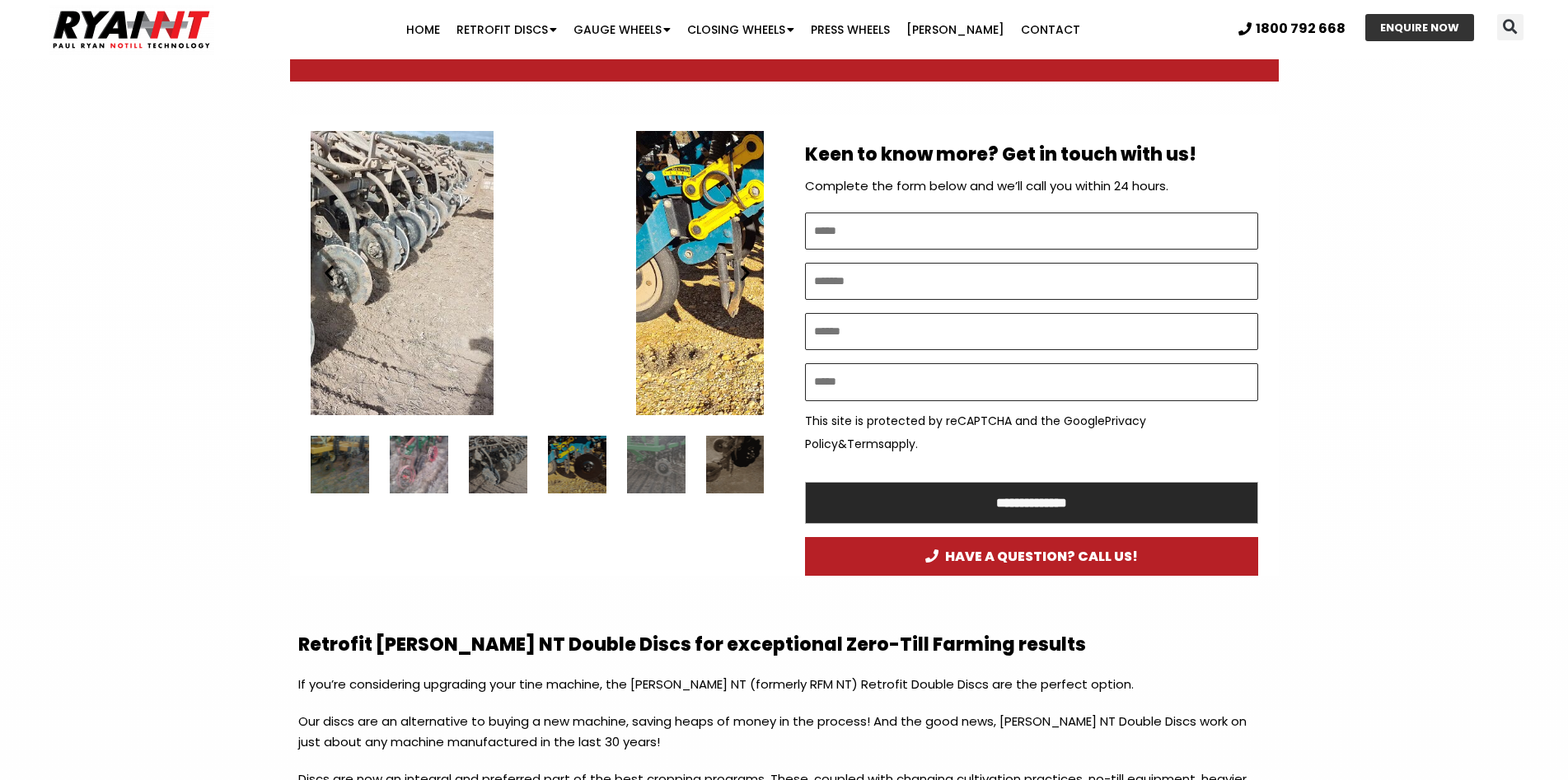
click at [578, 471] on div "11 / 34" at bounding box center [577, 465] width 59 height 59
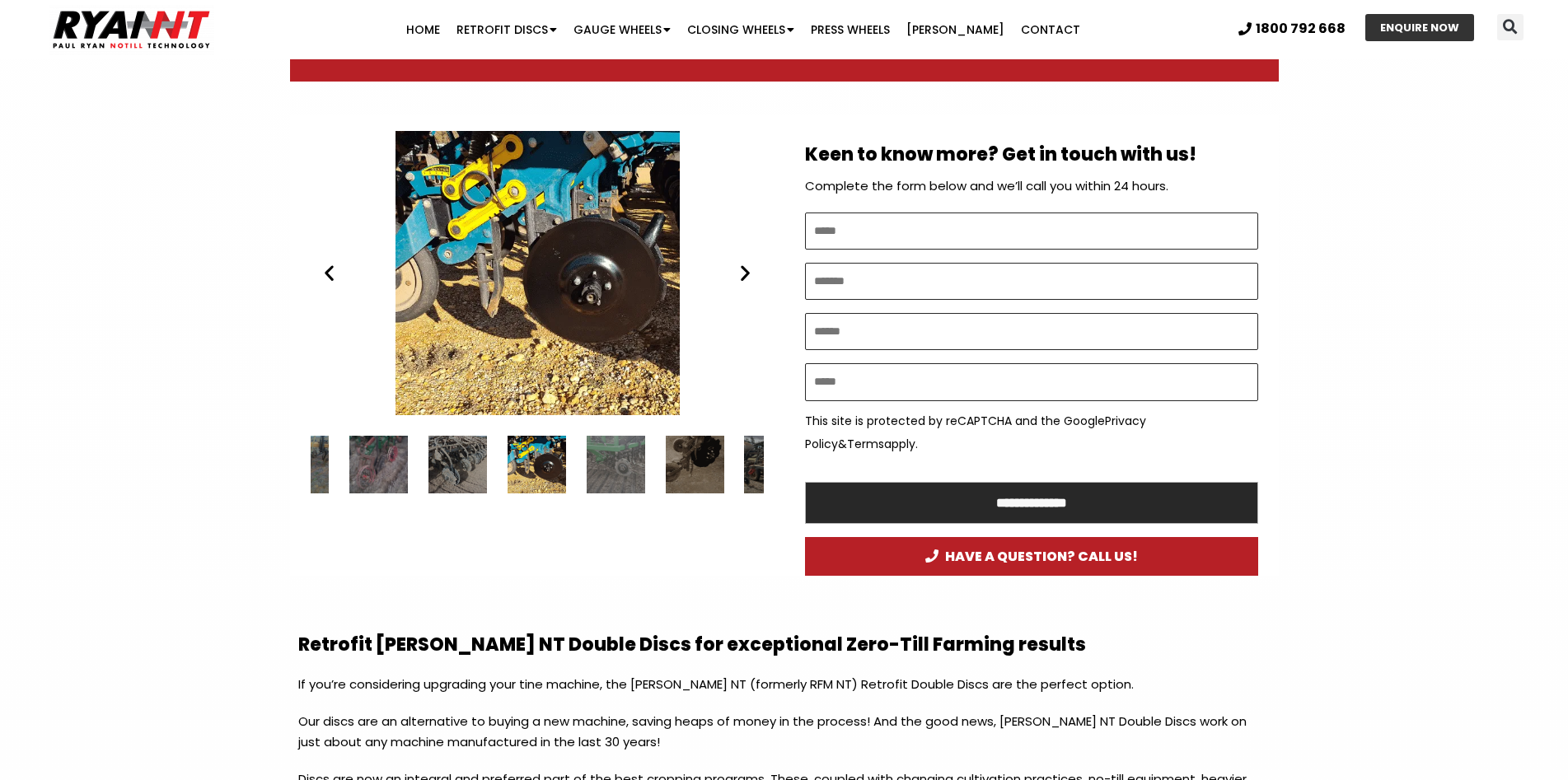
click at [617, 473] on div "12 / 34" at bounding box center [616, 465] width 59 height 59
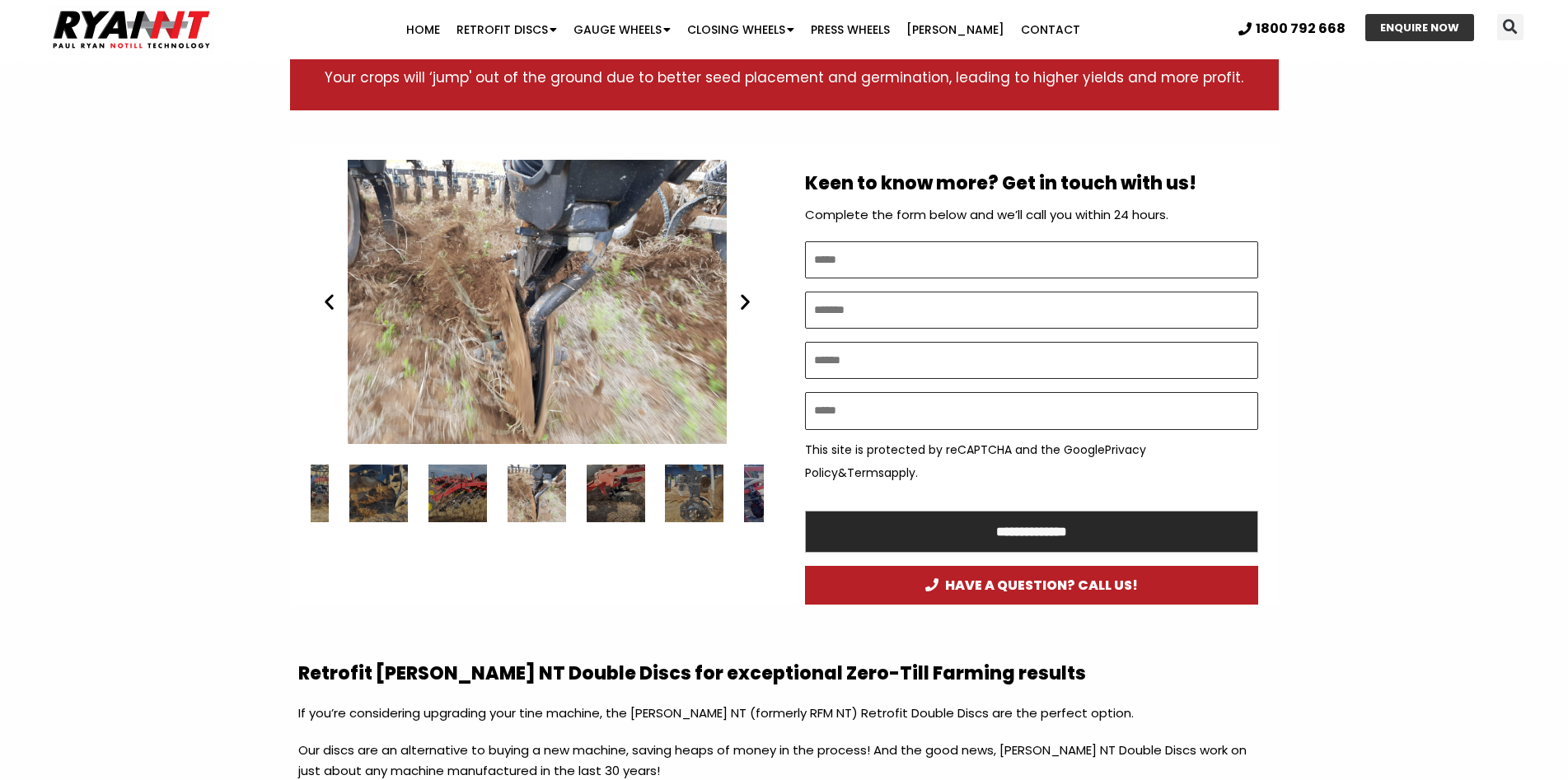
scroll to position [824, 0]
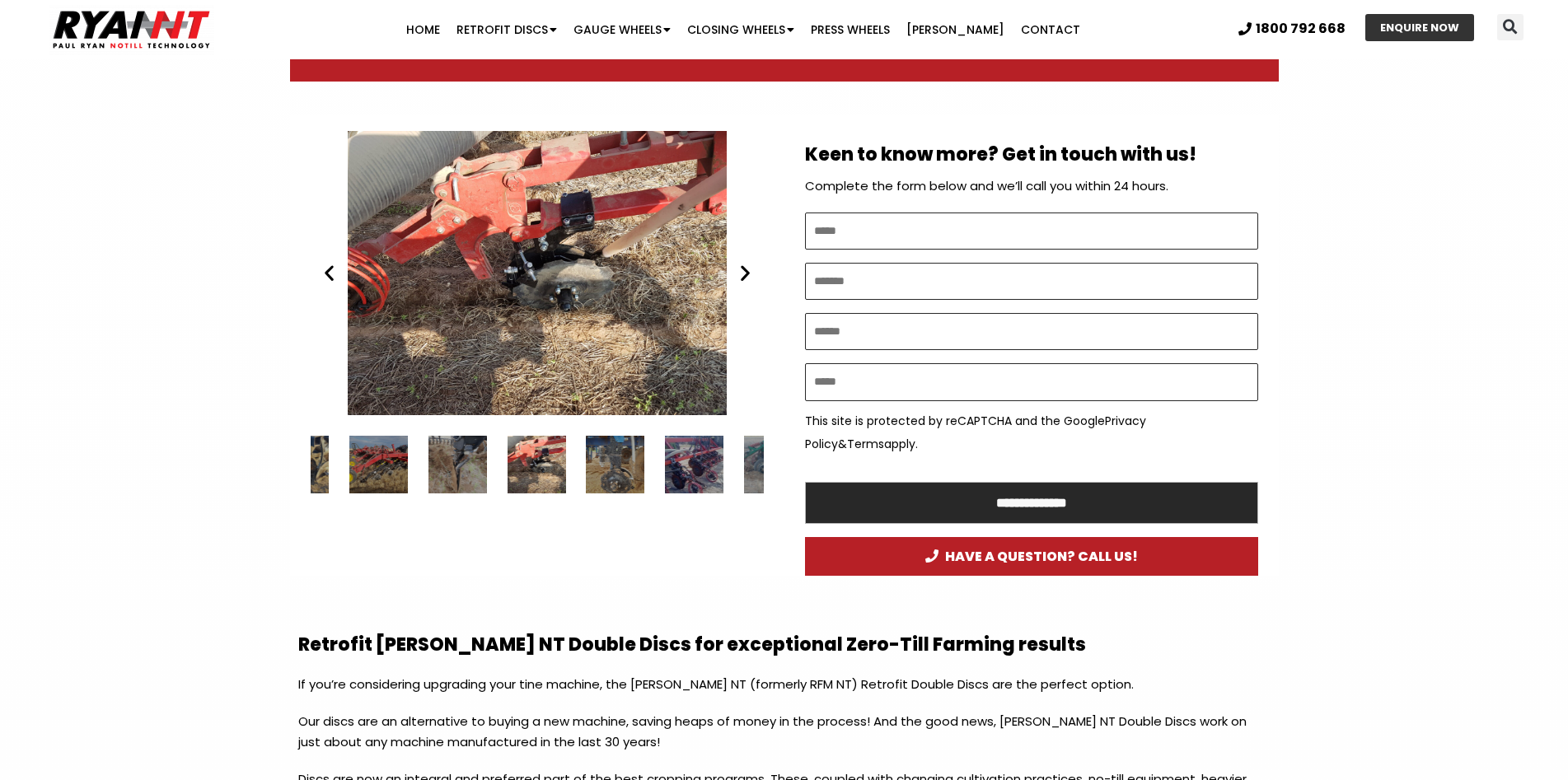
click at [529, 250] on div "RYAN NT Retrofit Double Discs. no till cropping" at bounding box center [537, 273] width 453 height 284
click at [556, 295] on div "RYAN NT Retrofit Double Discs. no till cropping" at bounding box center [537, 273] width 453 height 284
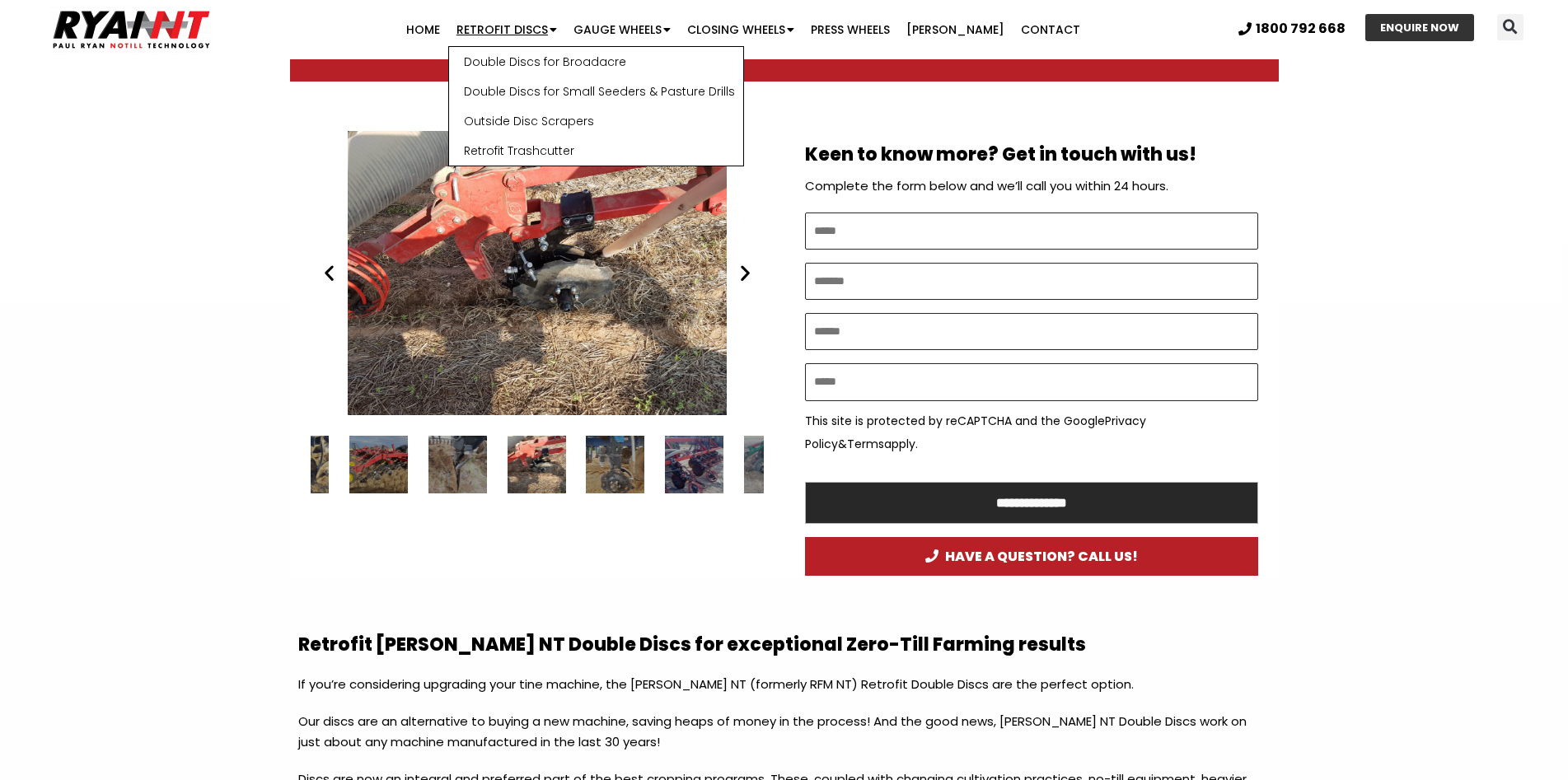
click at [556, 28] on link "Retrofit Discs" at bounding box center [506, 29] width 117 height 33
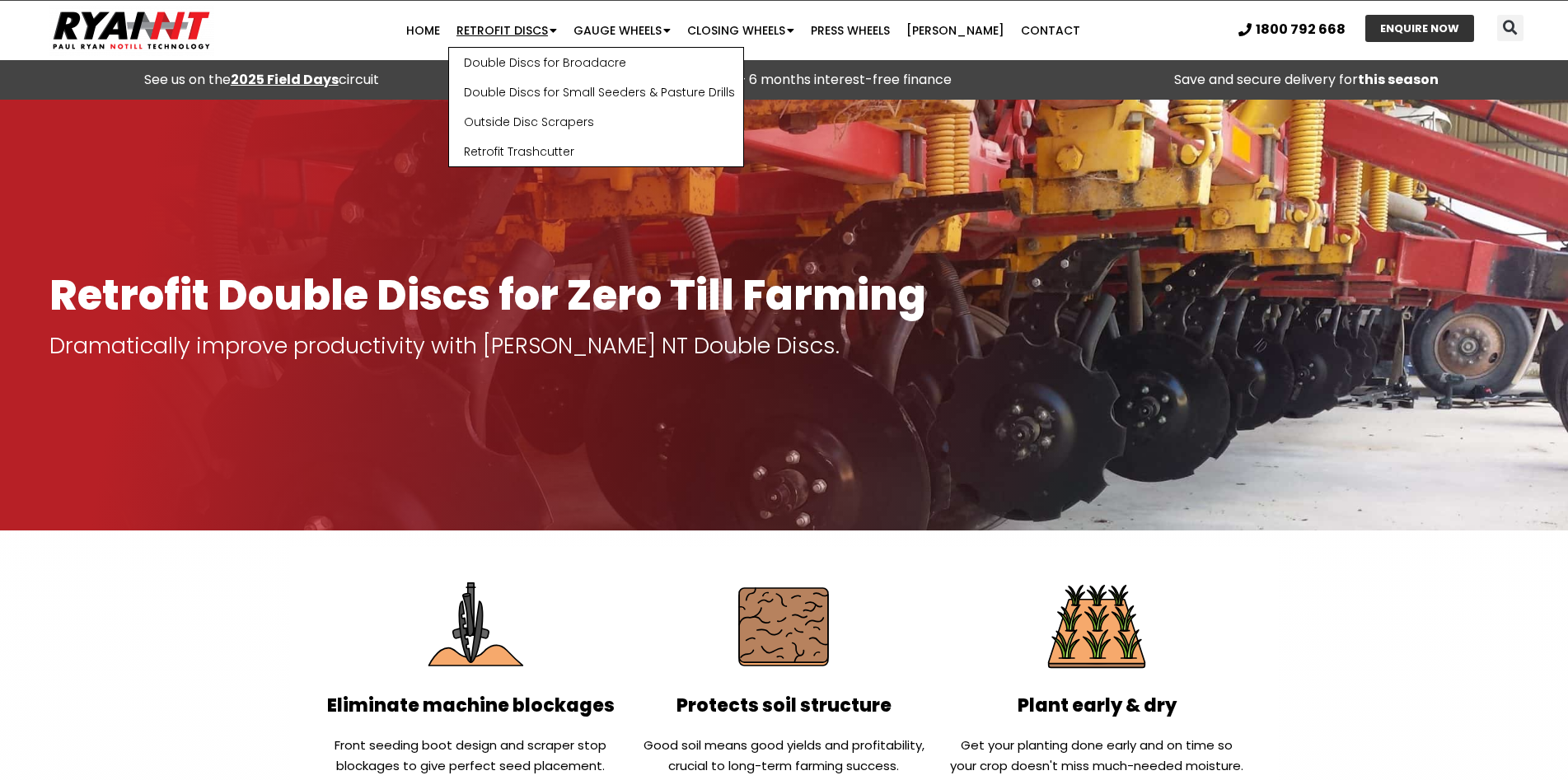
click at [557, 31] on span "Menu" at bounding box center [552, 30] width 9 height 28
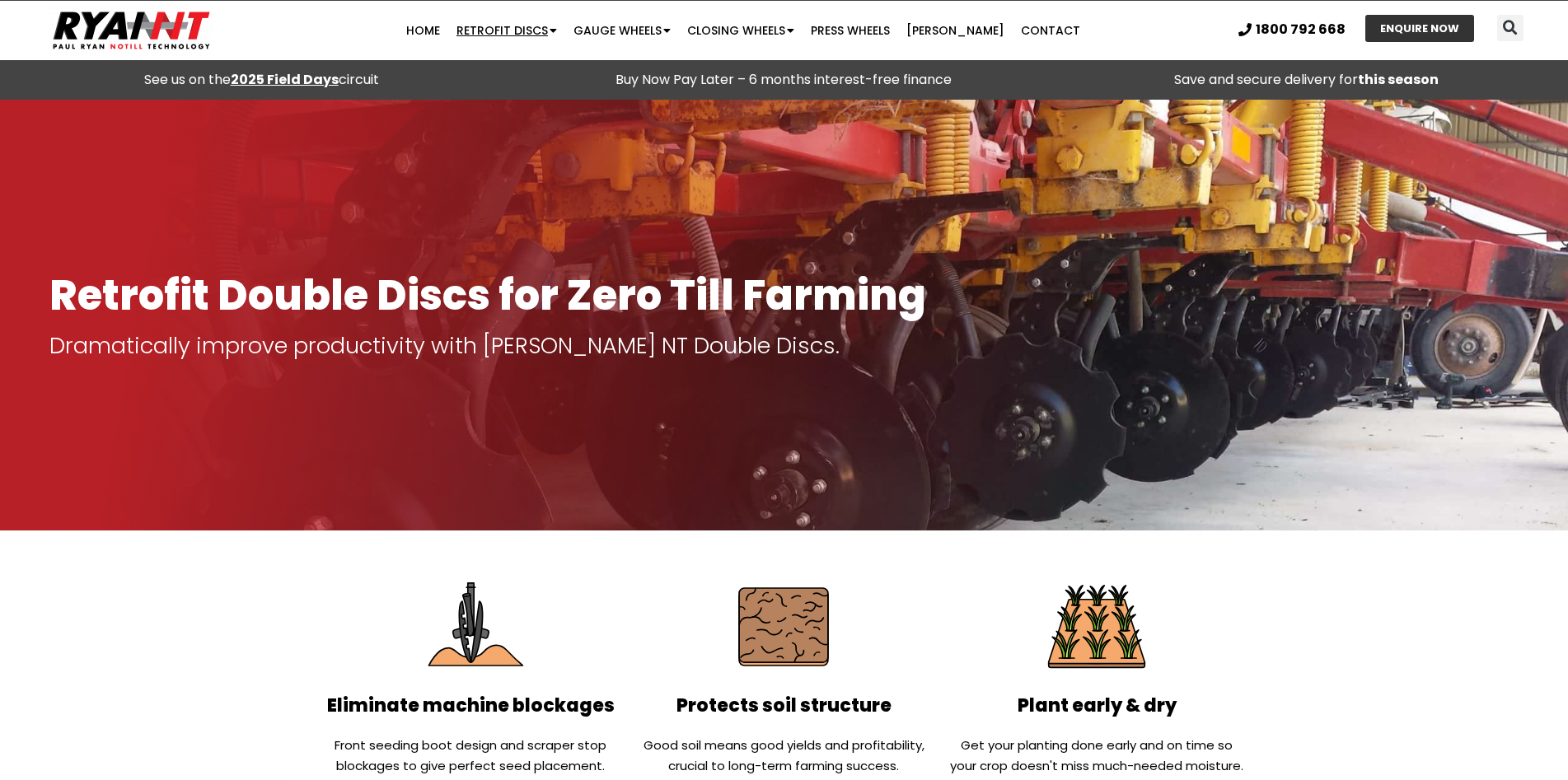
click at [557, 31] on span "Menu" at bounding box center [552, 30] width 9 height 28
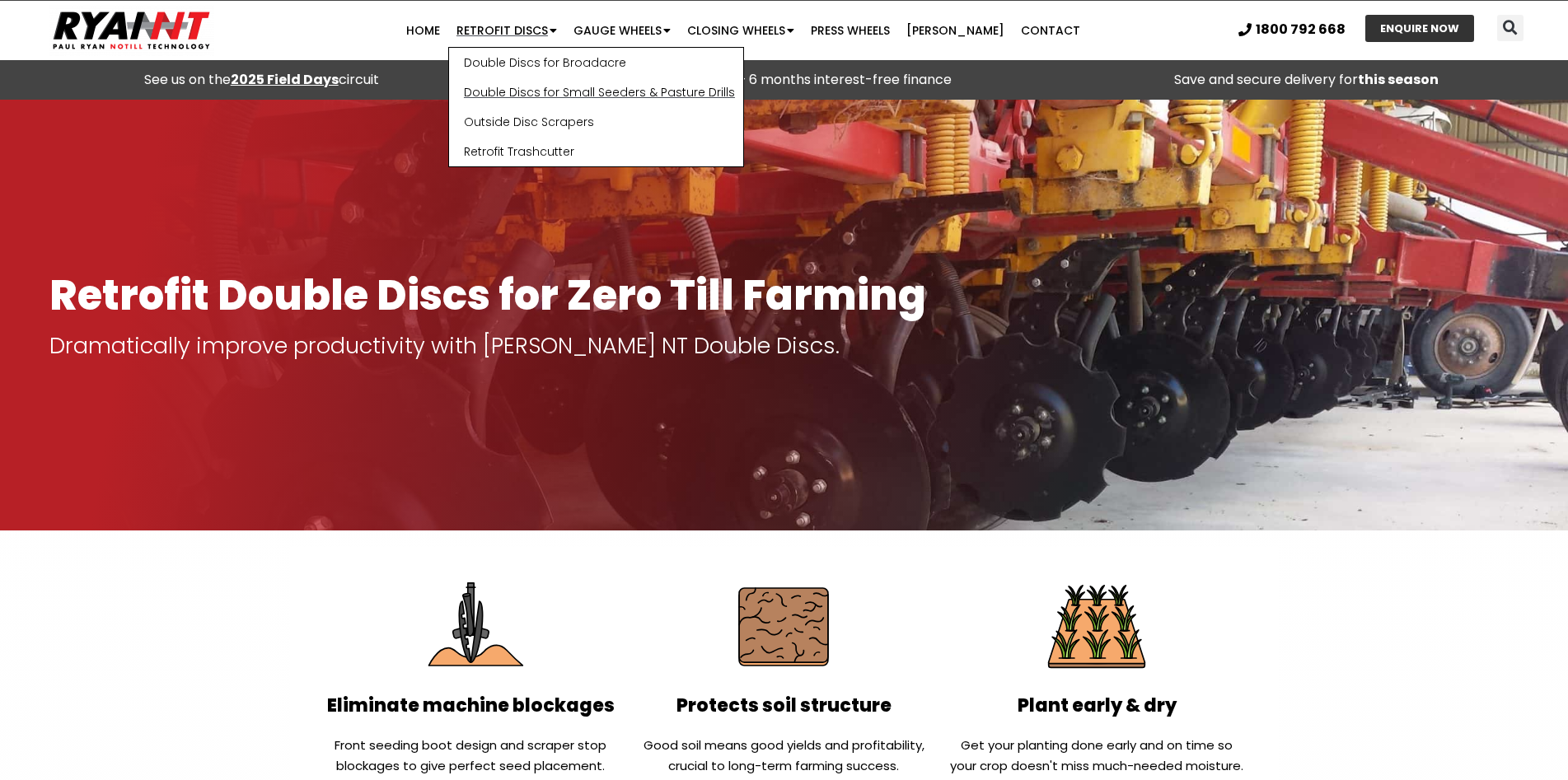
click at [578, 96] on link "Double Discs for Small Seeders & Pasture Drills" at bounding box center [596, 91] width 294 height 29
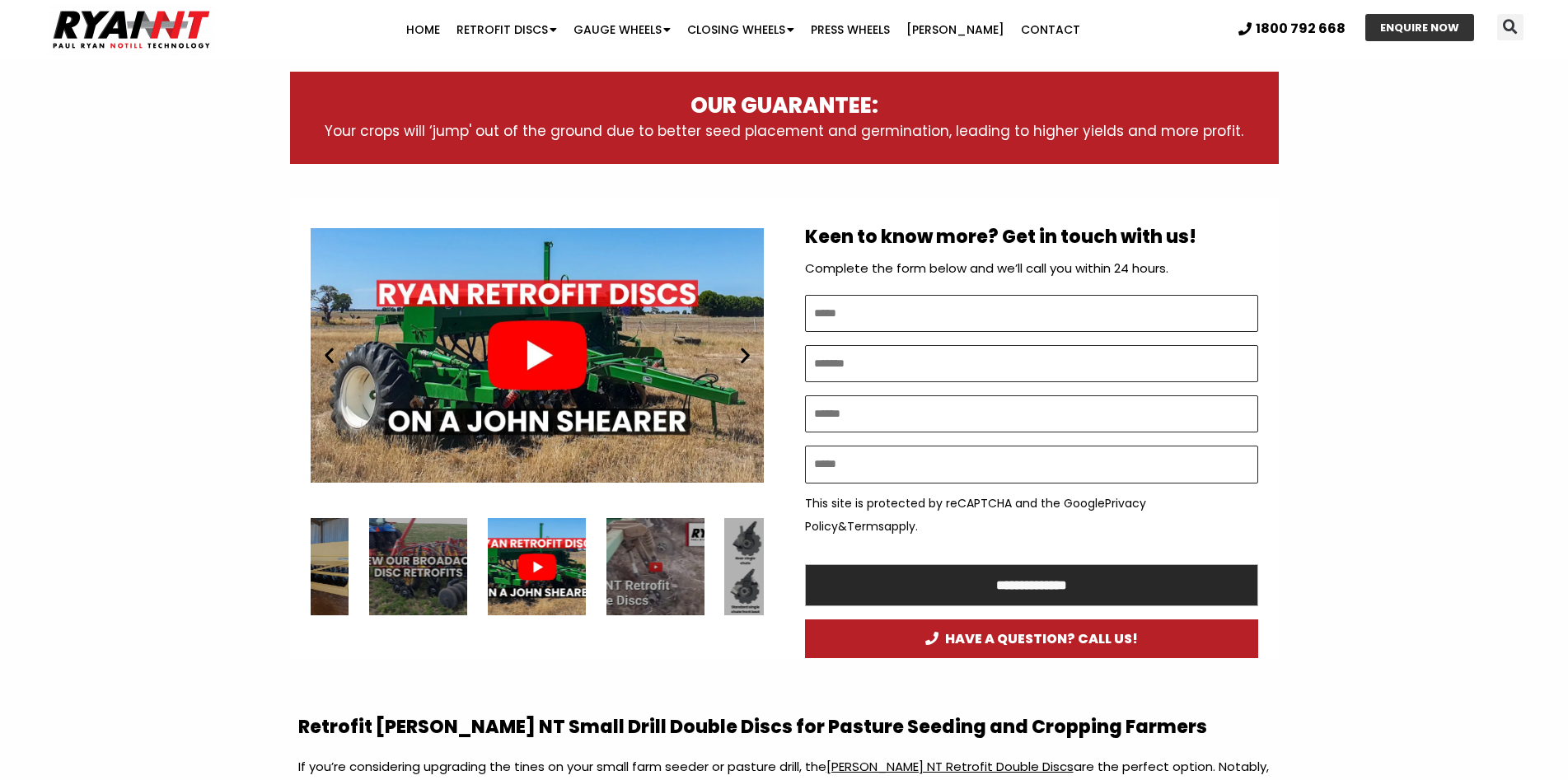
scroll to position [741, 0]
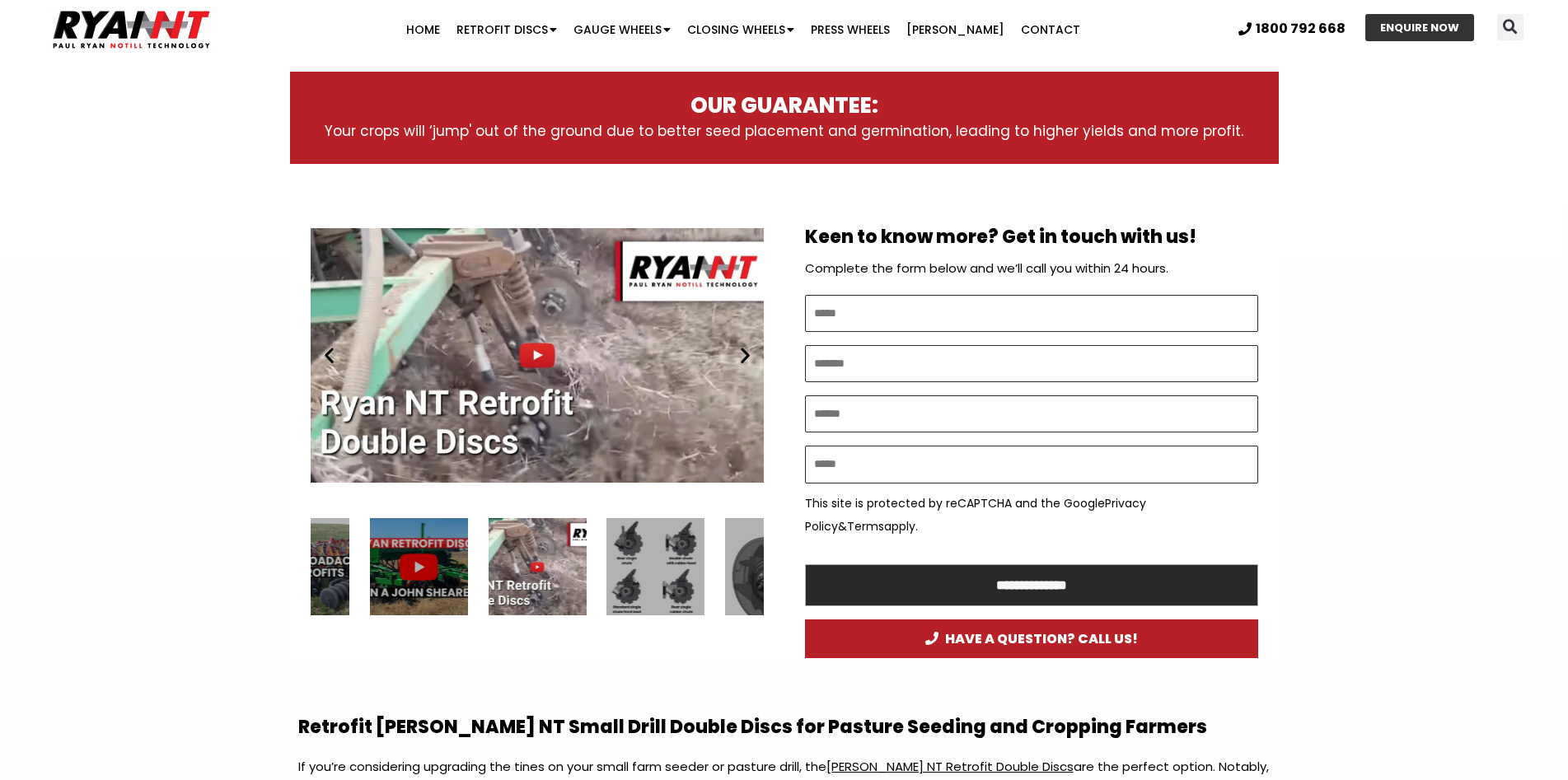
click at [326, 351] on icon "Previous slide" at bounding box center [329, 355] width 21 height 21
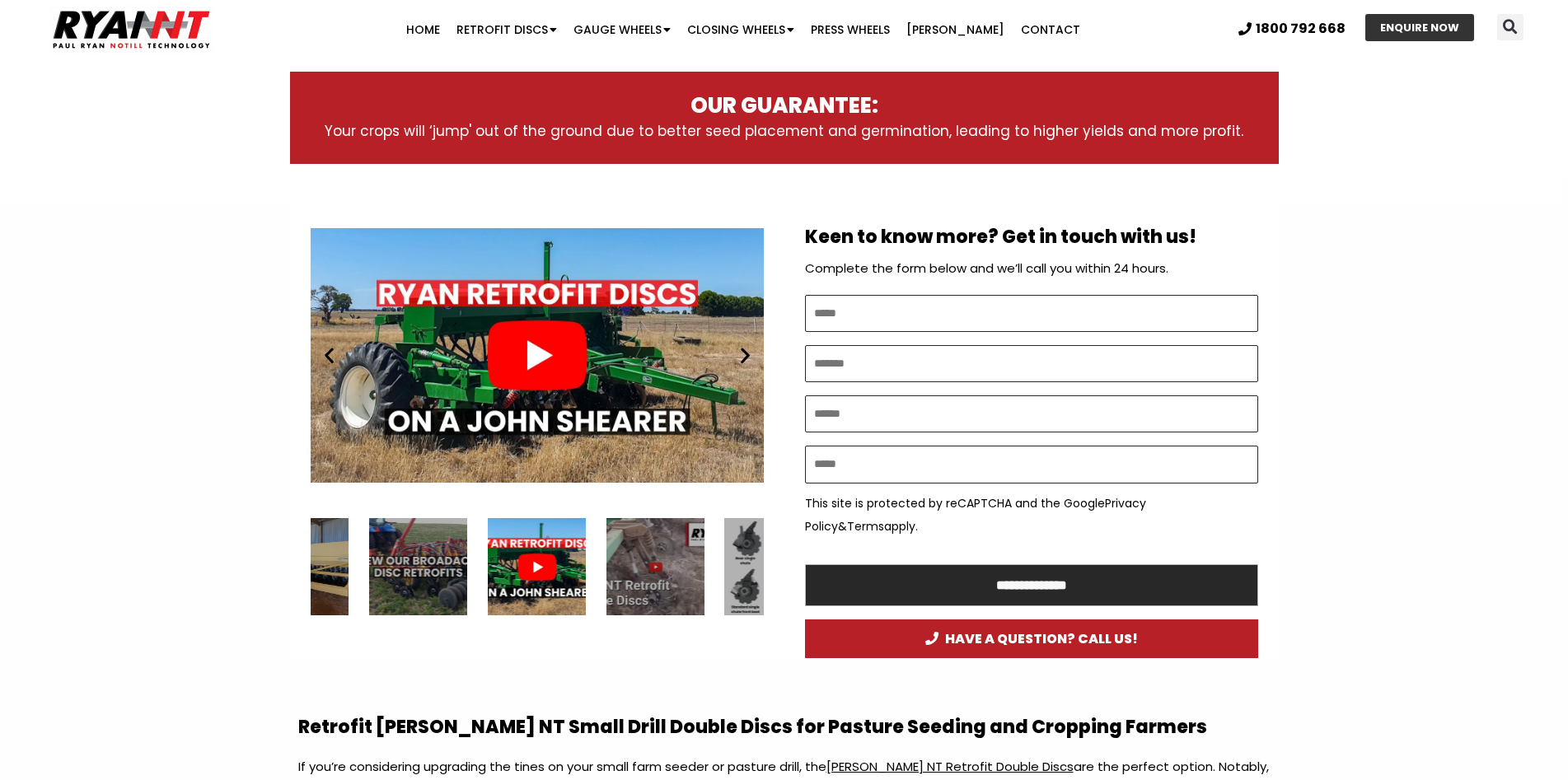
click at [528, 361] on div "Play" at bounding box center [537, 355] width 453 height 284
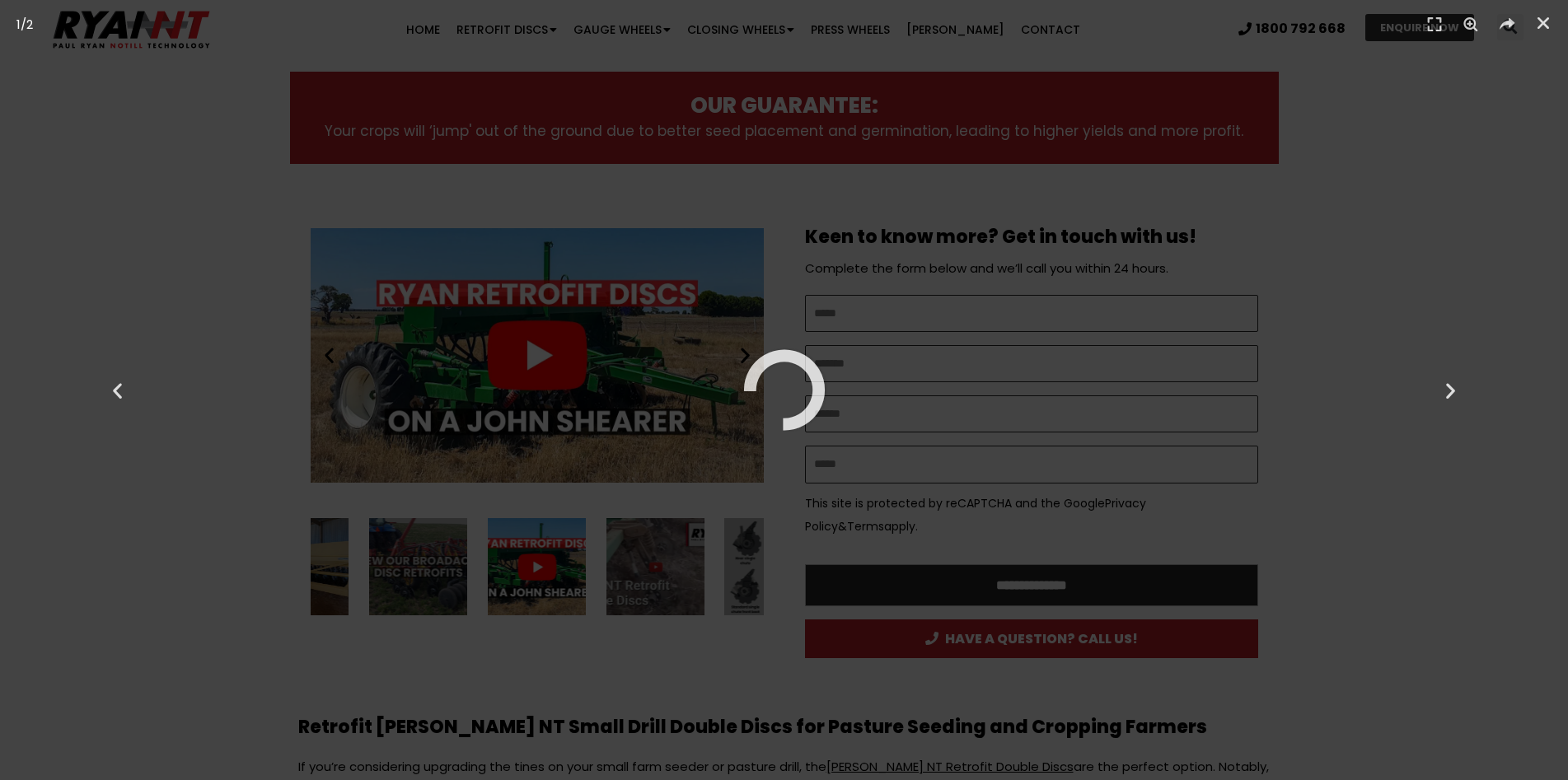
scroll to position [0, 0]
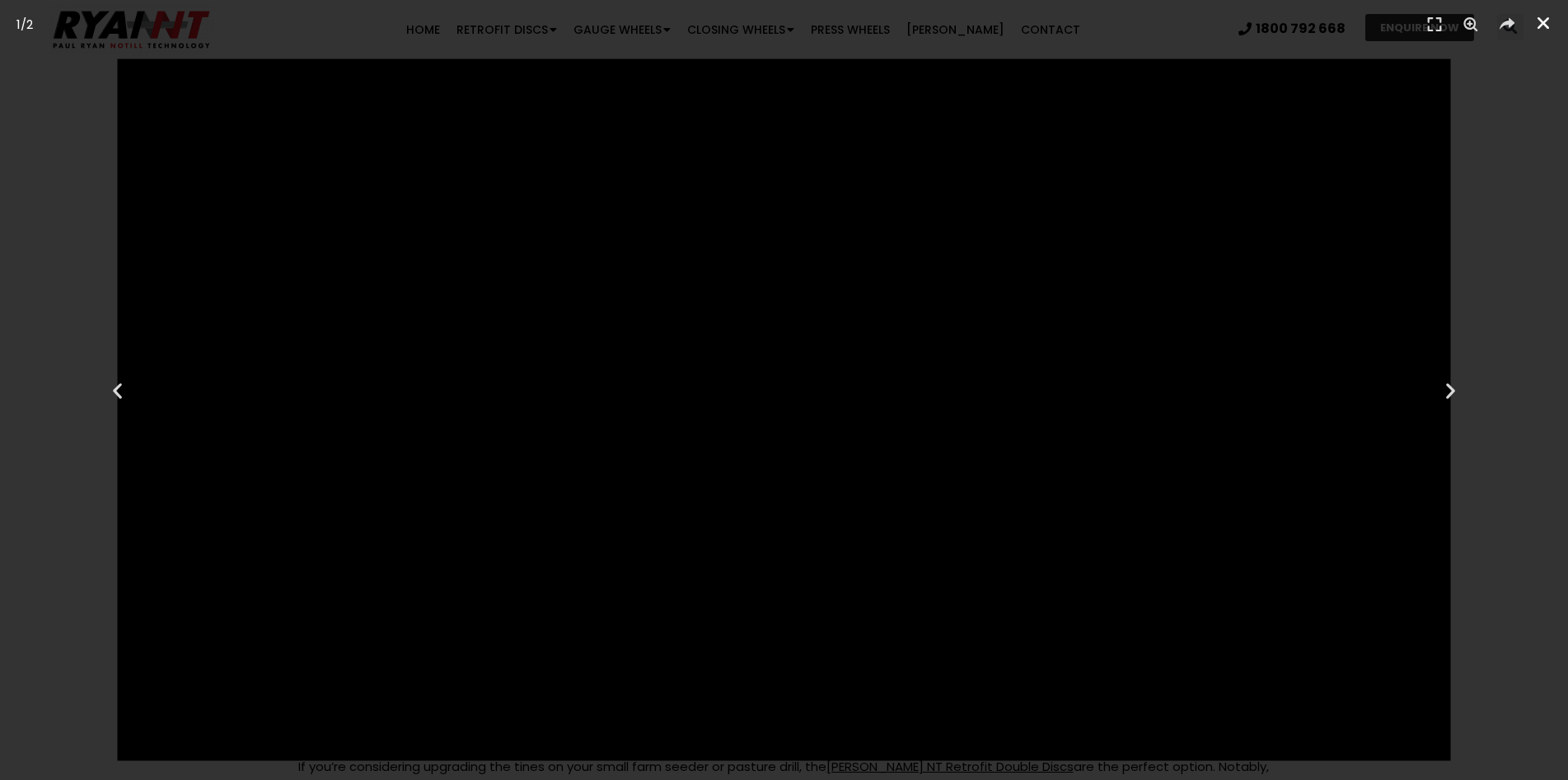
click at [1541, 23] on icon "Close (Esc)" at bounding box center [1543, 23] width 17 height 17
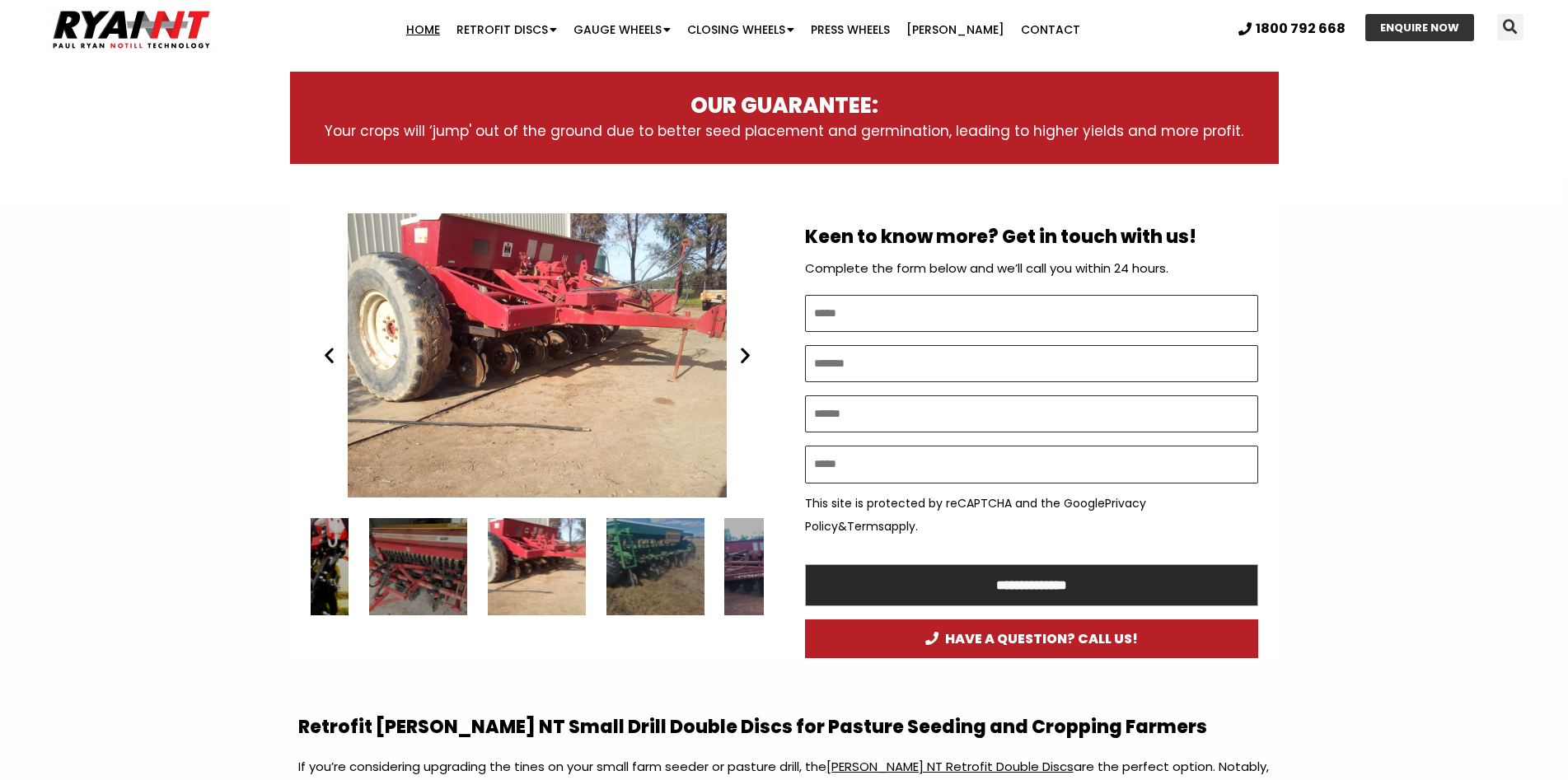
click at [448, 32] on link "Home" at bounding box center [423, 29] width 50 height 33
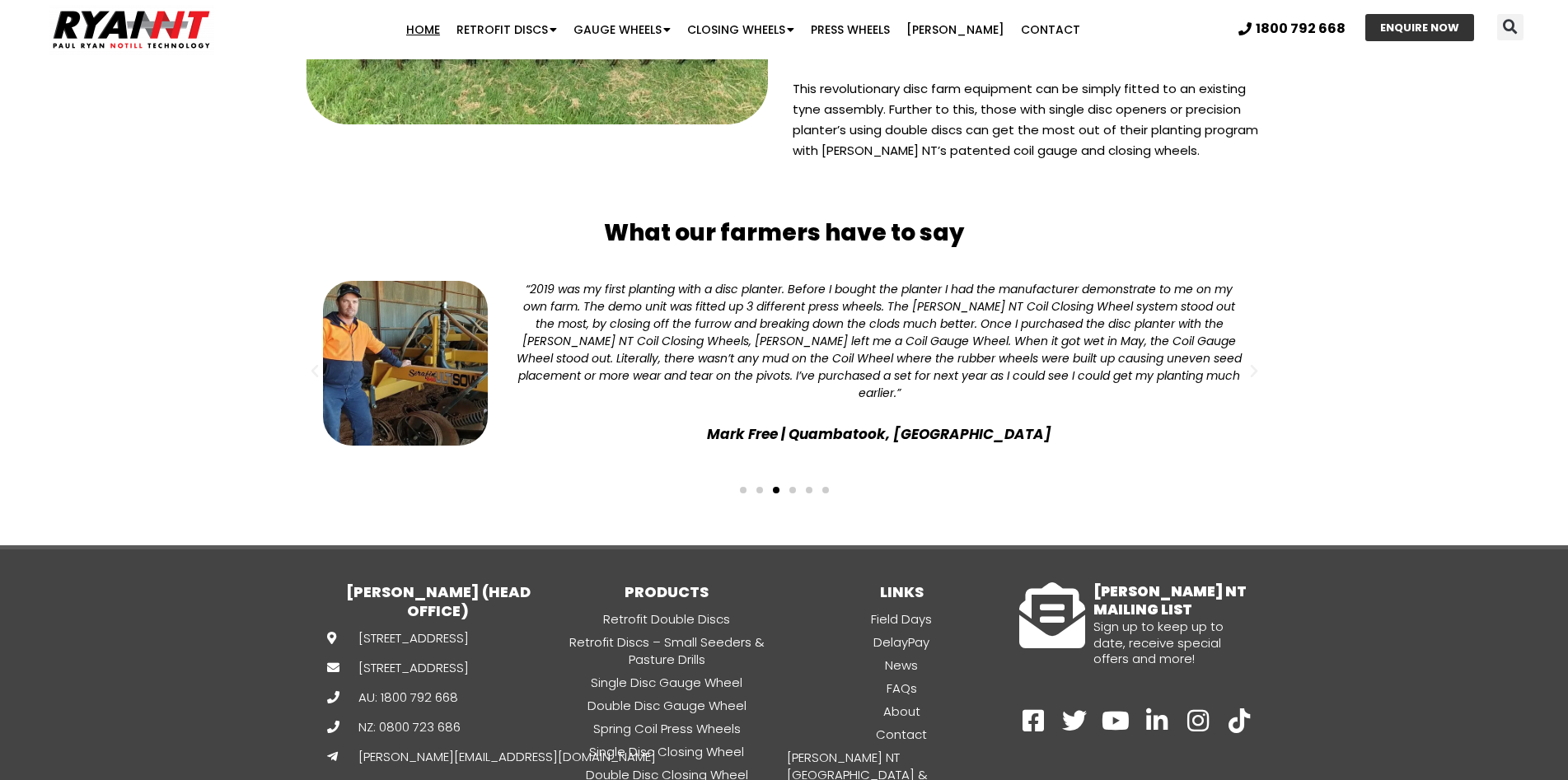
scroll to position [4117, 0]
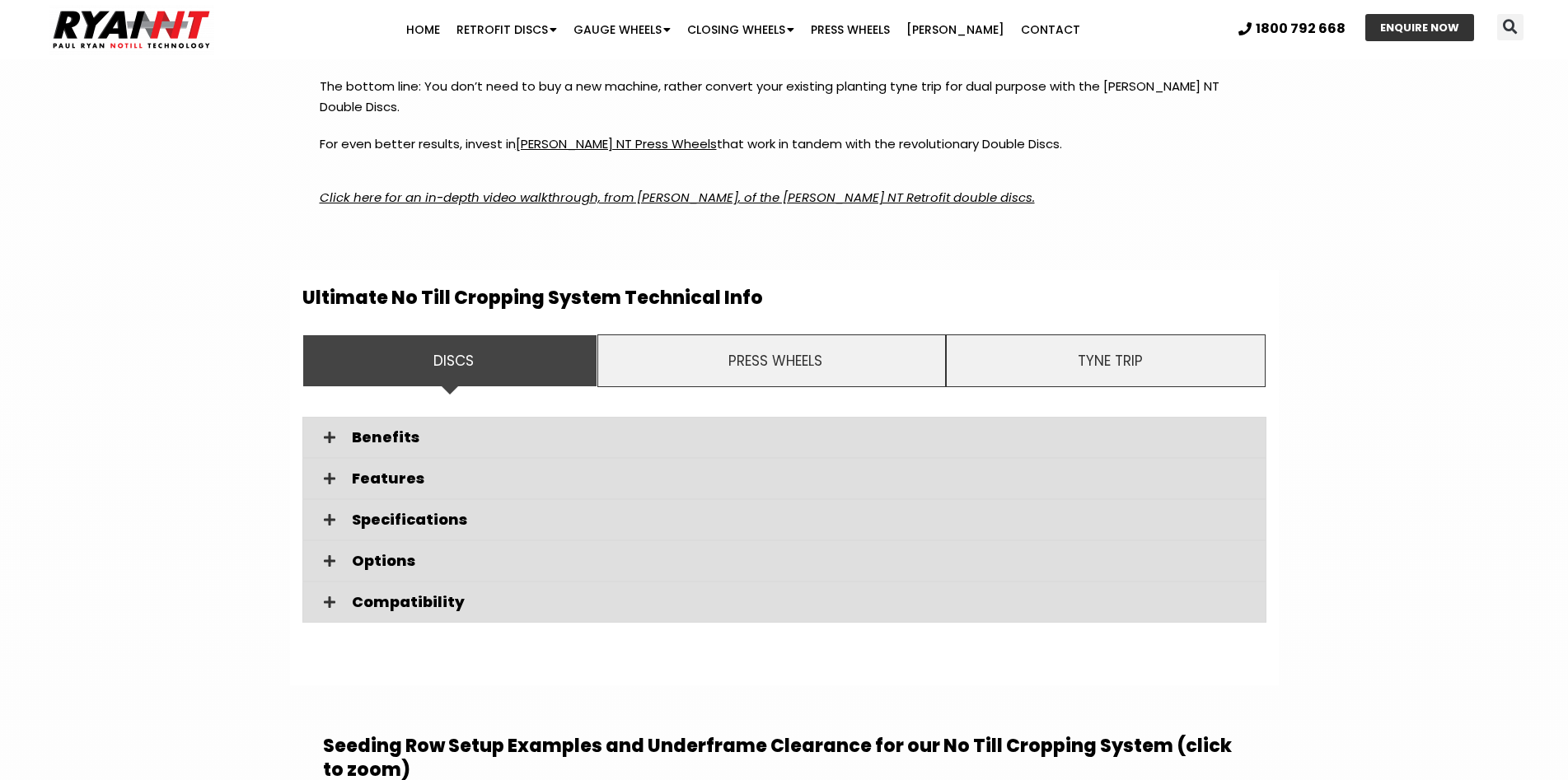
scroll to position [2635, 0]
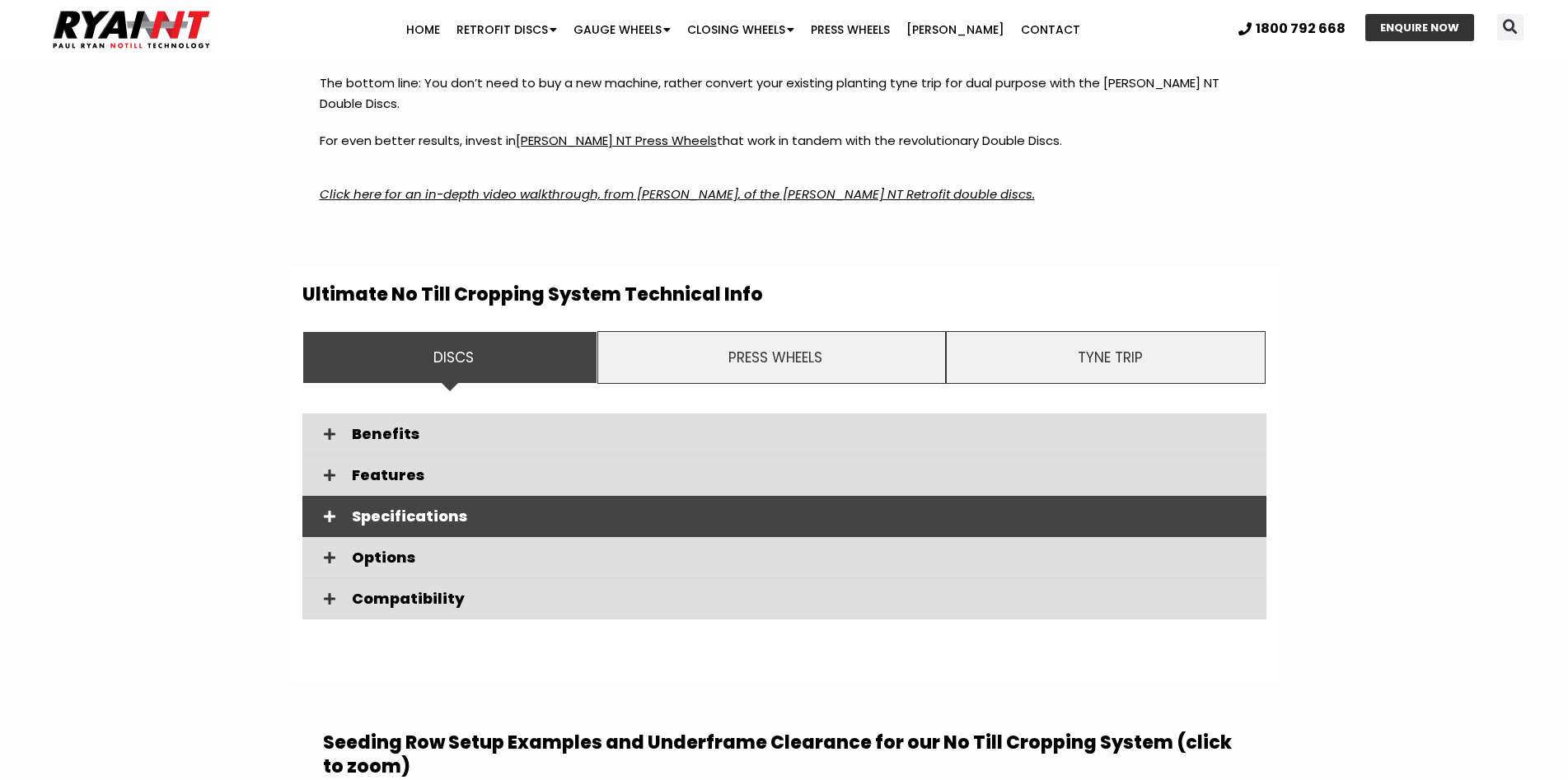
click at [430, 509] on span "Specifications" at bounding box center [802, 517] width 901 height 15
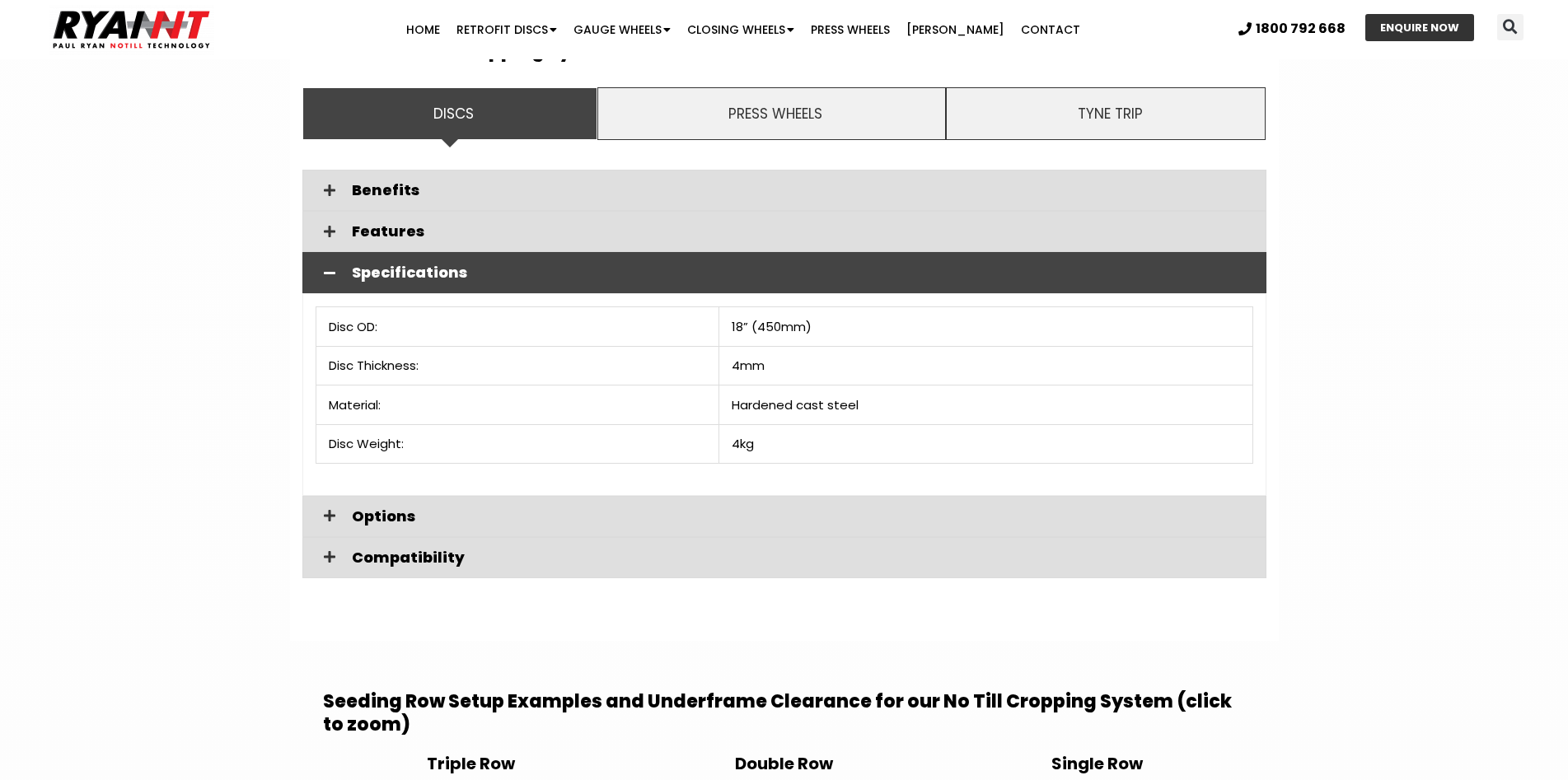
scroll to position [2883, 0]
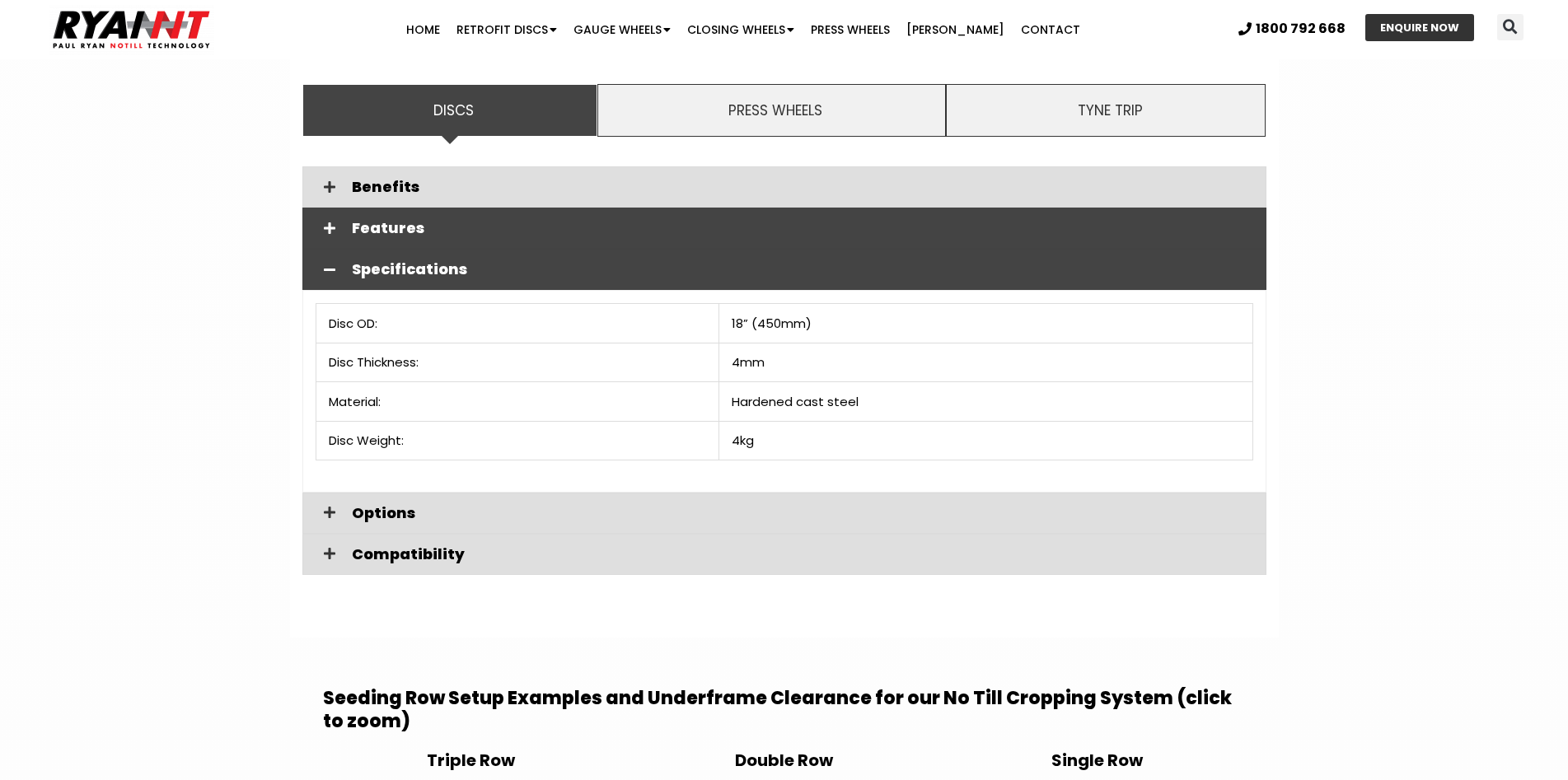
click at [399, 221] on span "Features" at bounding box center [802, 228] width 901 height 15
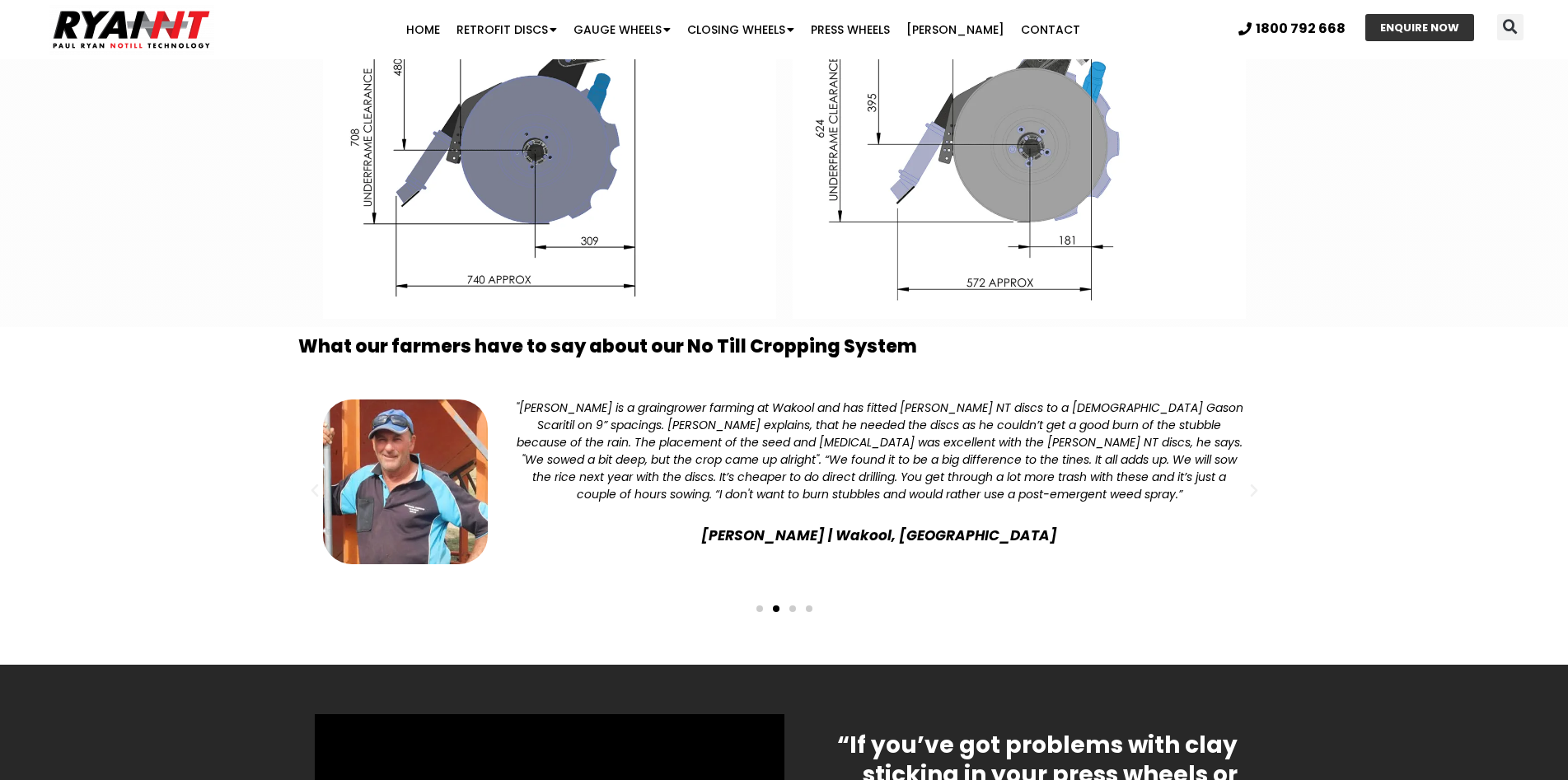
scroll to position [4859, 0]
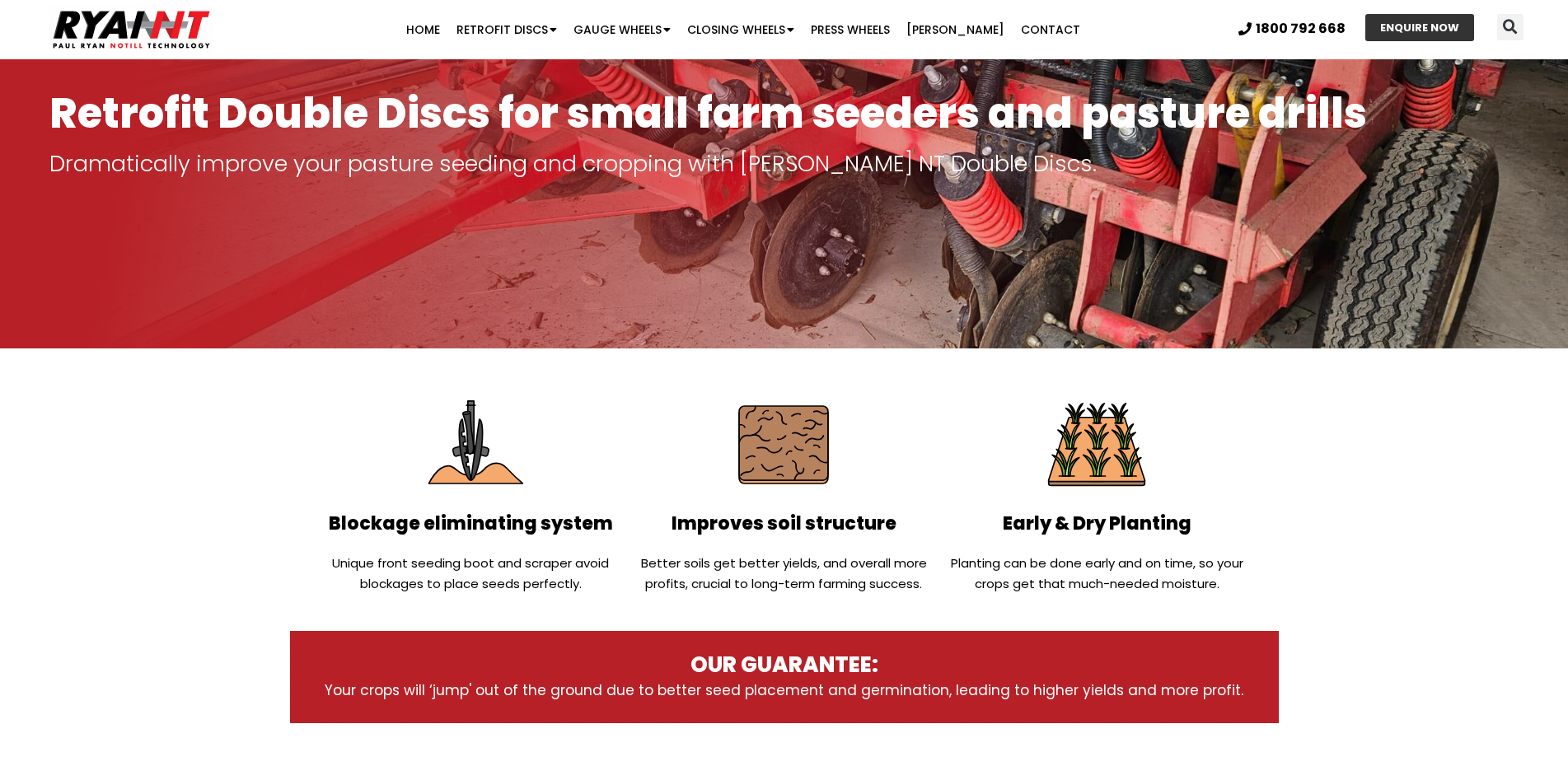
scroll to position [658, 0]
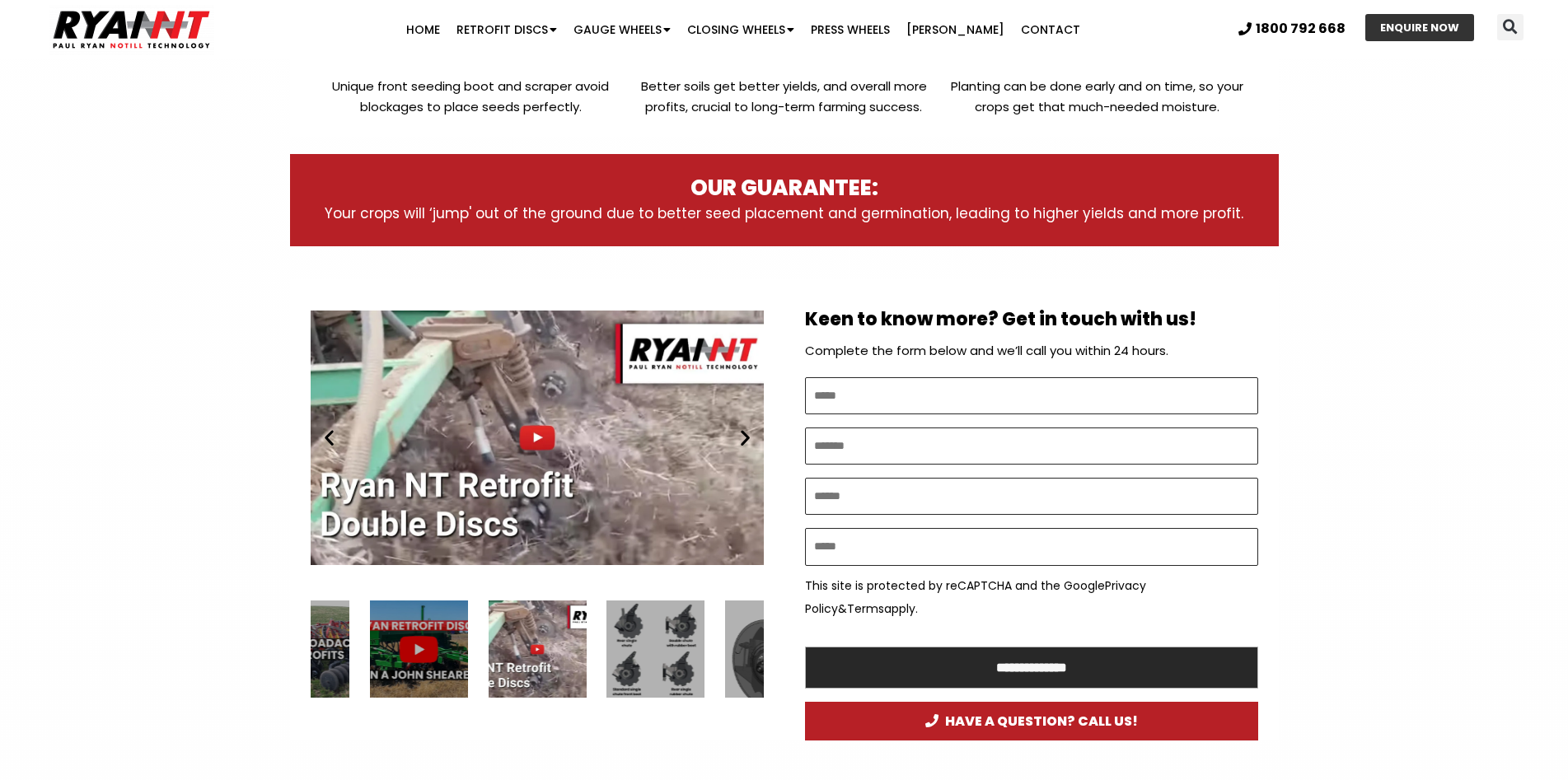
click at [537, 439] on div "Play" at bounding box center [537, 437] width 453 height 284
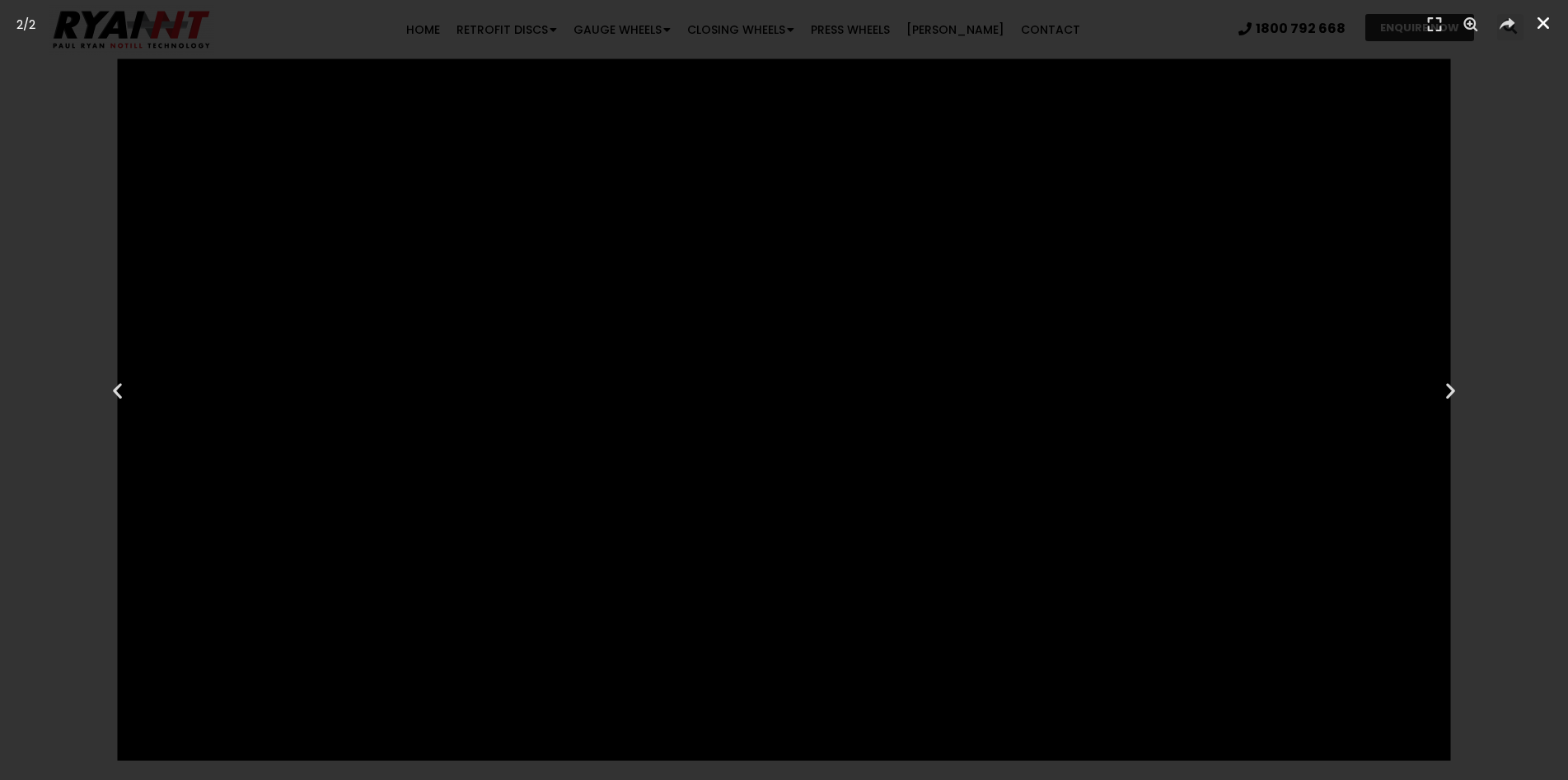
click at [1545, 24] on icon "Close (Esc)" at bounding box center [1543, 23] width 17 height 17
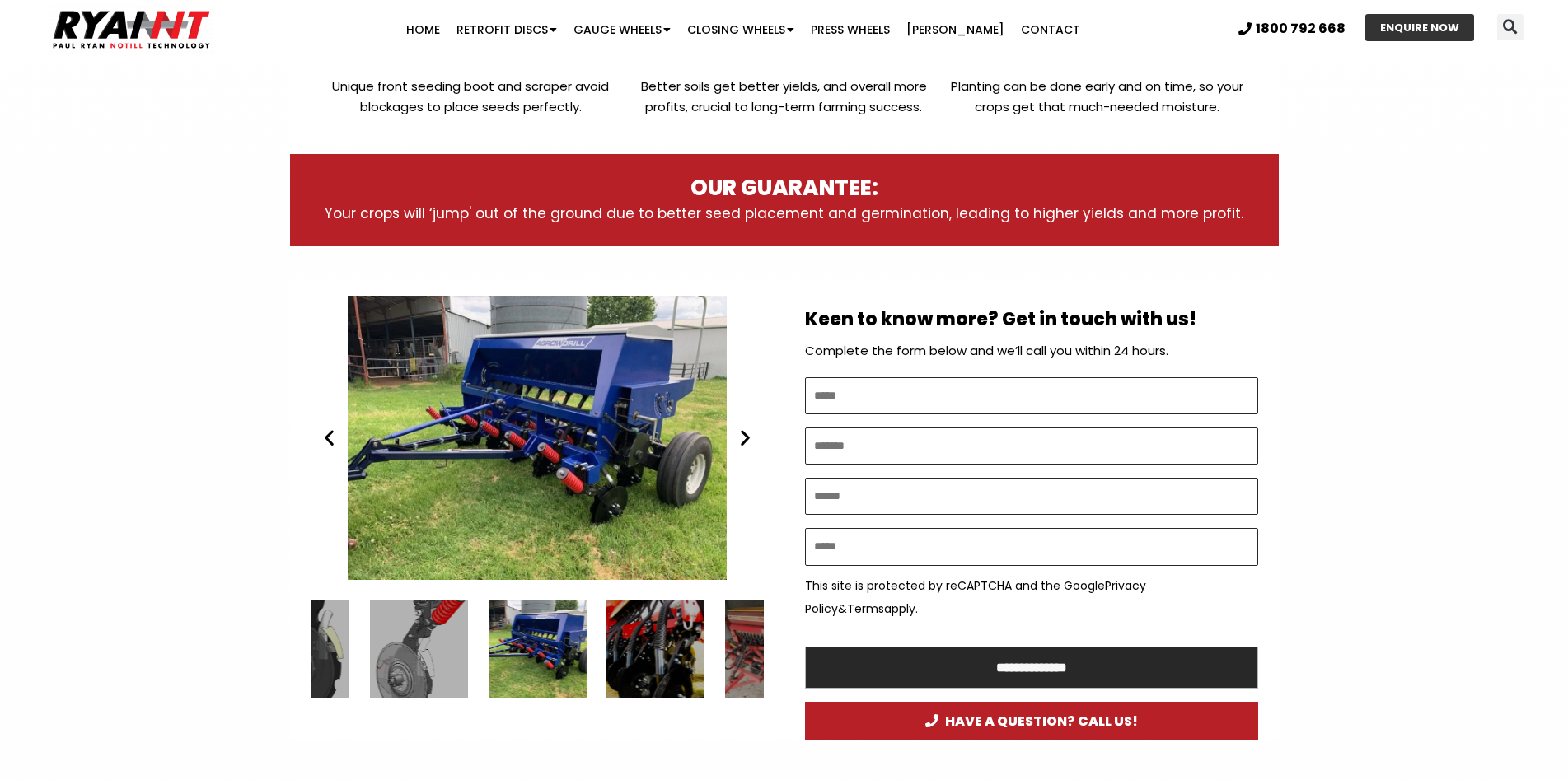
scroll to position [727, 0]
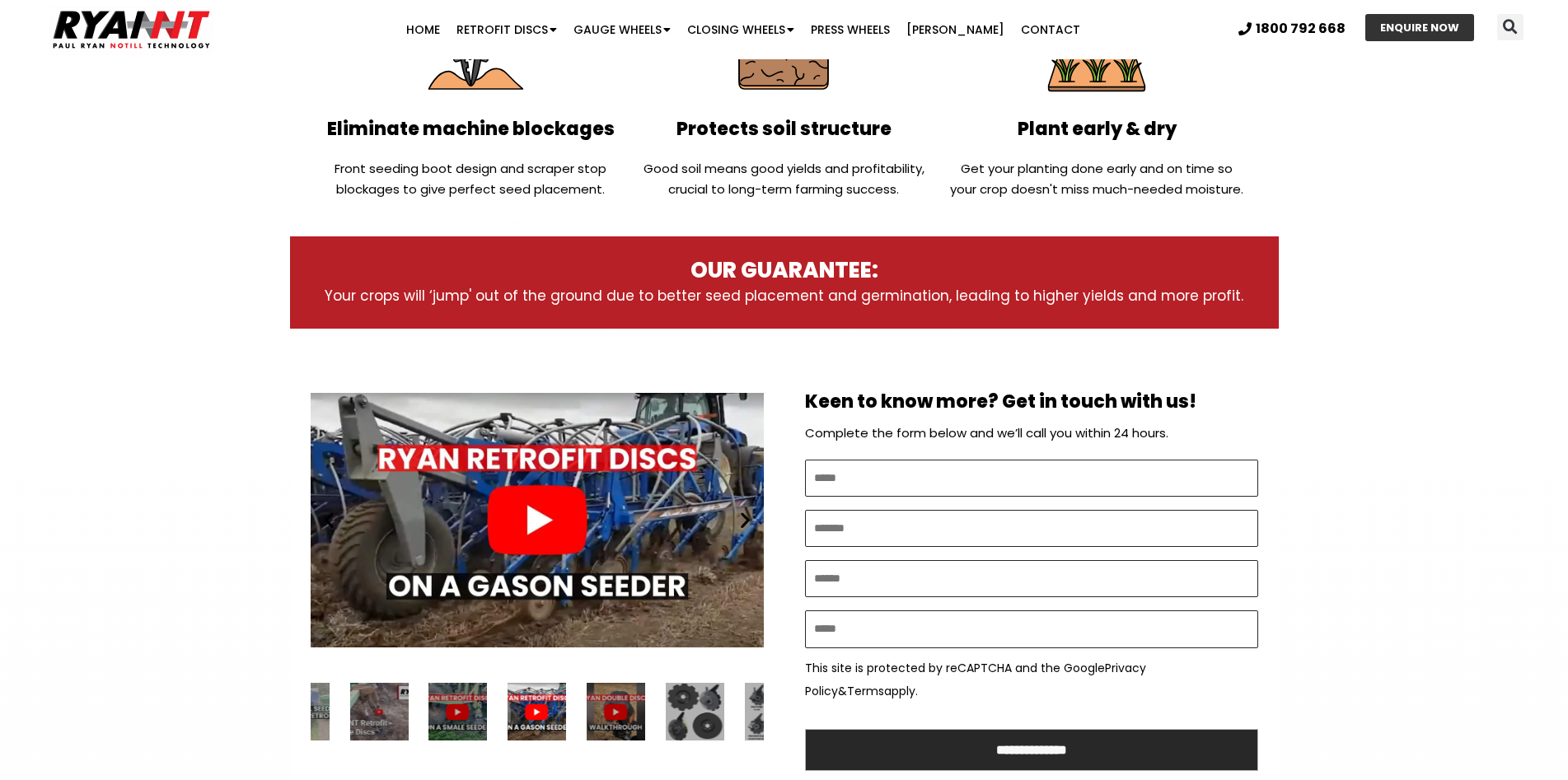
click at [617, 705] on div "4 / 34" at bounding box center [616, 712] width 59 height 59
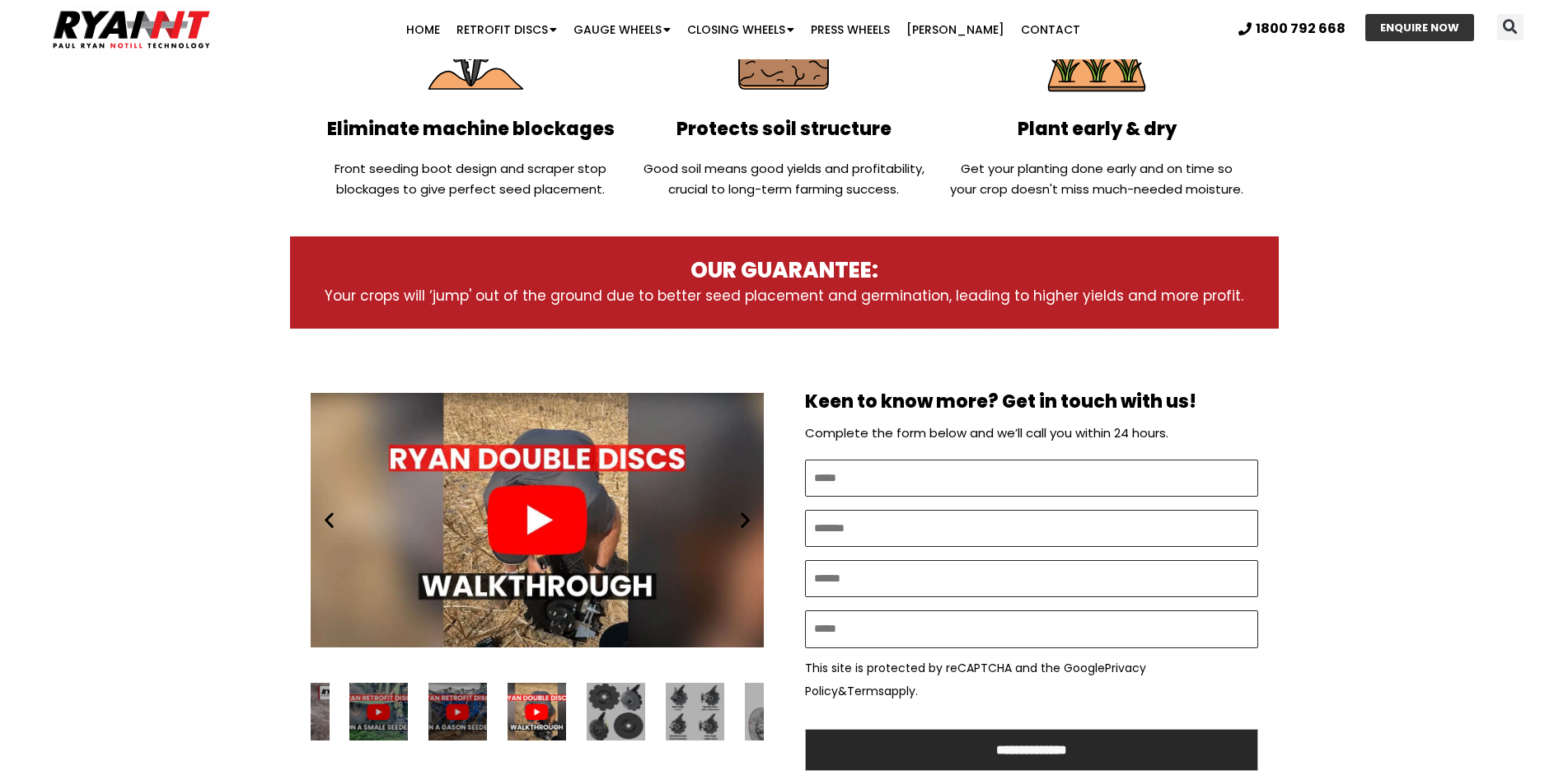
click at [617, 706] on div "5 / 34" at bounding box center [616, 712] width 59 height 59
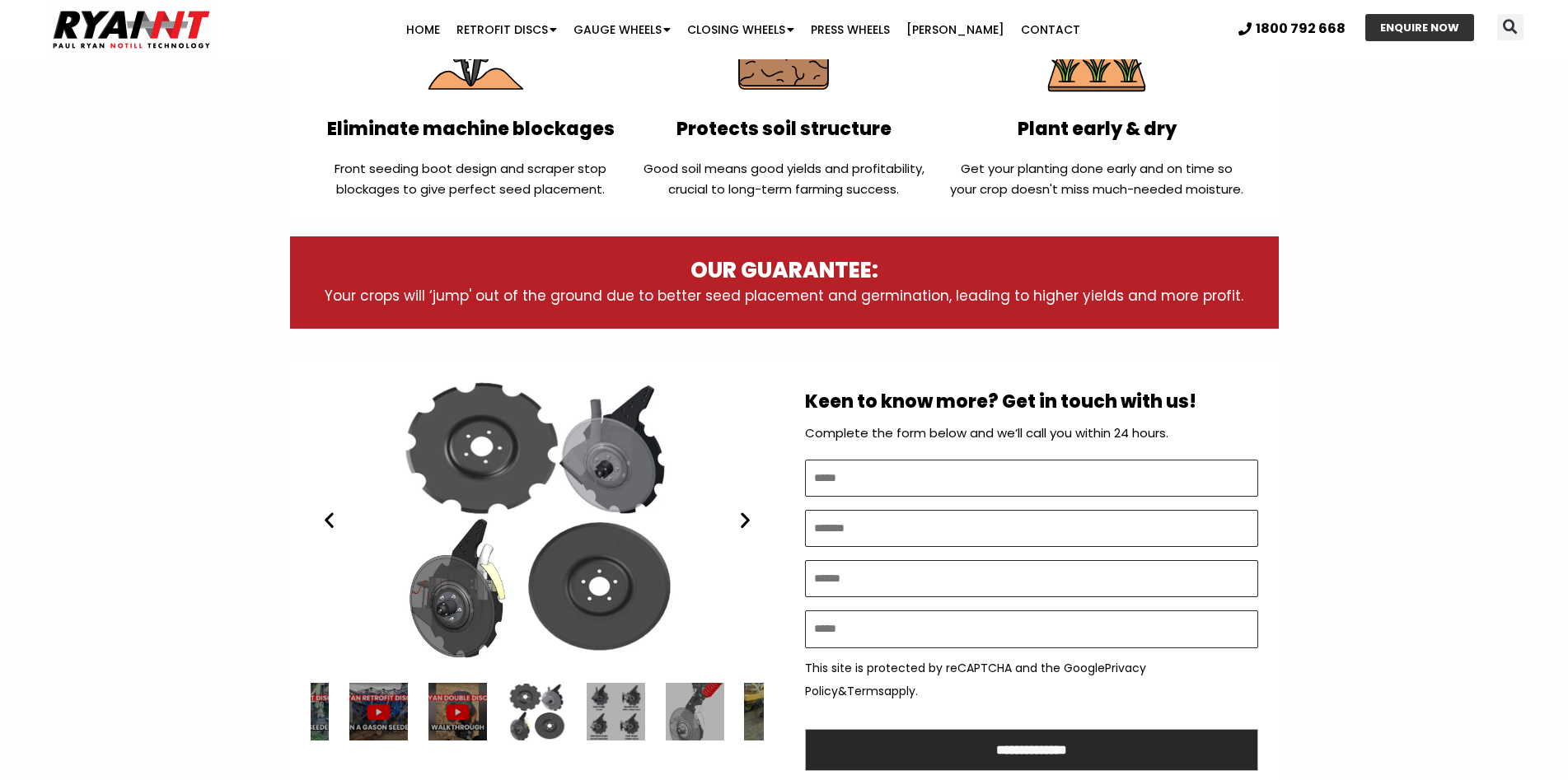
click at [617, 706] on div "6 / 34" at bounding box center [616, 712] width 59 height 59
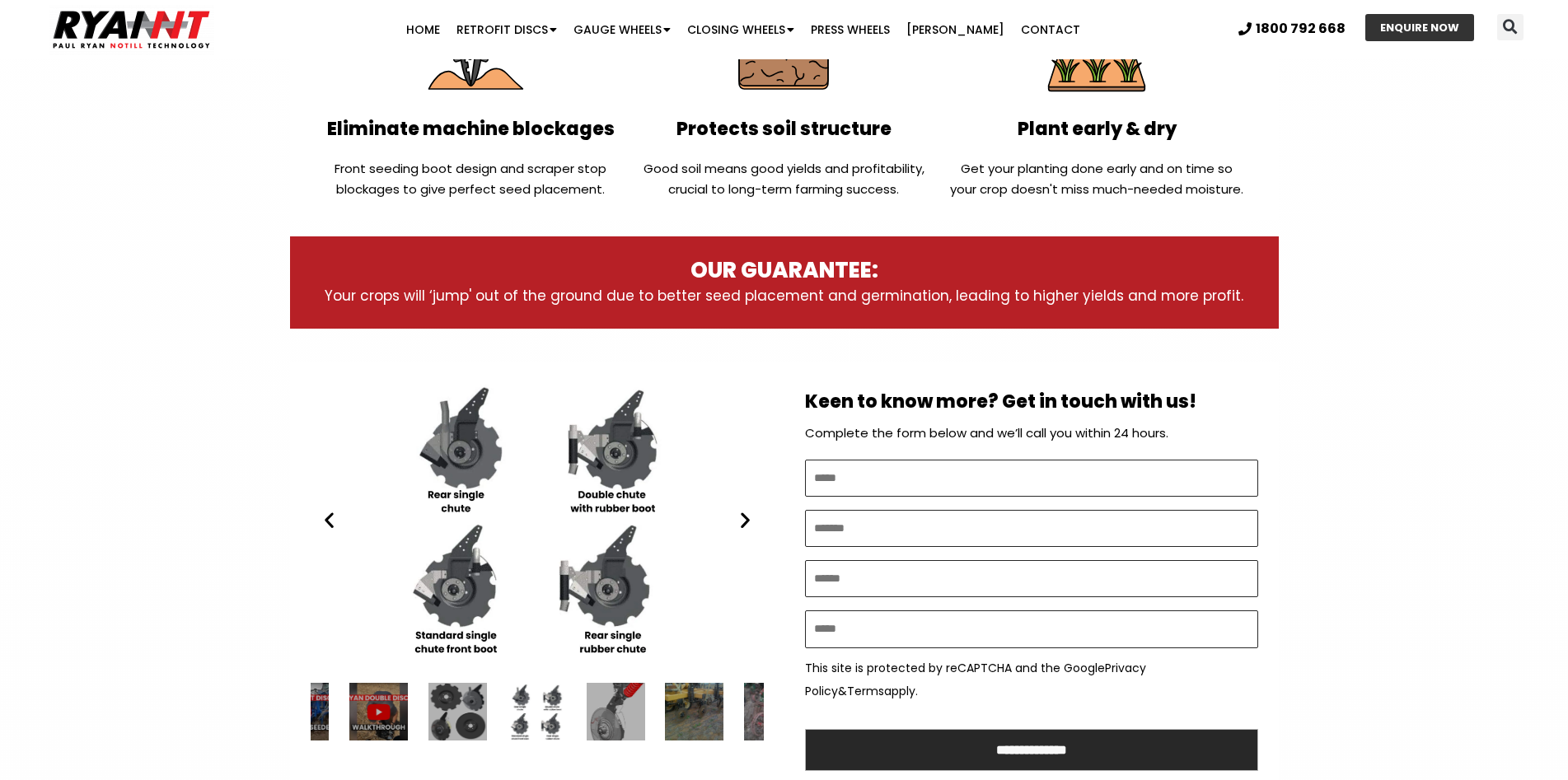
click at [497, 490] on div "RYAN NT Different Double Disc Conversions" at bounding box center [537, 520] width 453 height 284
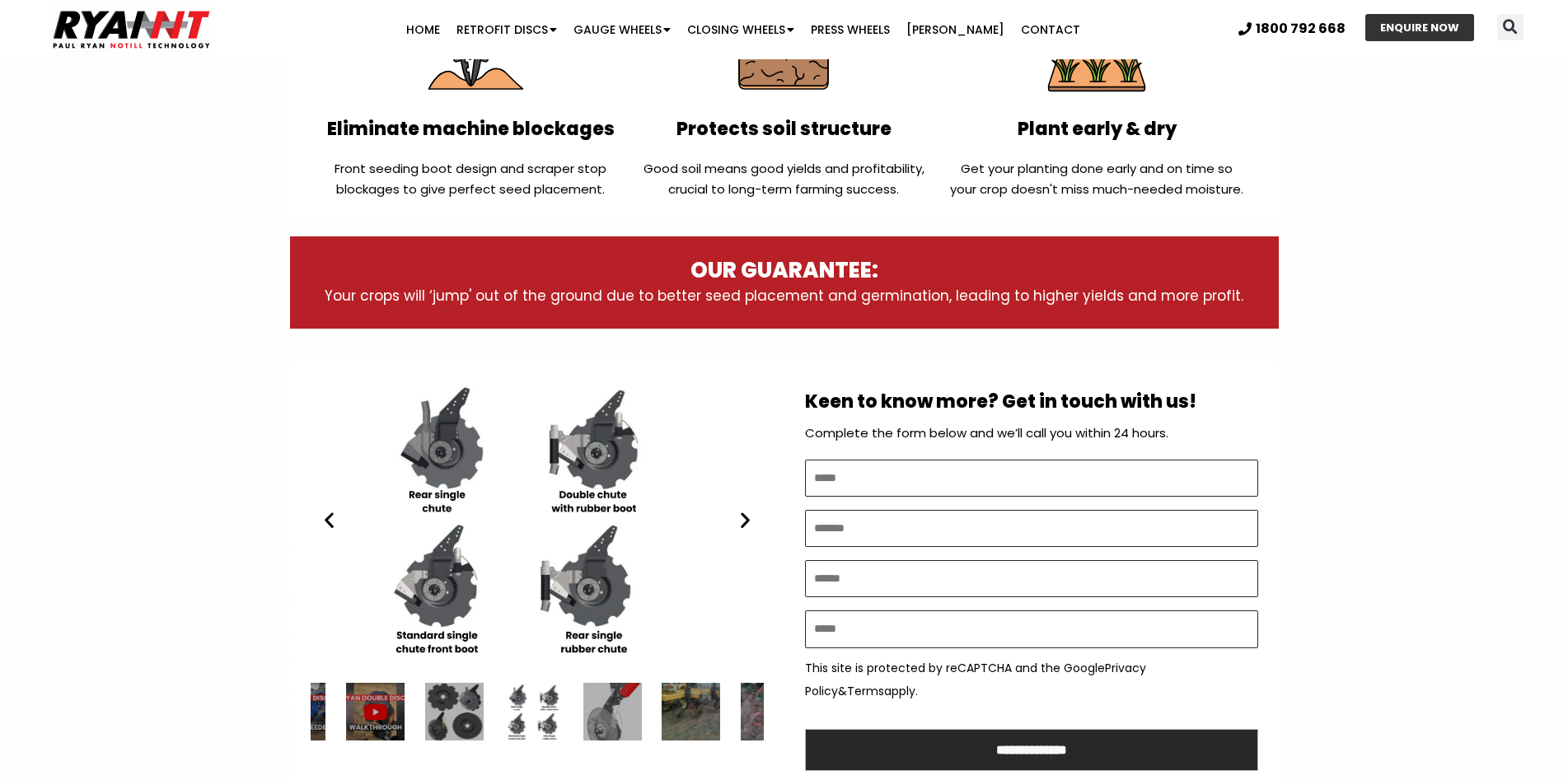
click at [514, 477] on div "RYAN NT Different Double Disc Conversions" at bounding box center [518, 520] width 453 height 284
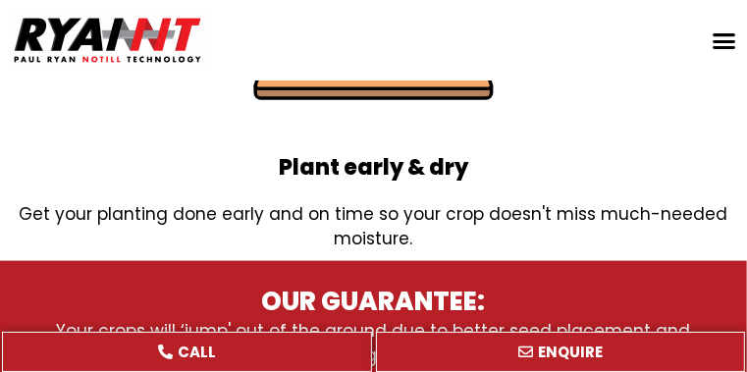
scroll to position [1342, 0]
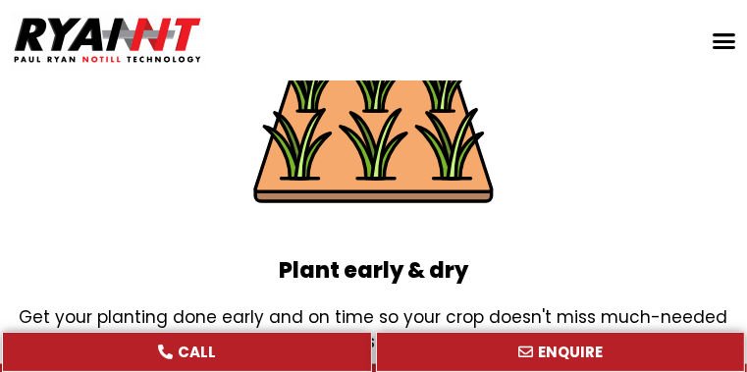
scroll to position [1224, 0]
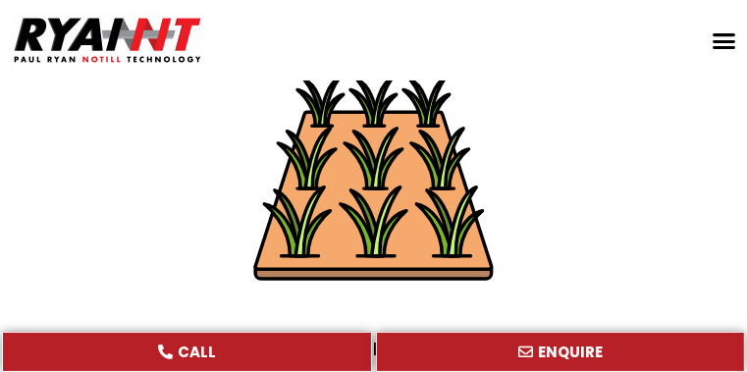
scroll to position [1146, 0]
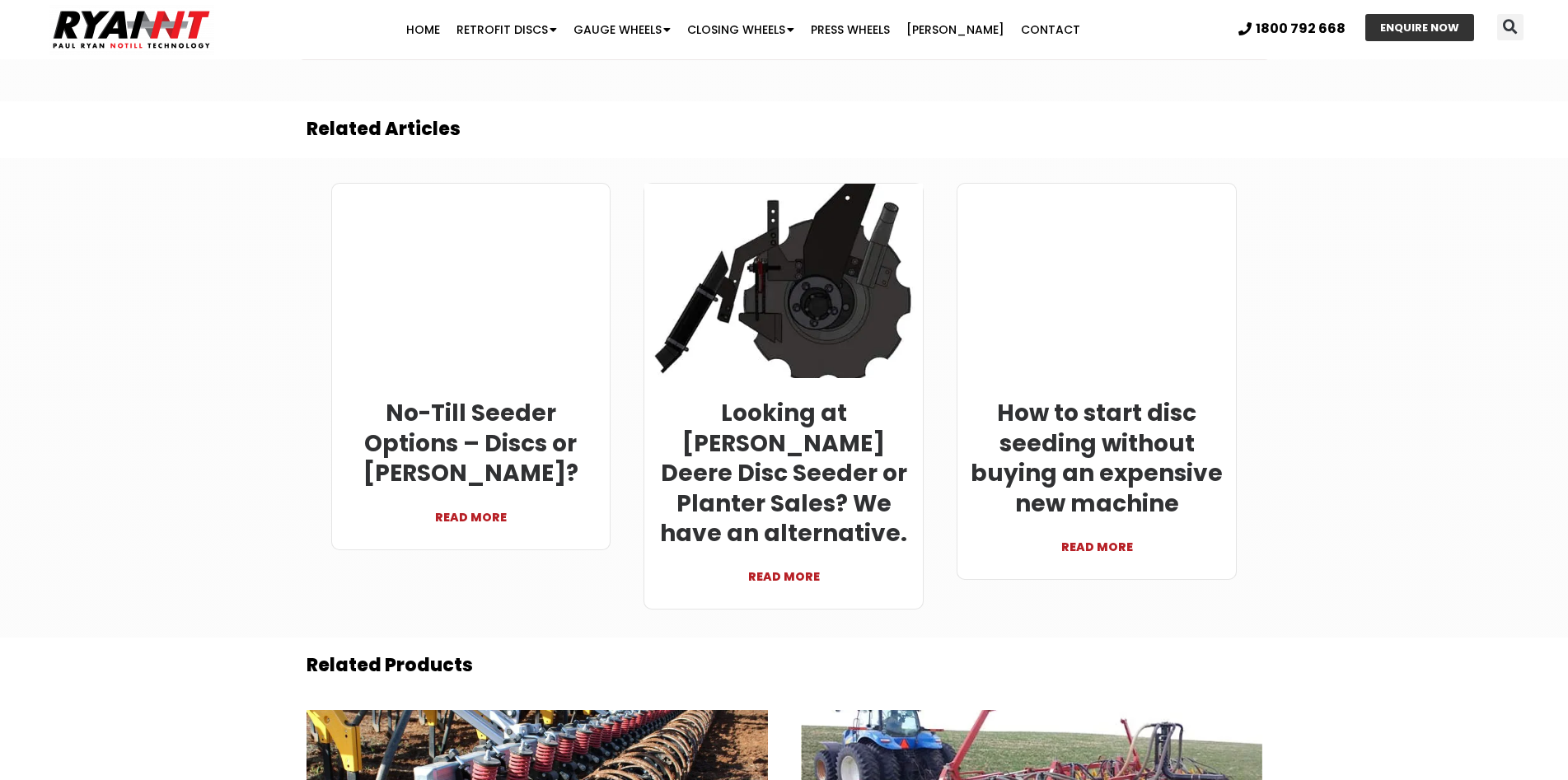
scroll to position [5270, 0]
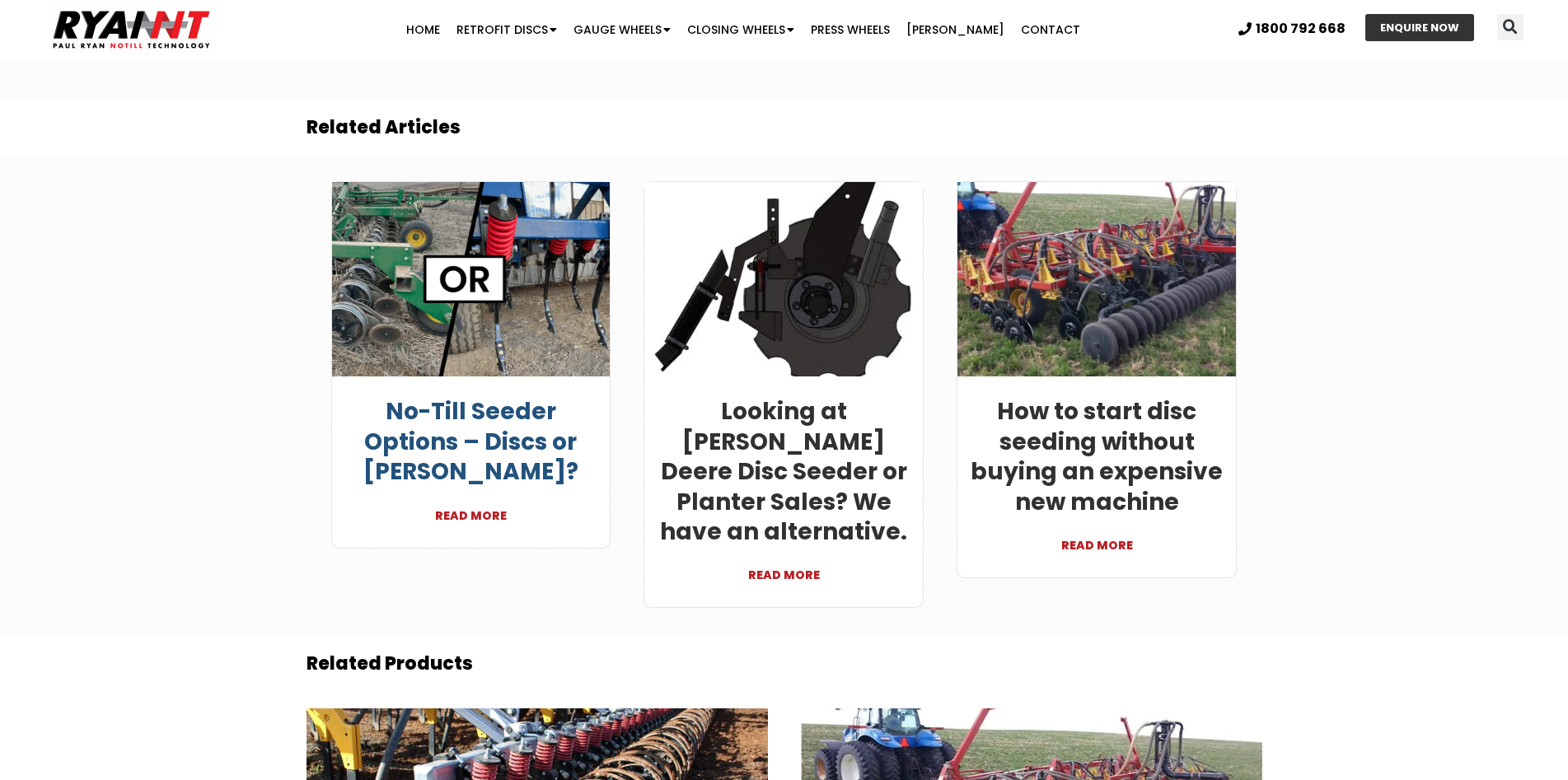
click at [476, 395] on link "No-Till Seeder Options – Discs or [PERSON_NAME]?" at bounding box center [471, 441] width 215 height 92
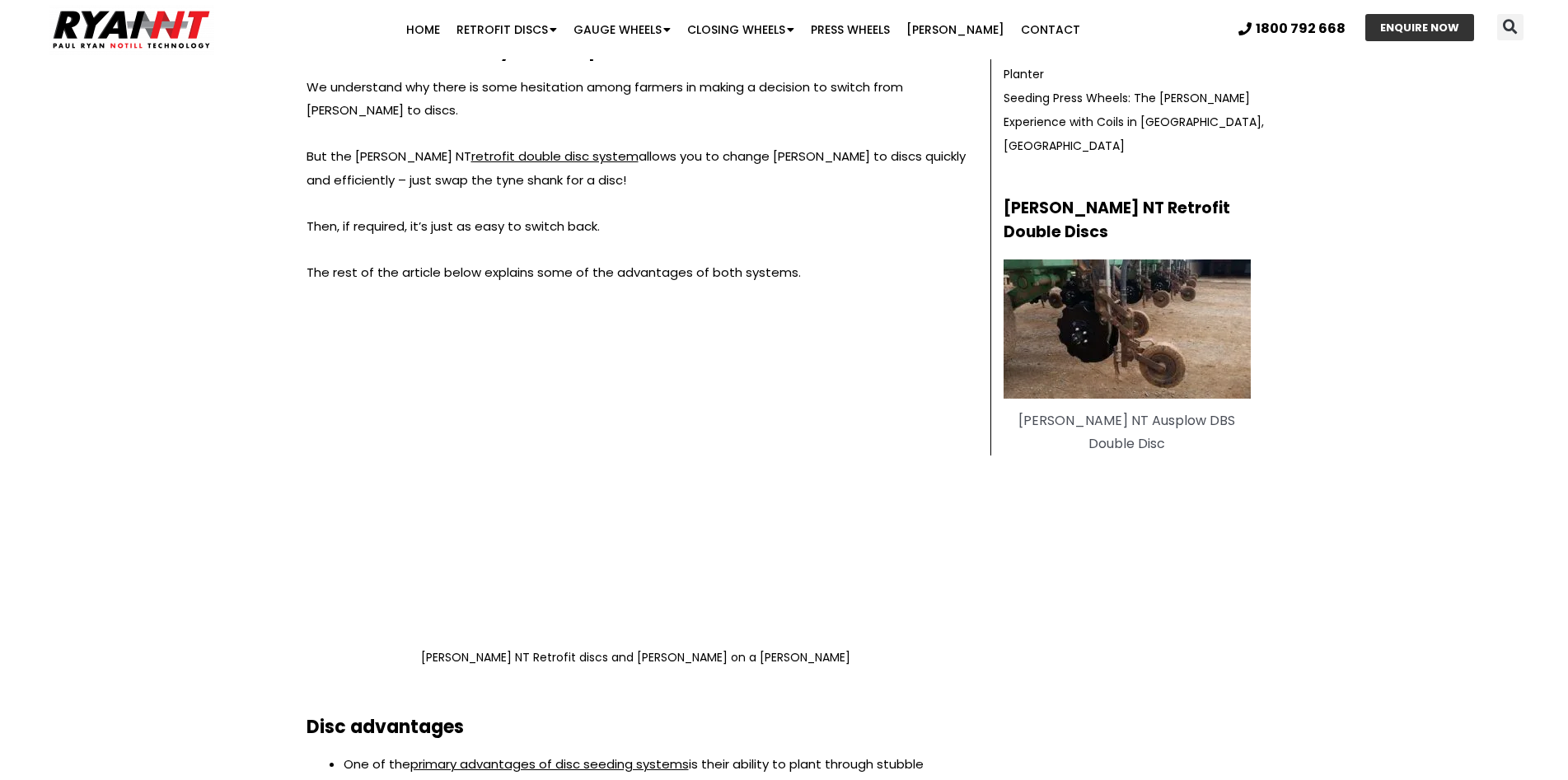
scroll to position [824, 0]
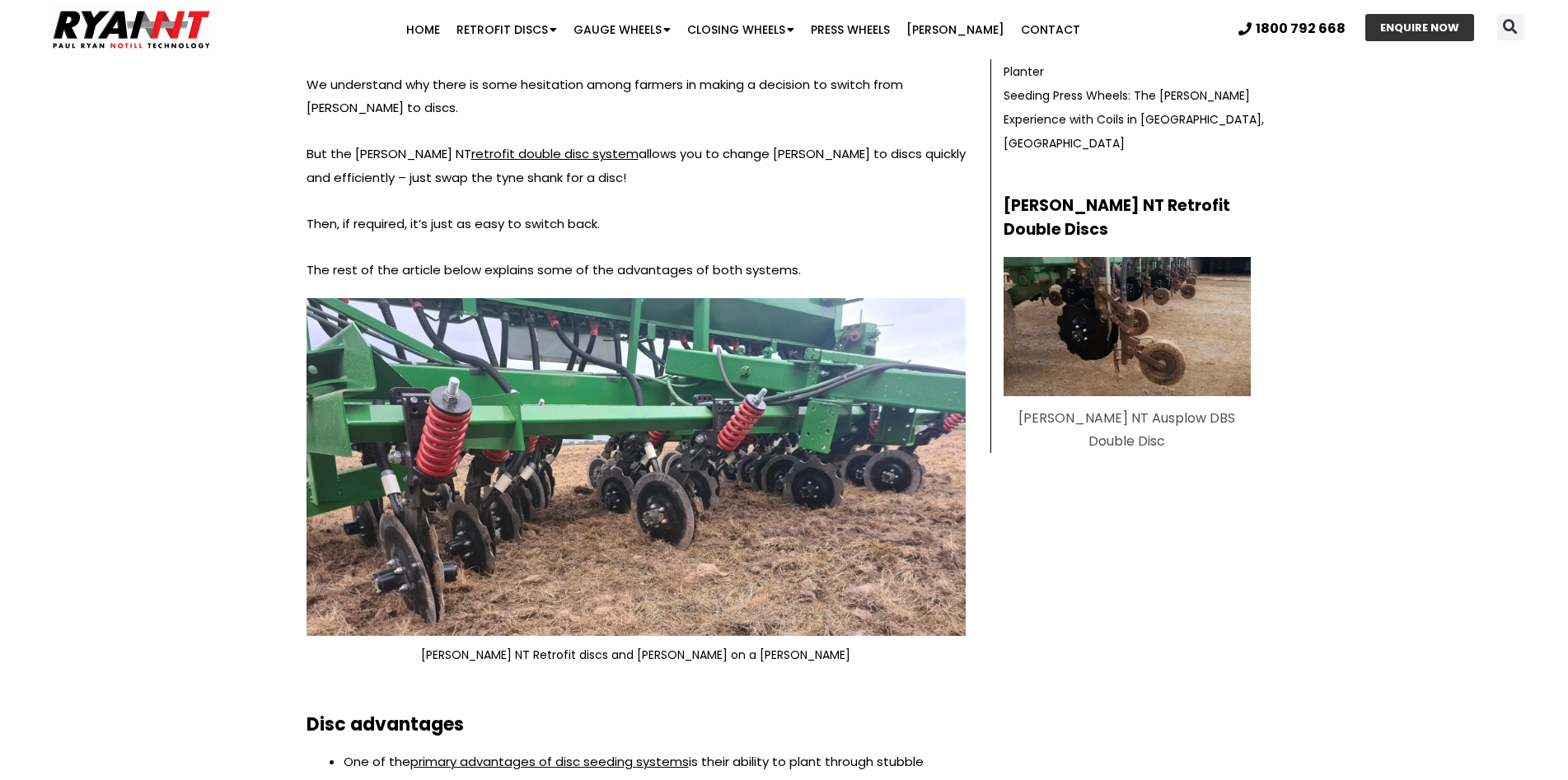
click at [576, 496] on img at bounding box center [635, 466] width 659 height 338
